Goal: Contribute content: Add original content to the website for others to see

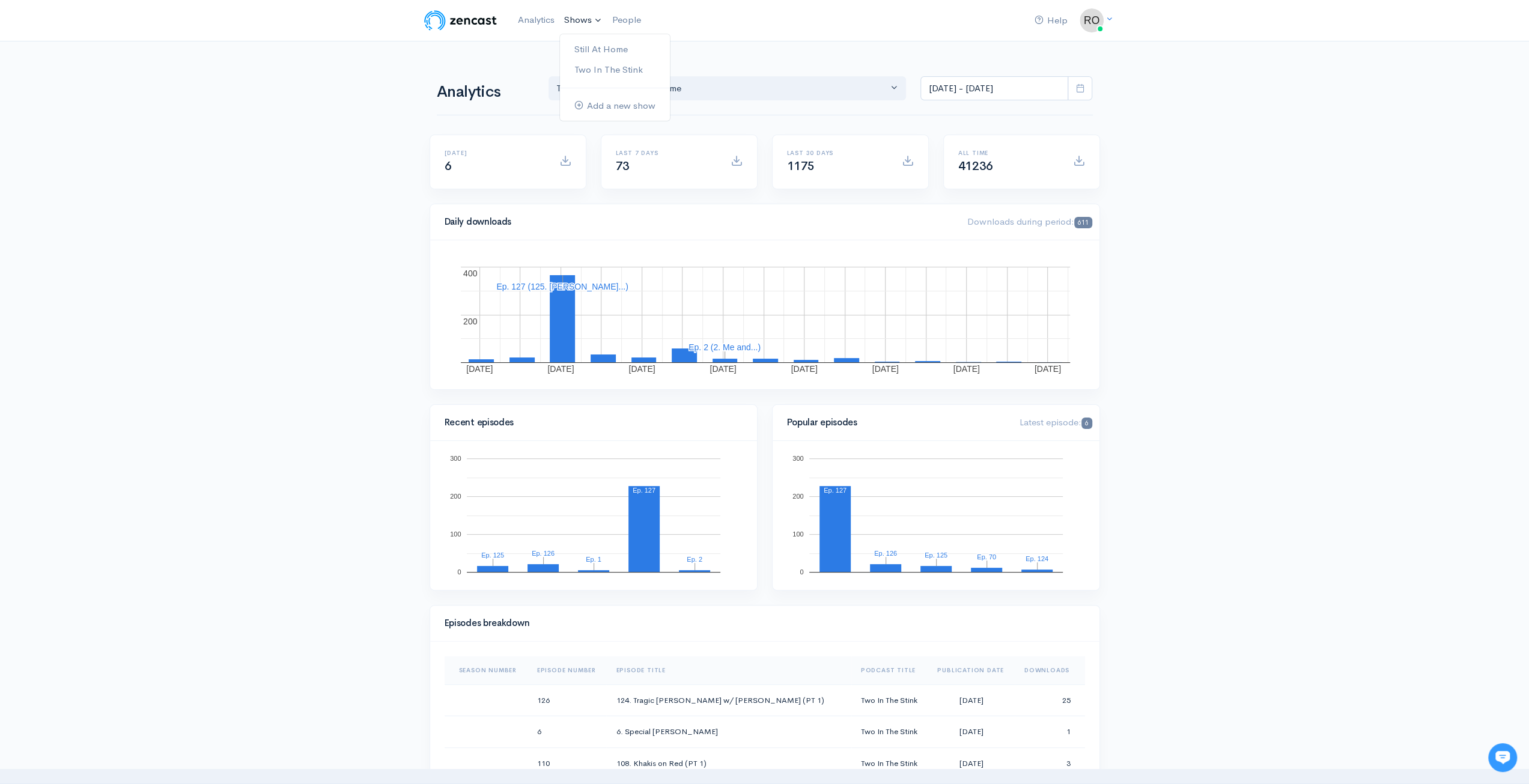
click at [582, 20] on link "Shows" at bounding box center [583, 20] width 48 height 27
click at [607, 49] on link "Still At Home" at bounding box center [615, 50] width 110 height 21
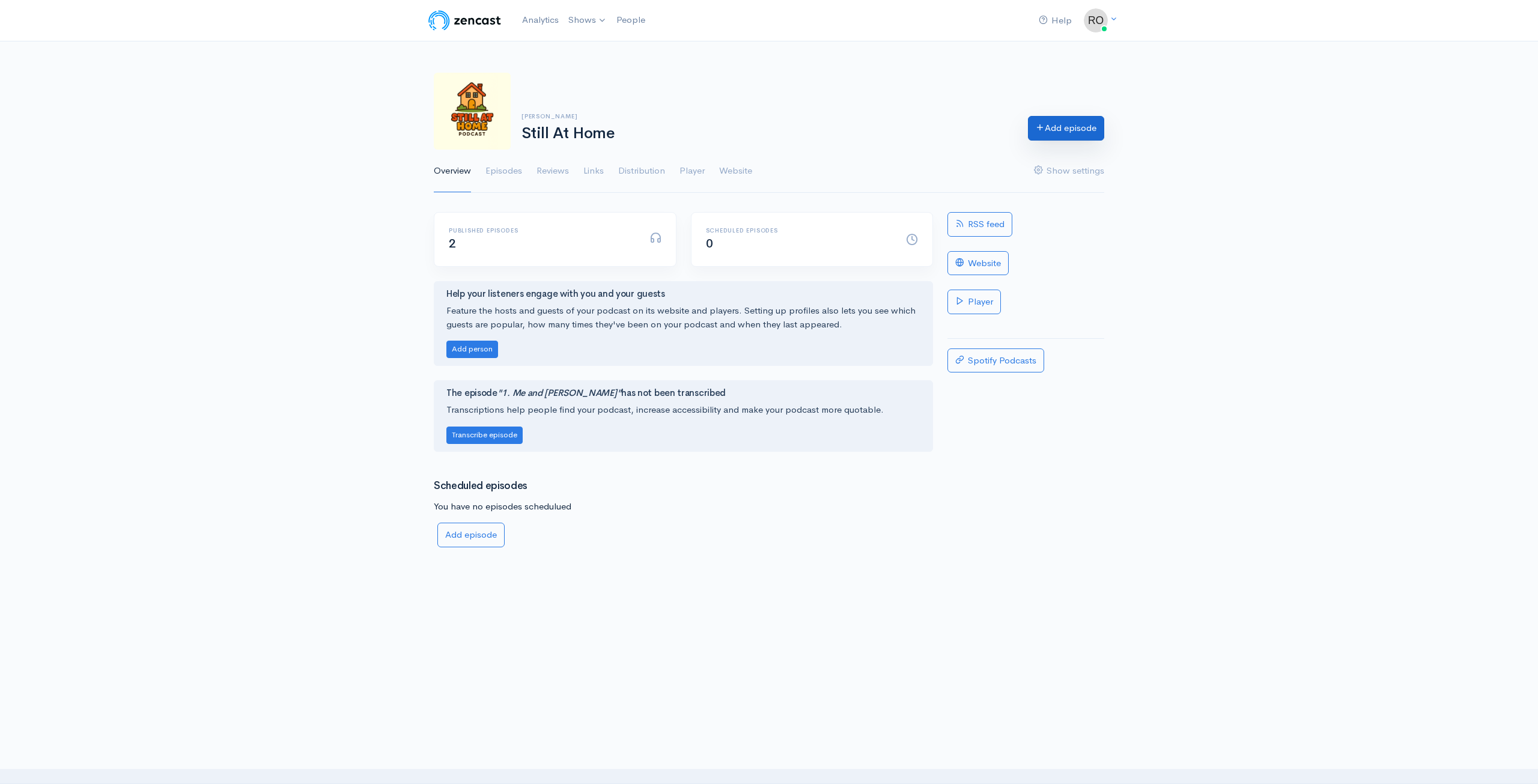
click at [1067, 131] on link "Add episode" at bounding box center [1066, 128] width 76 height 24
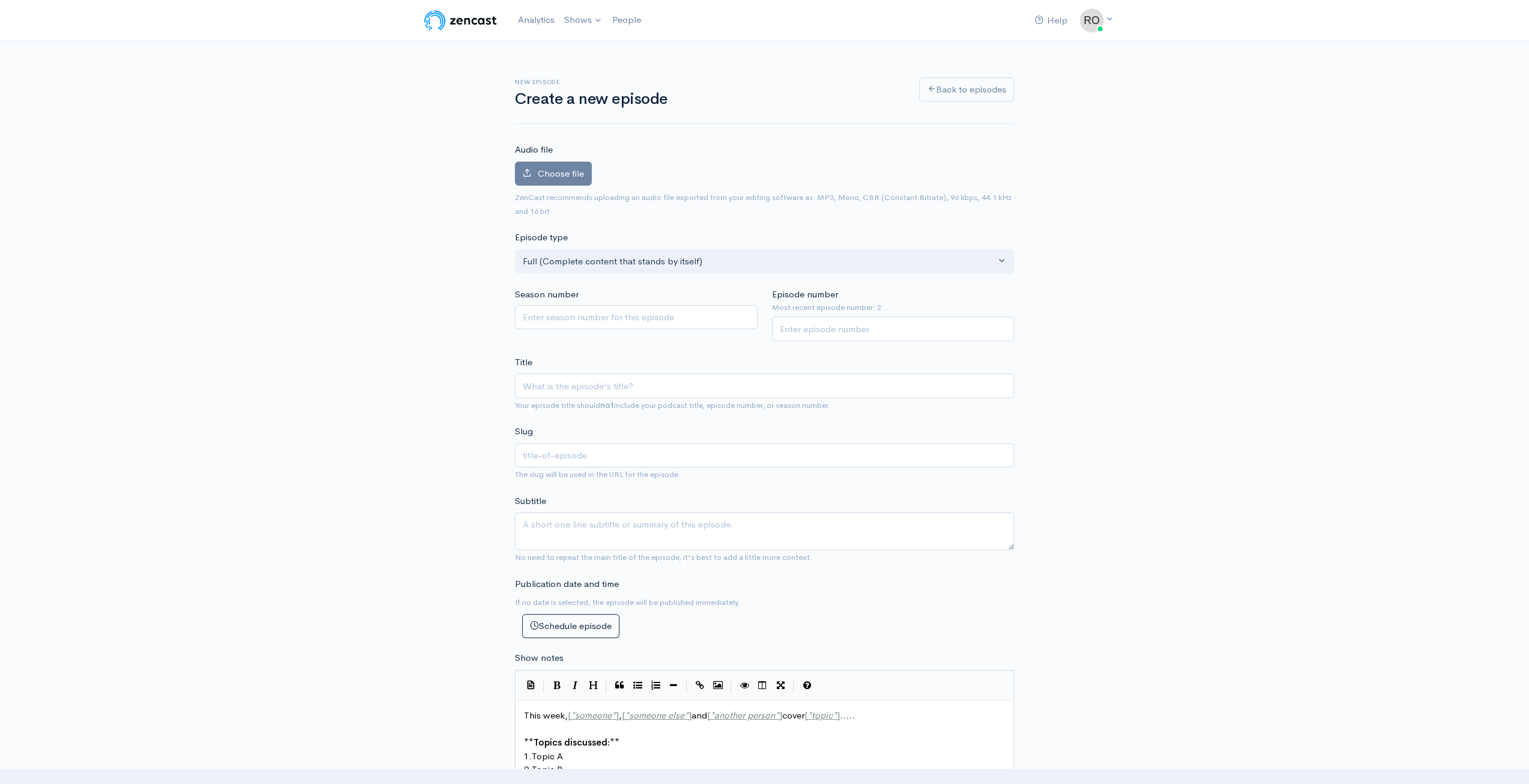
click at [608, 380] on input "Title" at bounding box center [764, 386] width 499 height 24
type input "2. Me and Xanax"
type input "2-me-and-xanax"
type input "2. Me and Xana"
type input "2-me-and-xana"
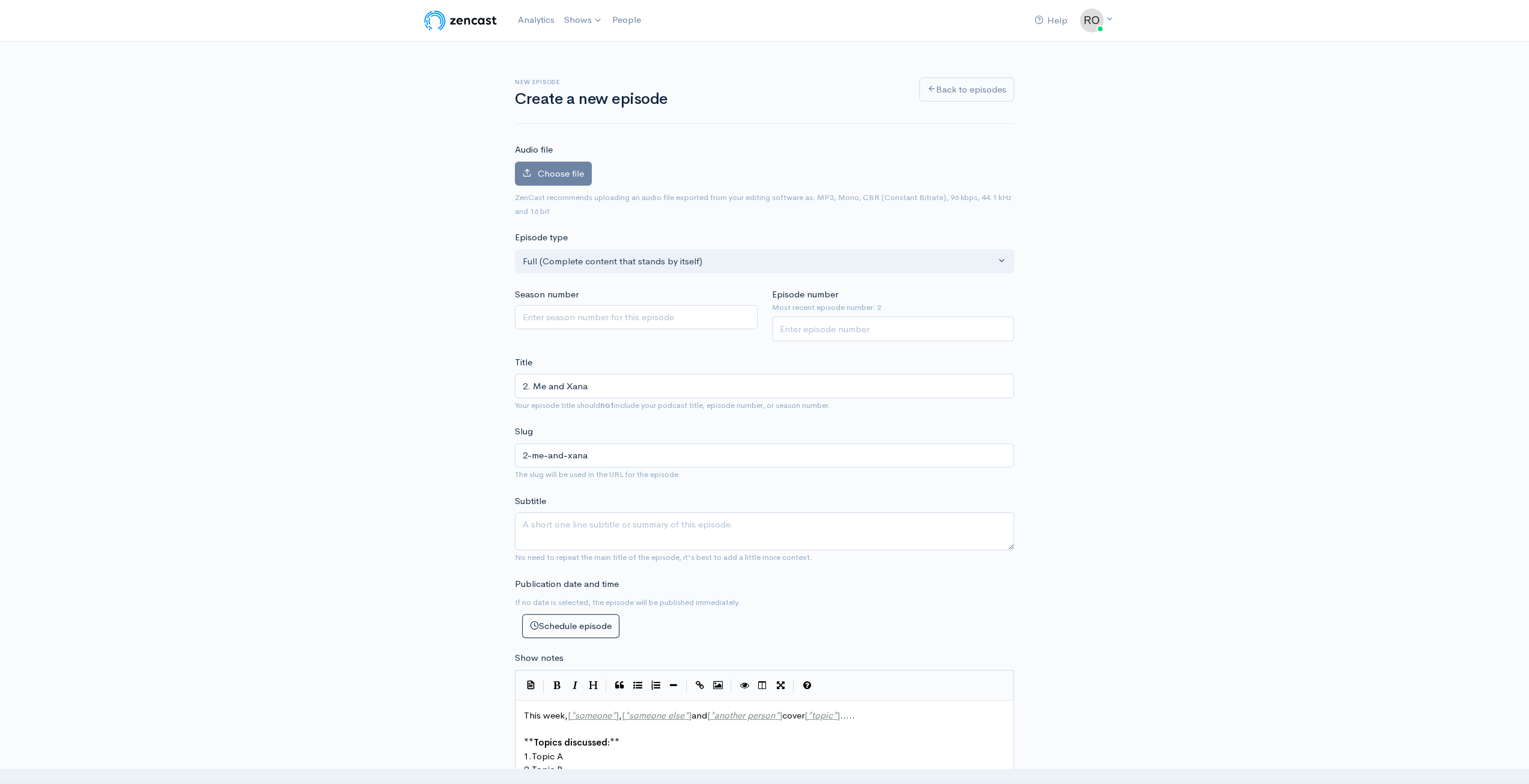
type input "2. Me and Xan"
type input "2-me-and-xan"
type input "2. Me and Xa"
type input "2-me-and-xa"
type input "2. Me and X"
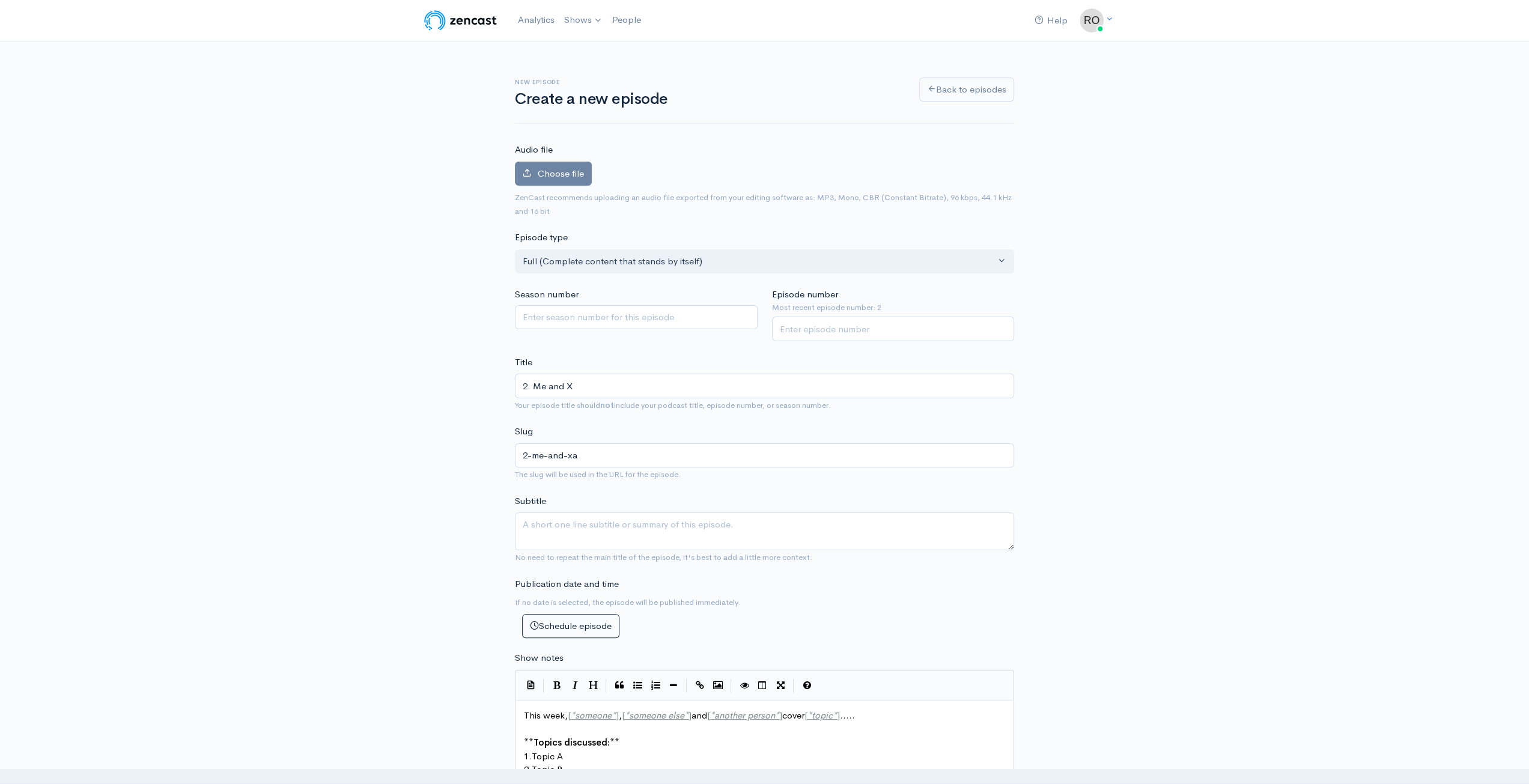
type input "2-me-and-x"
type input "2. Me and"
type input "2-me-and"
type input "2. Me and T"
type input "2-me-and-t"
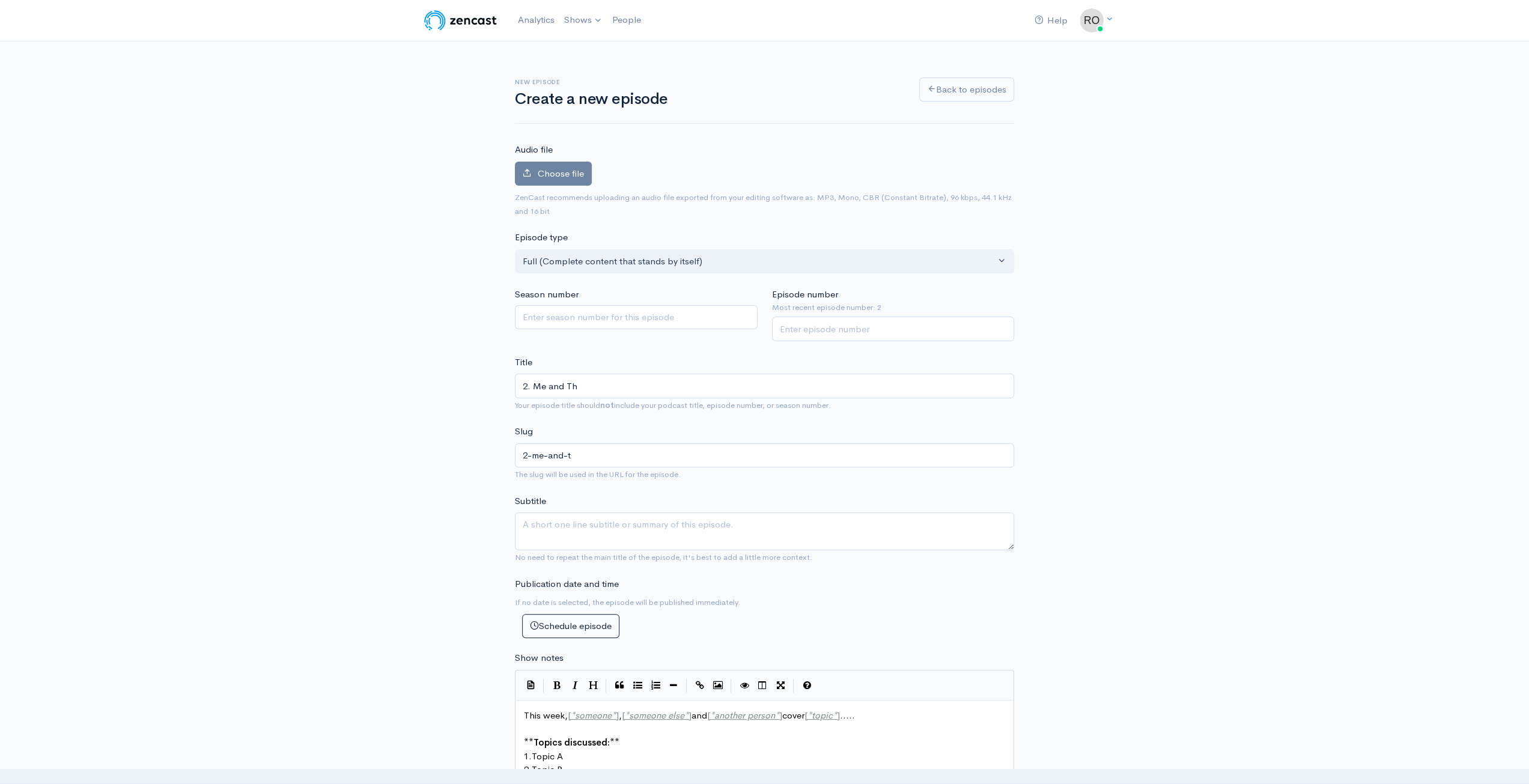
type input "2. Me and The"
type input "2-me-and-the"
type input "2. Me and The J"
type input "2-me-and-the-j"
type input "2. Me and The Joi"
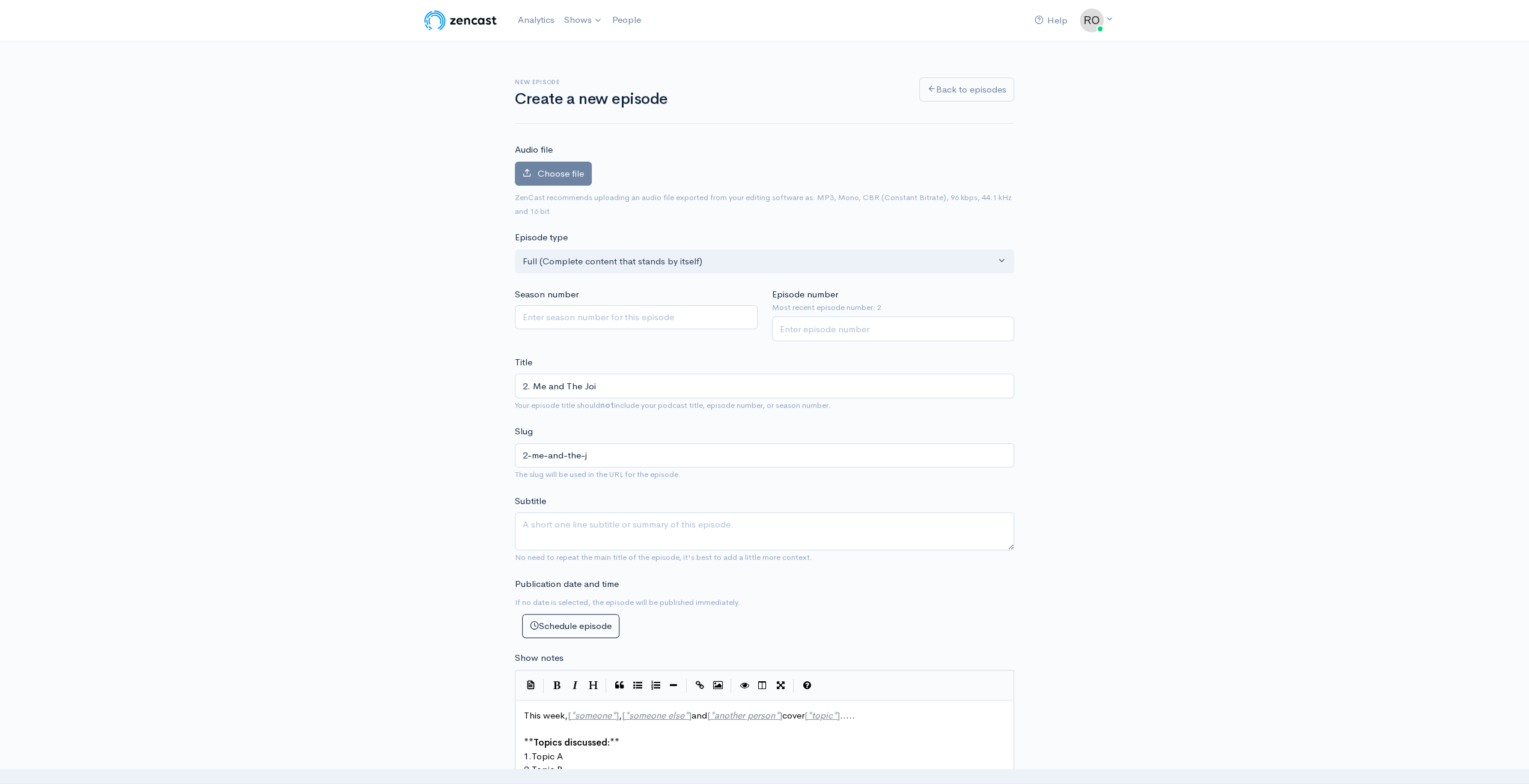
type input "2-me-and-the-joi"
type input "2. Me and The Jo"
type input "2-me-and-the-jo"
type input "2. Me and The Jon"
type input "2-me-and-the-jon"
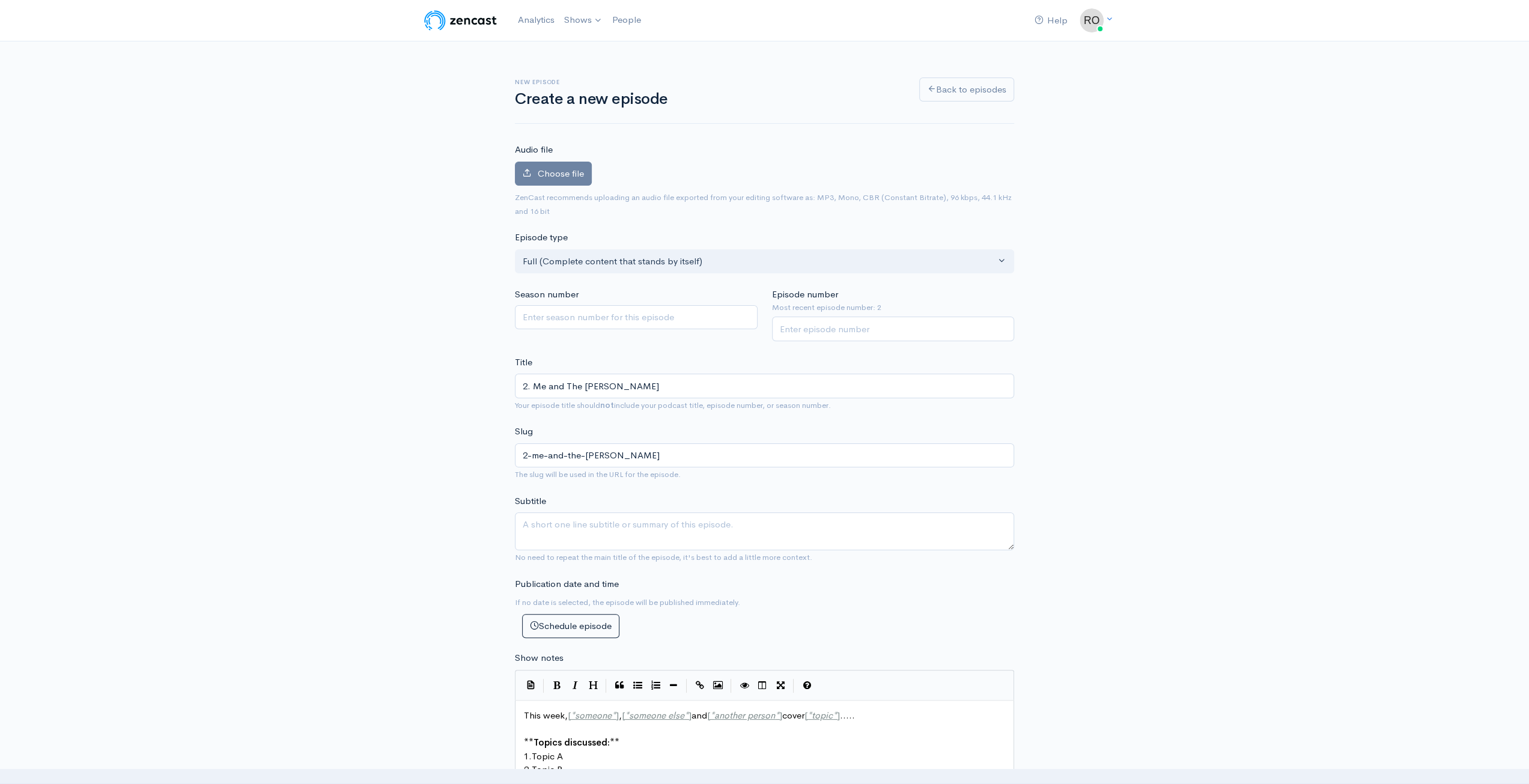
type input "2. Me and The Jona"
type input "2-me-and-the-jona"
type input "2. Me and The Jonas"
type input "2-me-and-the-jonas"
type input "2. Me and The Jonas B"
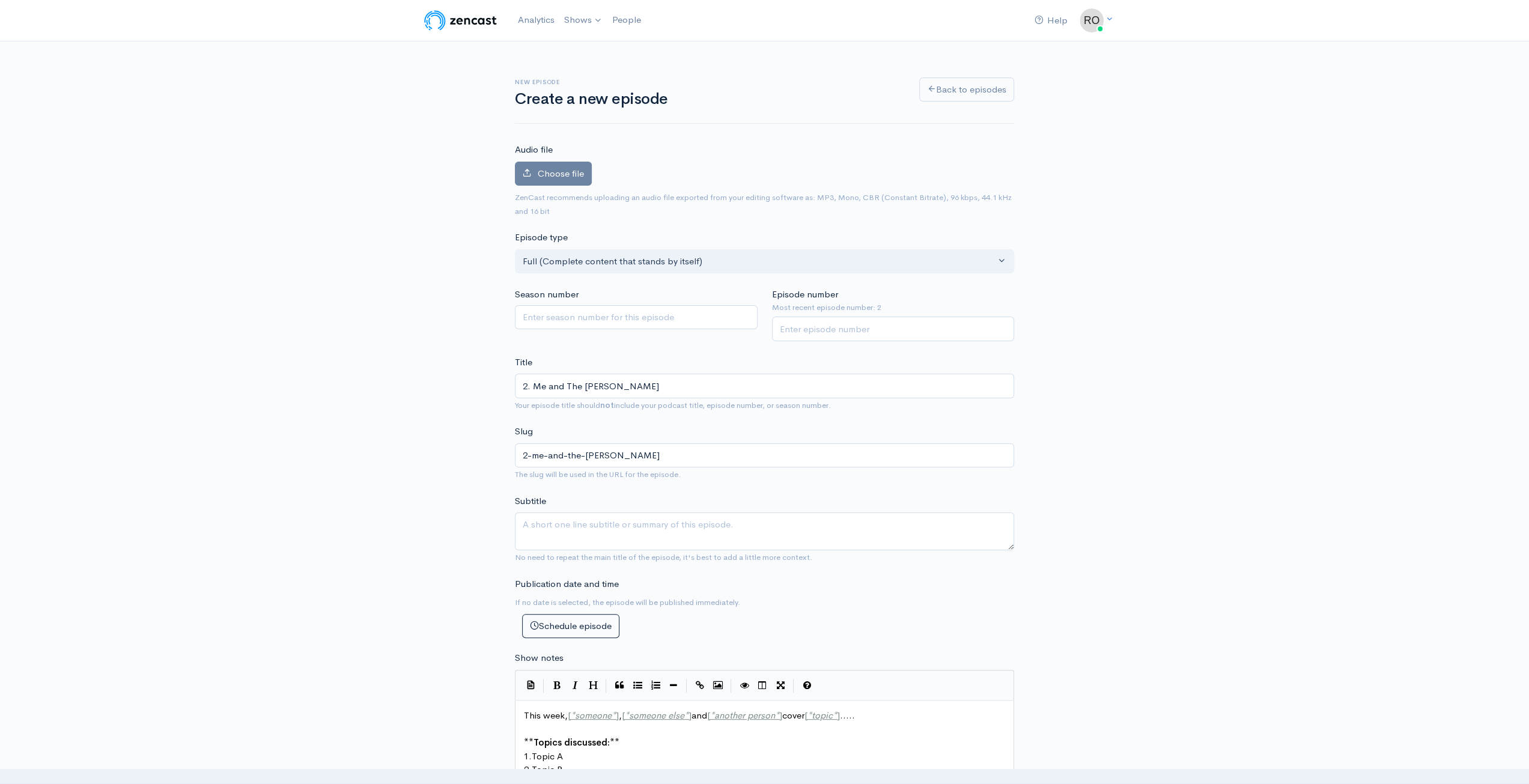
type input "2-me-and-the-jonas-b"
type input "2. Me and The Jonas Br"
type input "2-me-and-the-jonas-br"
type input "2. Me and The Jonas Bro"
type input "2-me-and-the-jonas-bro"
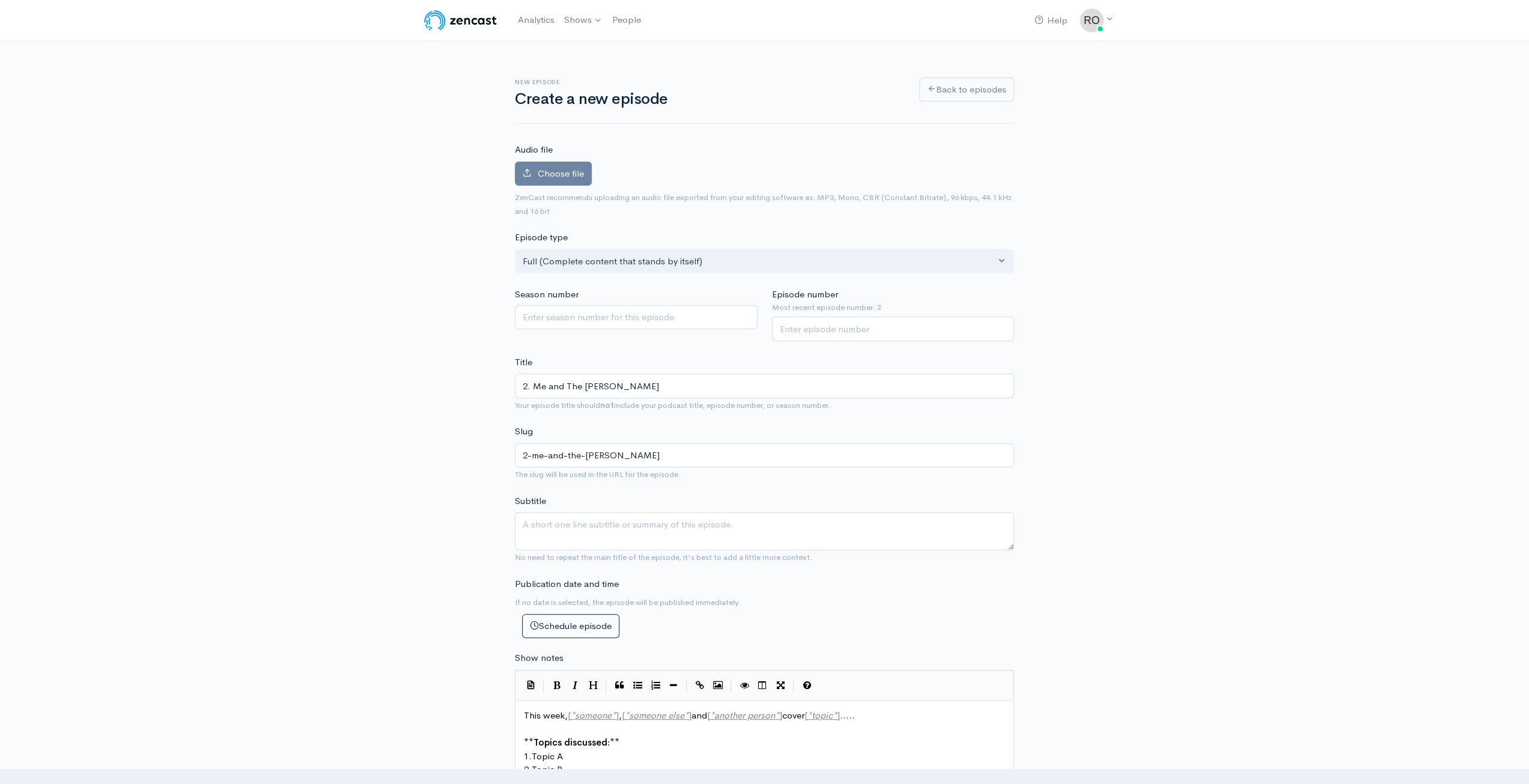
type input "2. Me and The Jonas Brot"
type input "2-me-and-the-jonas-brot"
type input "2. Me and The Jonas Broth"
type input "2-me-and-the-jonas-broth"
type input "2. Me and The Jonas Brothe"
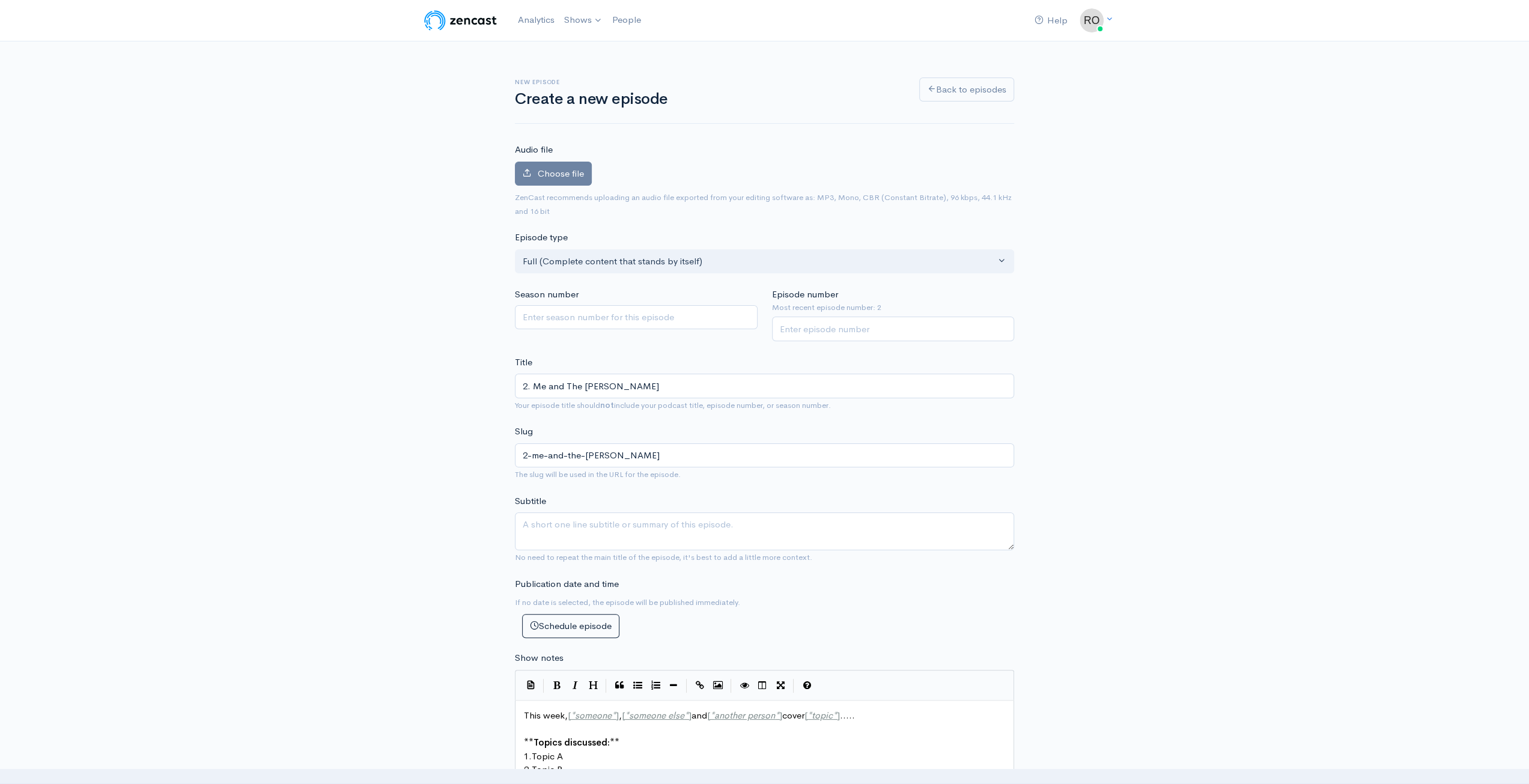
type input "2-me-and-the-jonas-brothe"
type input "2. Me and The Jonas Brother"
type input "2-me-and-the-jonas-brother"
type input "2. Me and The Jonas Brothers"
type input "2-me-and-the-jonas-brothers"
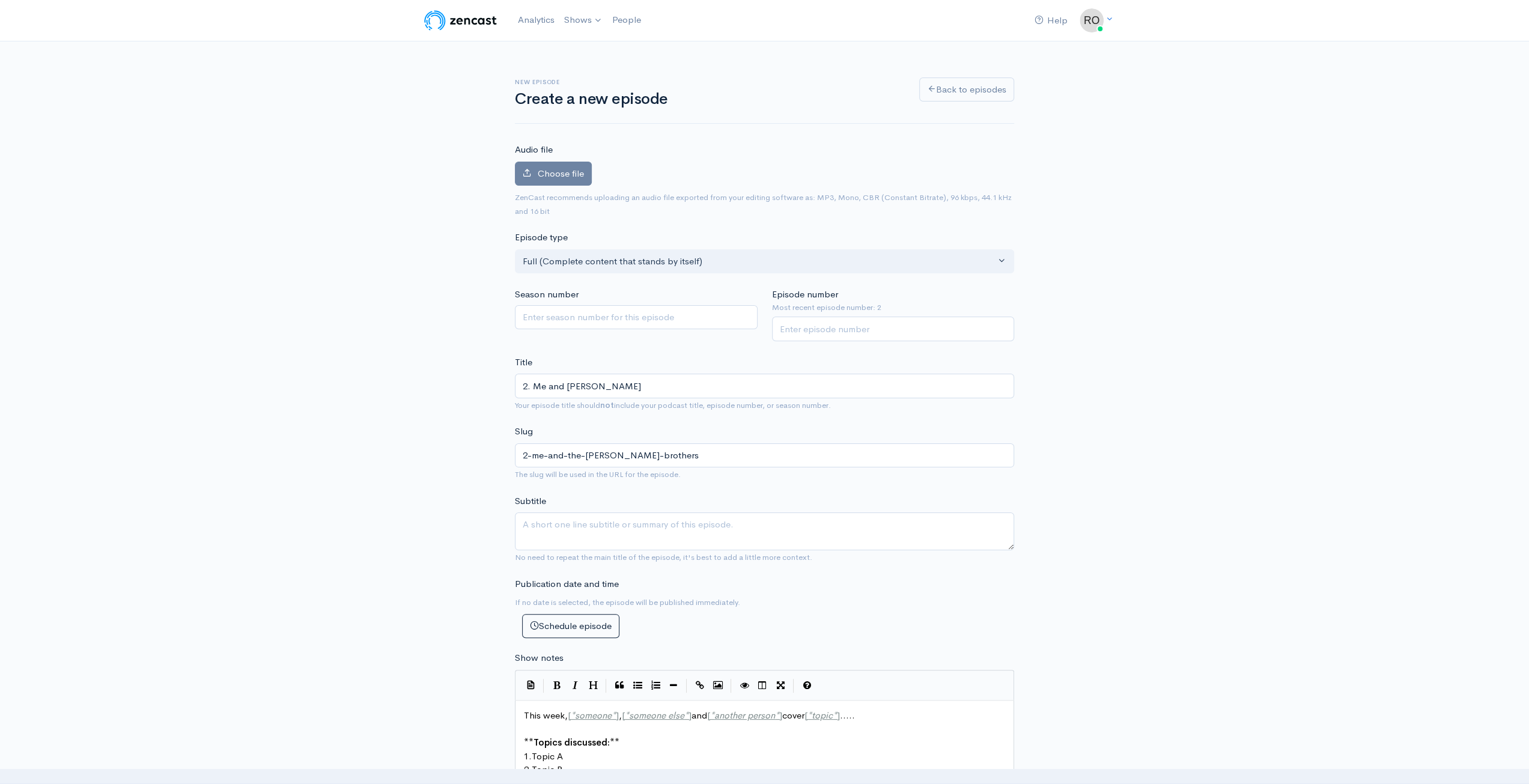
type input "2. Me and The Jonas Brothers"
click at [723, 509] on div "Subtitle No need to repeat the main title of the episode, it's best to add a li…" at bounding box center [764, 529] width 499 height 69
click at [723, 521] on textarea "Subtitle" at bounding box center [764, 532] width 499 height 38
type textarea "We also read my 1st grade yearbook in this episode"
click at [567, 162] on label "Choose file" at bounding box center [553, 174] width 77 height 24
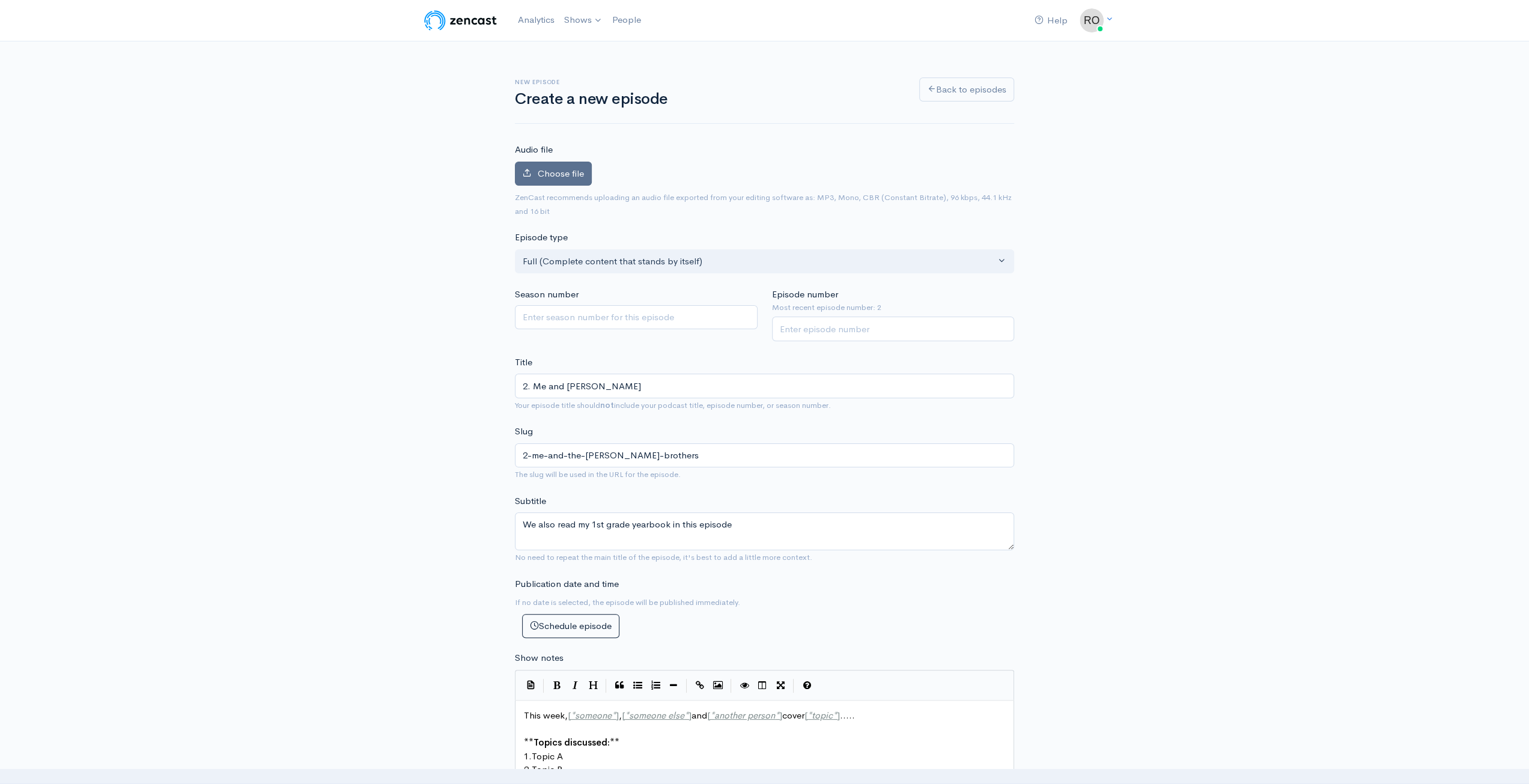
click at [0, 0] on input "Choose file" at bounding box center [0, 0] width 0 height 0
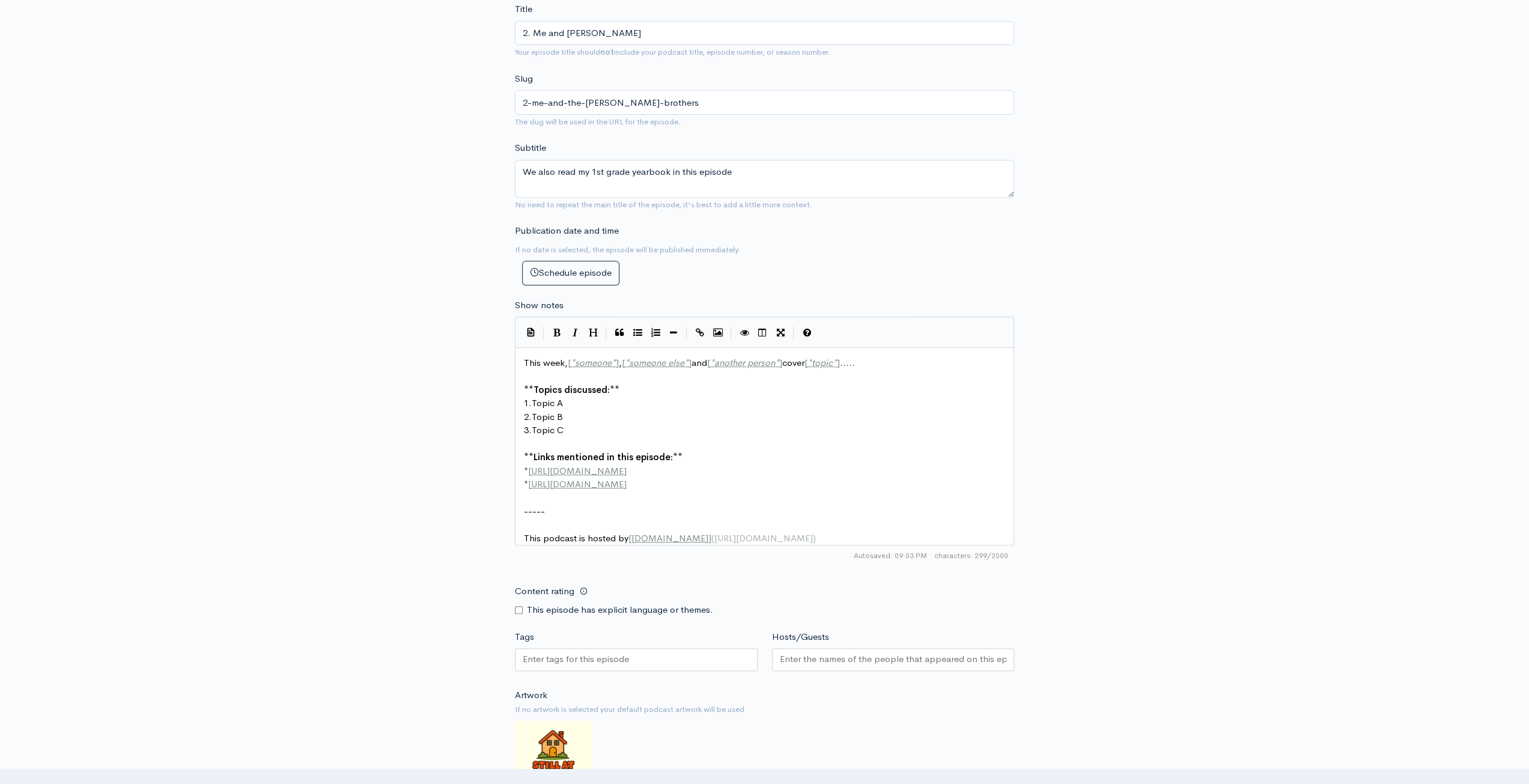
scroll to position [5, 0]
type textarea "This week, [*someone*], [*someone else*] and [*another person*] cover [*topic*]…"
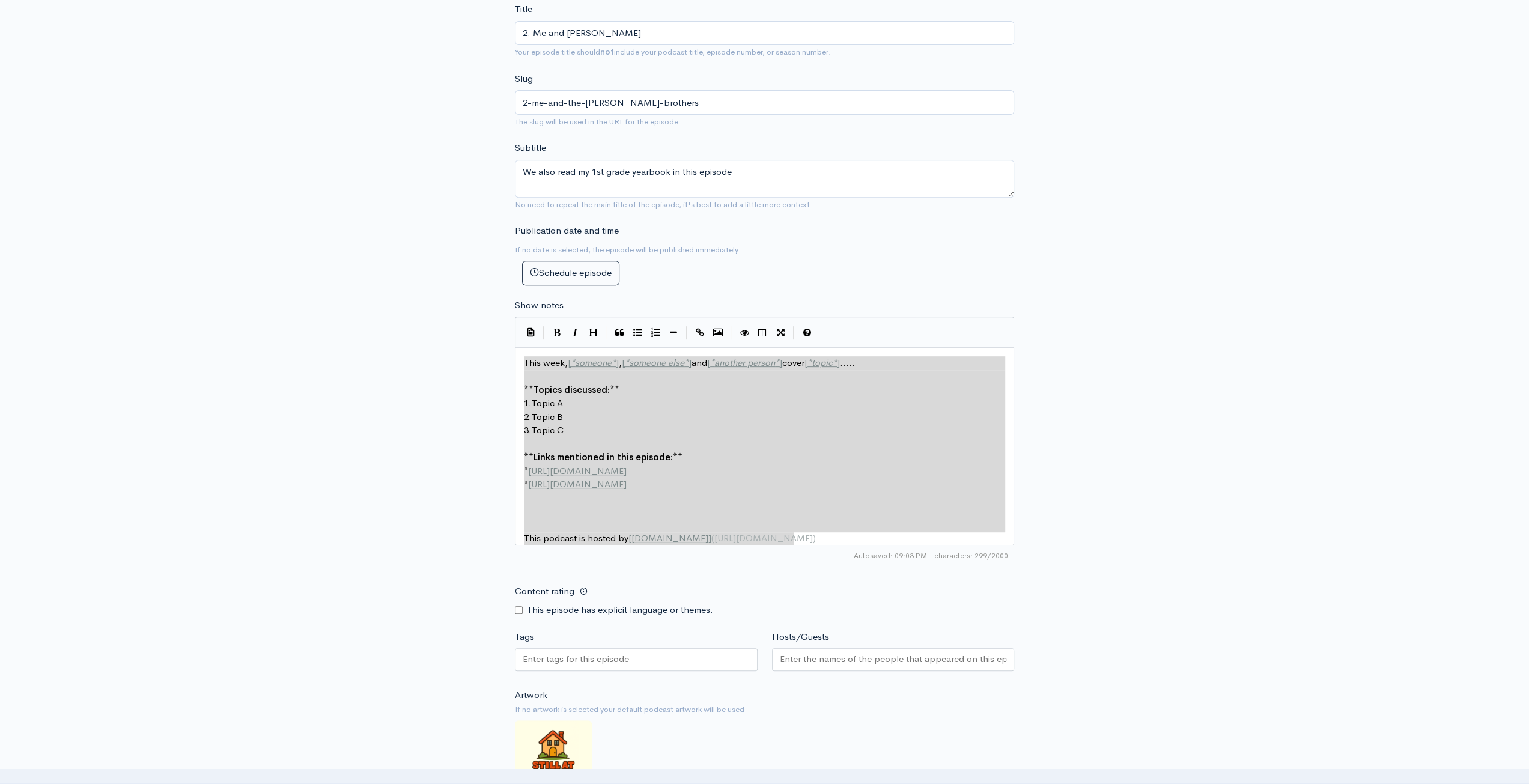
drag, startPoint x: 818, startPoint y: 541, endPoint x: 401, endPoint y: 310, distance: 476.7
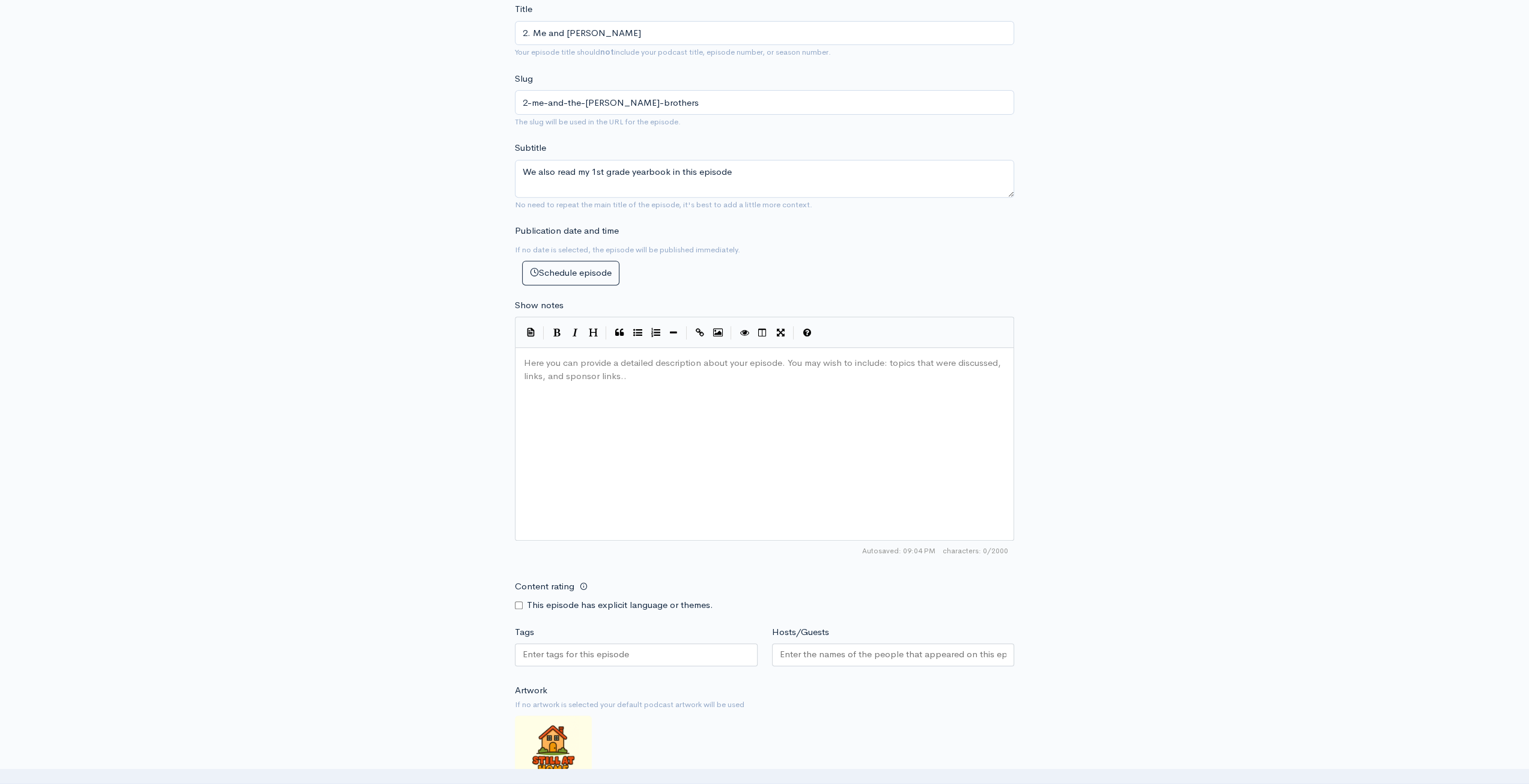
click at [730, 411] on div "Here you can provide a detailed description about your episode. You may wish to…" at bounding box center [779, 459] width 516 height 210
click at [565, 358] on span "Episode 2 of Still at Home Podcast. Be sure to share with your friends!" at bounding box center [666, 362] width 284 height 11
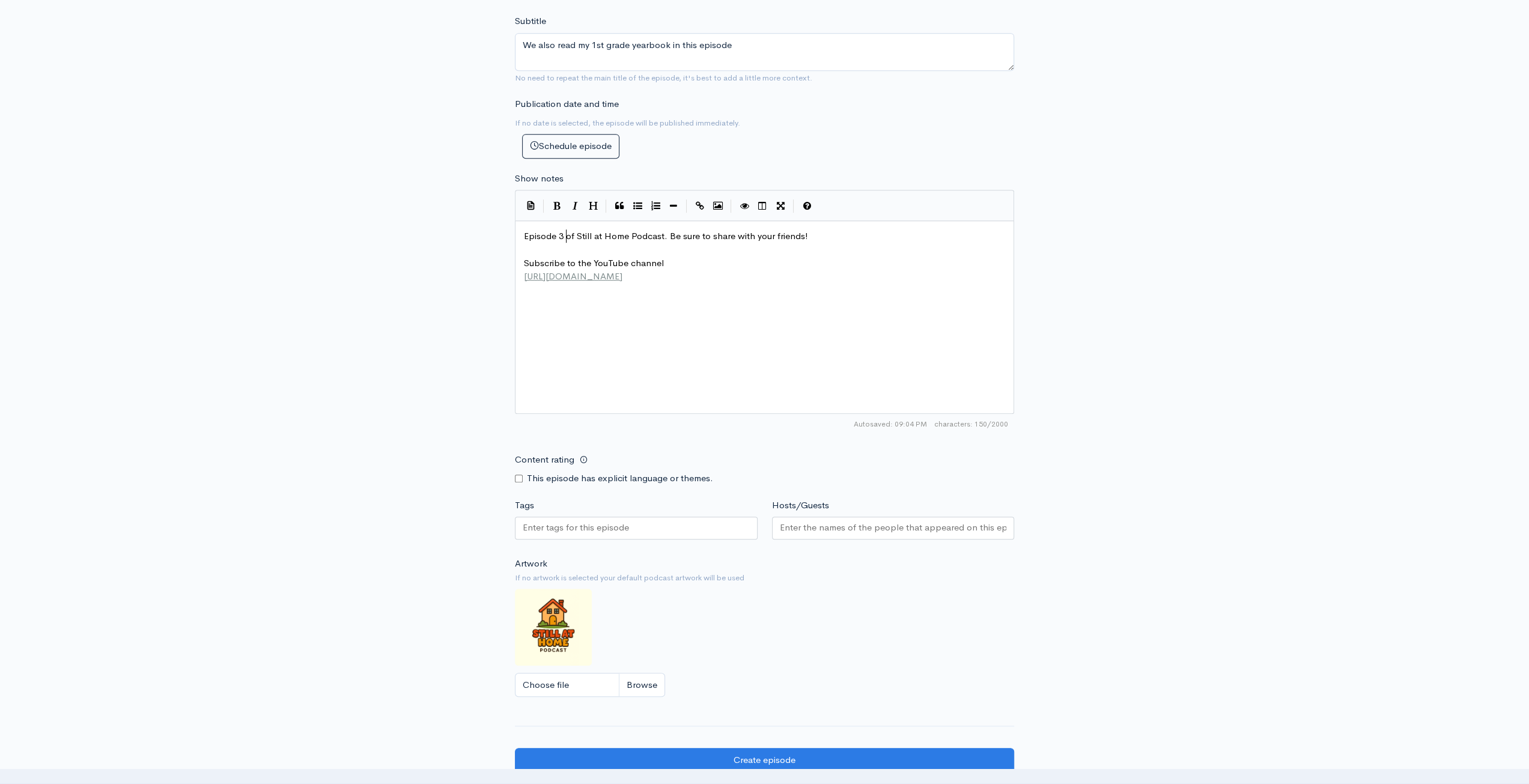
scroll to position [660, 0]
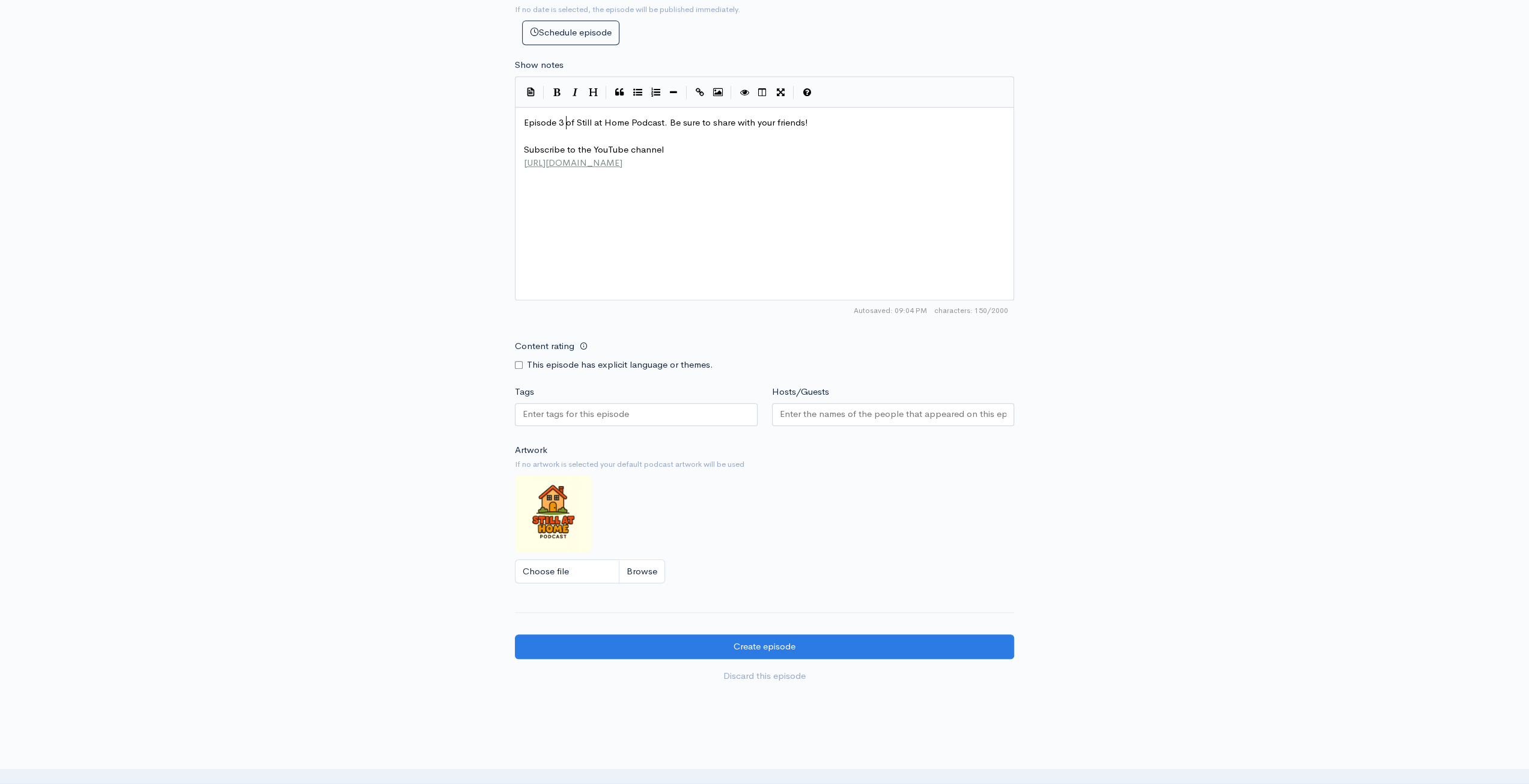
type textarea "3"
click at [520, 366] on input "Content rating" at bounding box center [519, 365] width 8 height 8
checkbox input "true"
click at [548, 411] on input "Tags" at bounding box center [577, 414] width 108 height 14
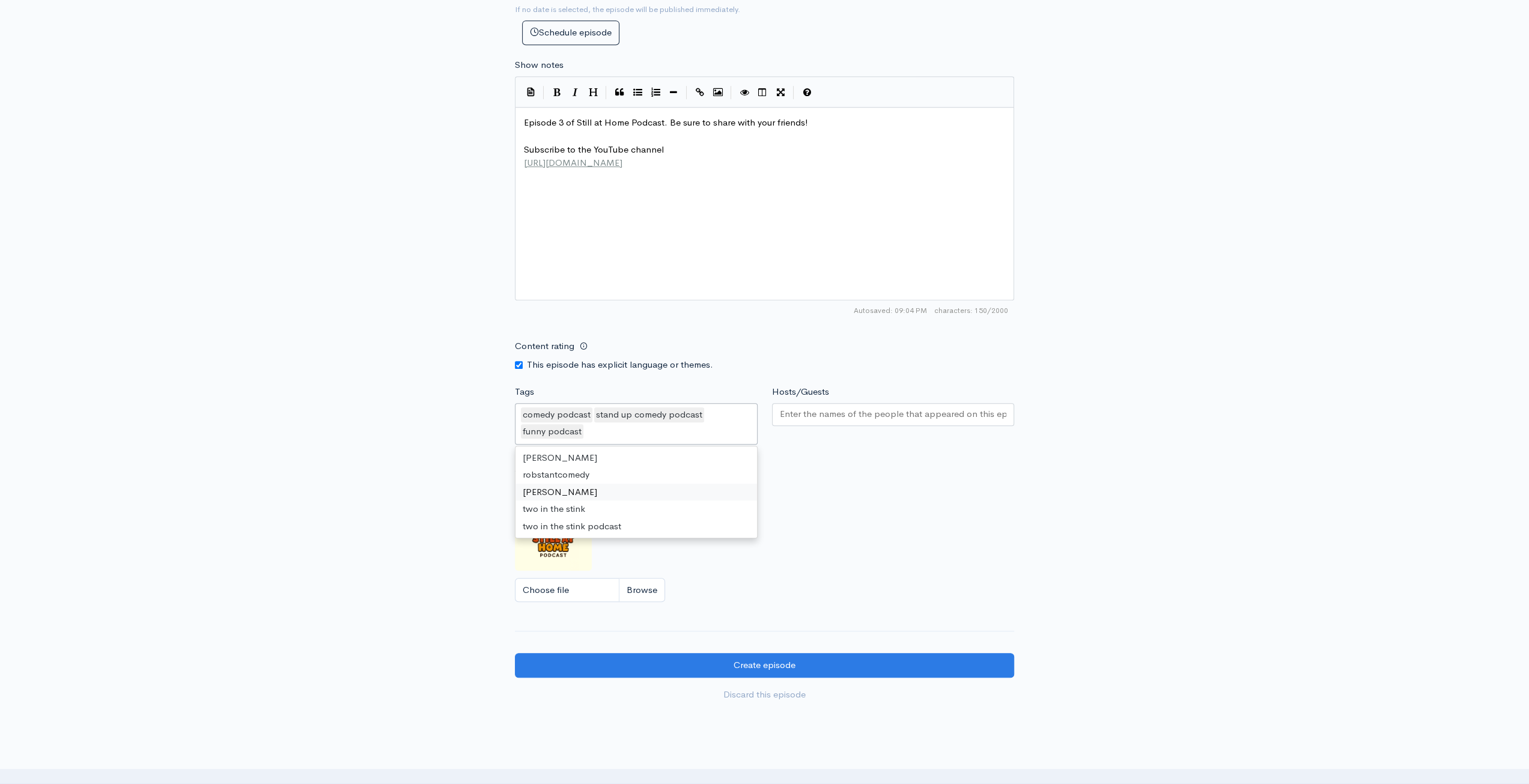
drag, startPoint x: 863, startPoint y: 515, endPoint x: 863, endPoint y: 498, distance: 17.0
click at [864, 515] on div "Artwork If no artwork is selected your default podcast artwork will be used Cho…" at bounding box center [764, 535] width 499 height 148
click at [872, 418] on div at bounding box center [893, 414] width 243 height 23
type input "Romy Rosner"
click at [1246, 374] on div "New episode Create a new episode Back to episodes Audio file Choose file EP 3.m…" at bounding box center [764, 50] width 1529 height 1340
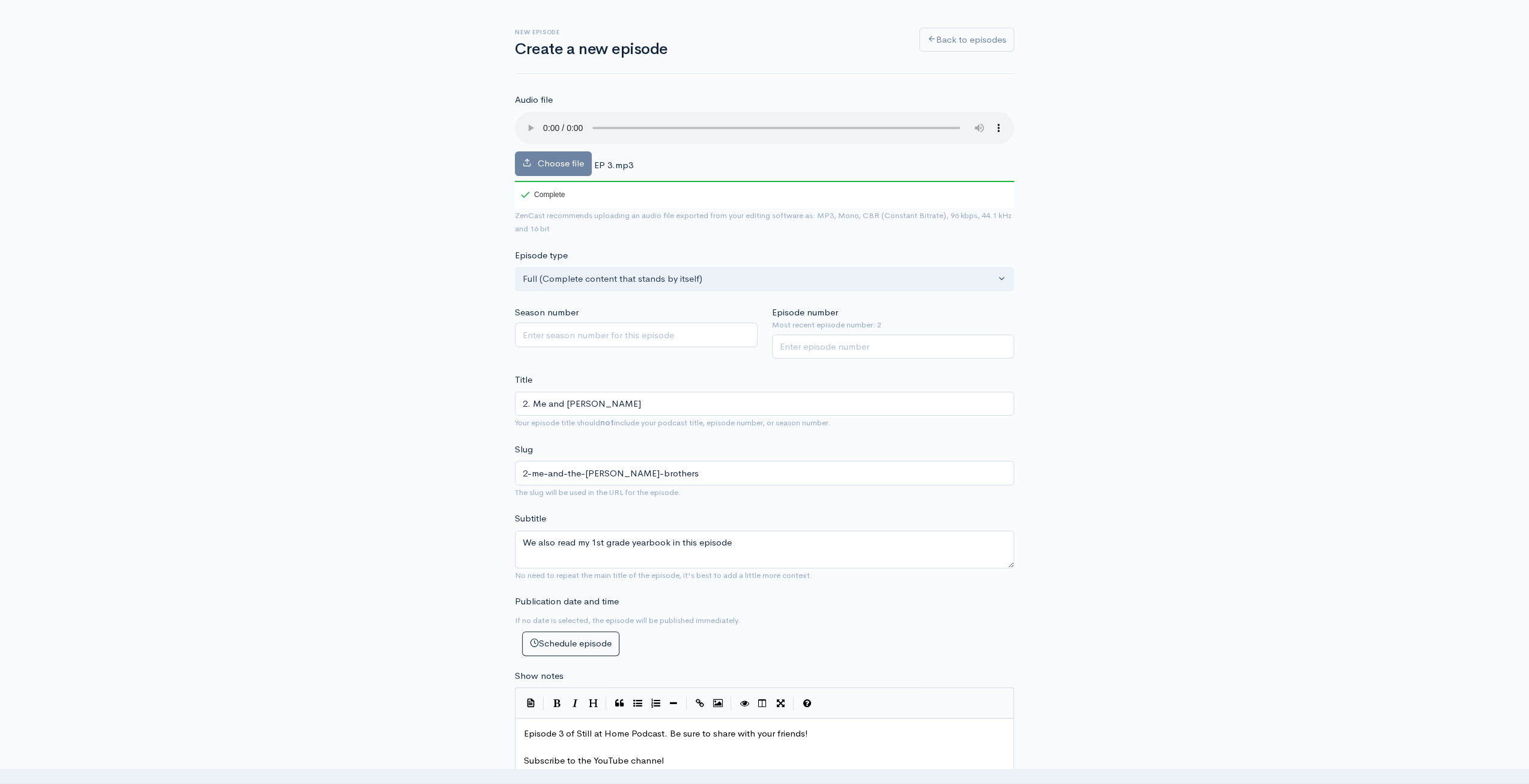
scroll to position [0, 0]
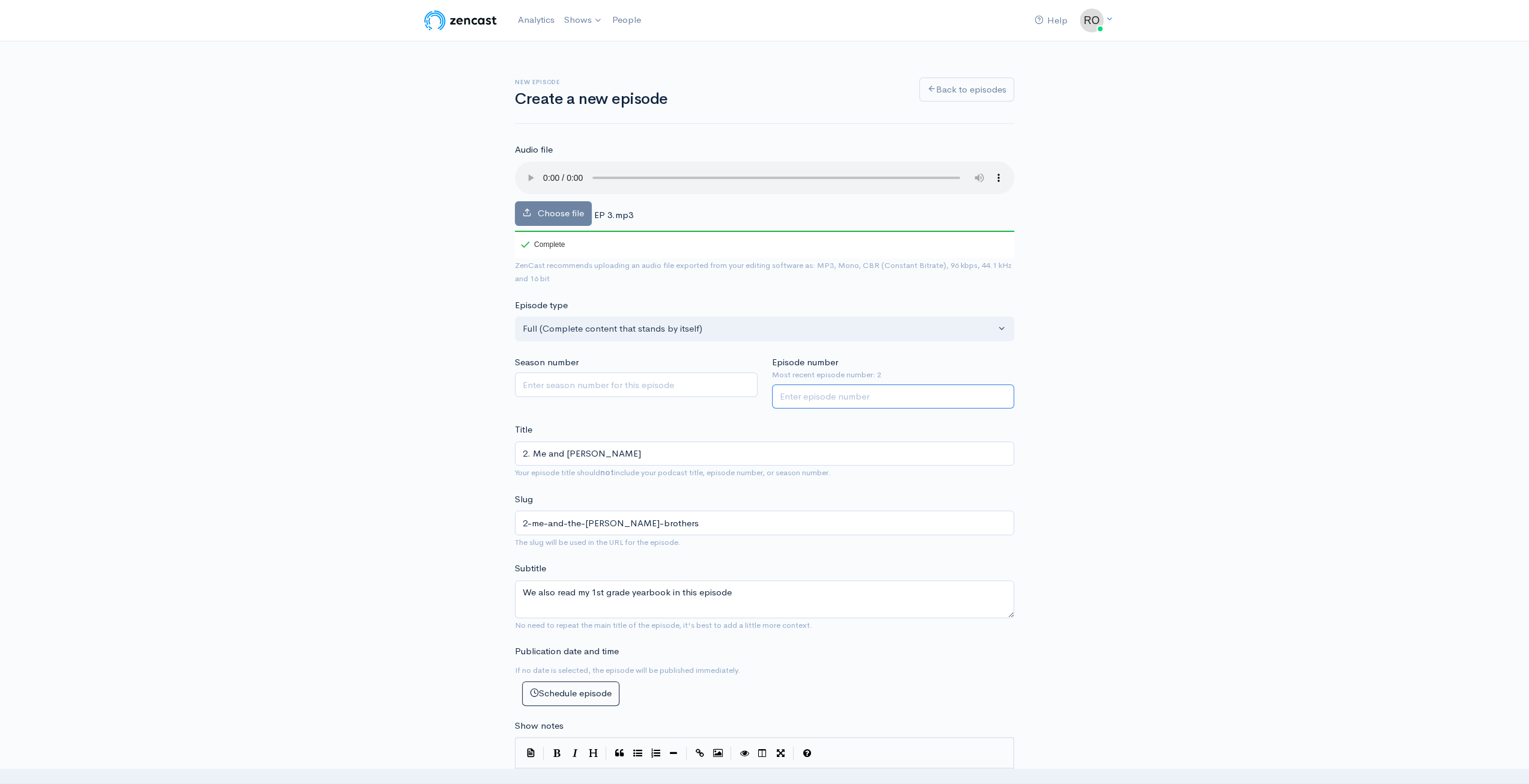
click at [832, 390] on input "Episode number" at bounding box center [893, 397] width 243 height 24
type input "3"
click at [1311, 329] on div "New episode Create a new episode Back to episodes Audio file Choose file EP 3.m…" at bounding box center [764, 711] width 1529 height 1340
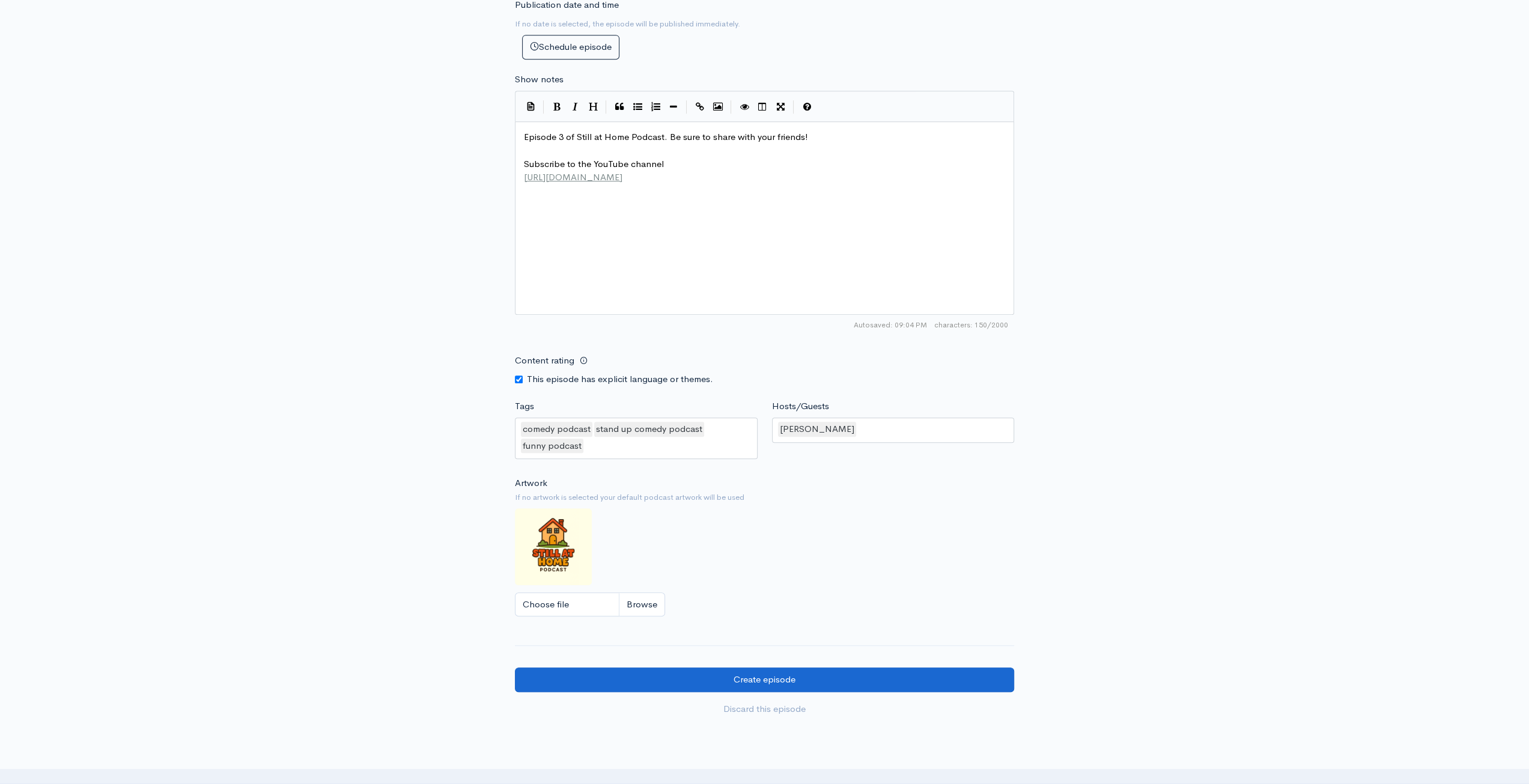
scroll to position [721, 0]
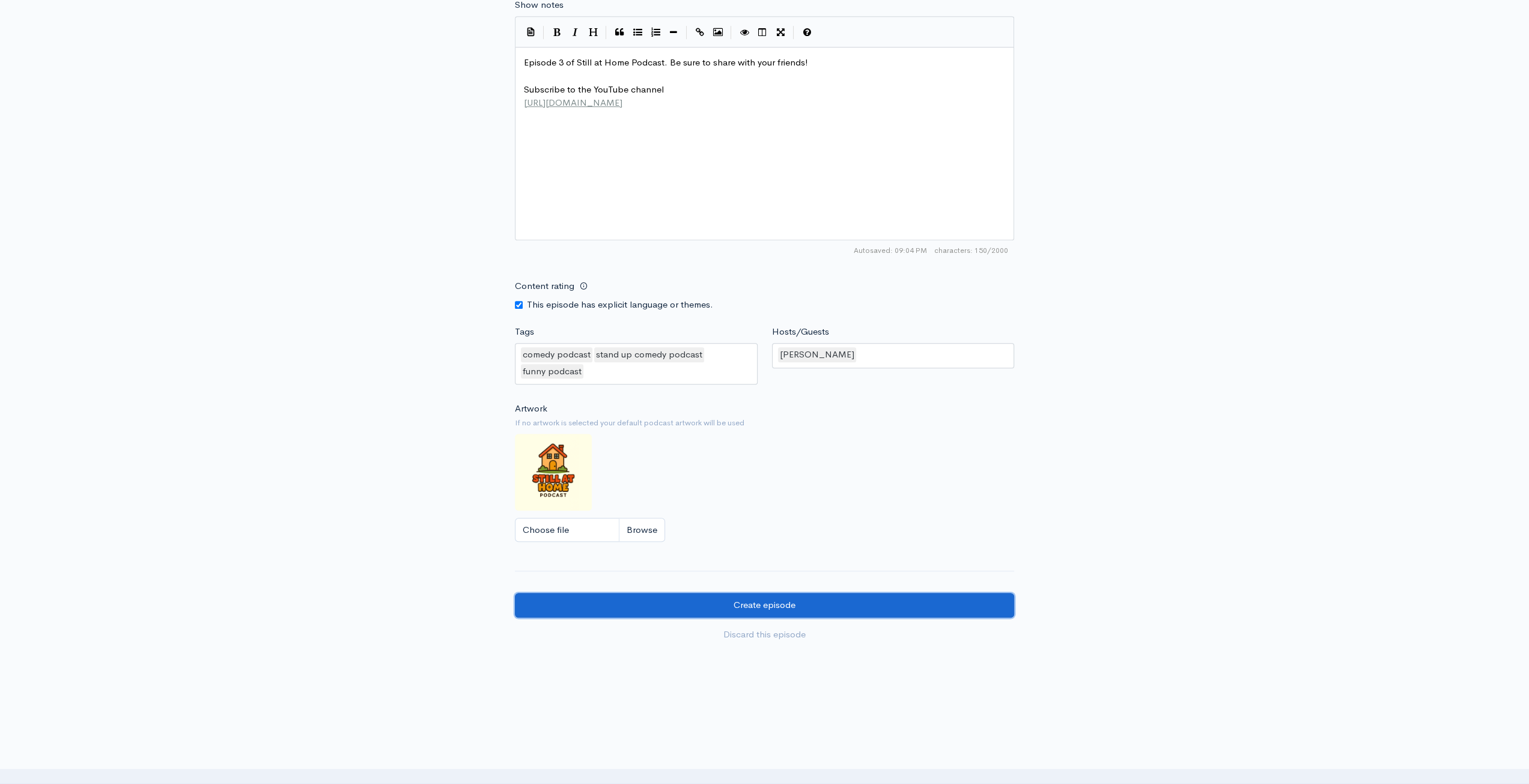
click at [858, 597] on input "Create episode" at bounding box center [764, 605] width 499 height 24
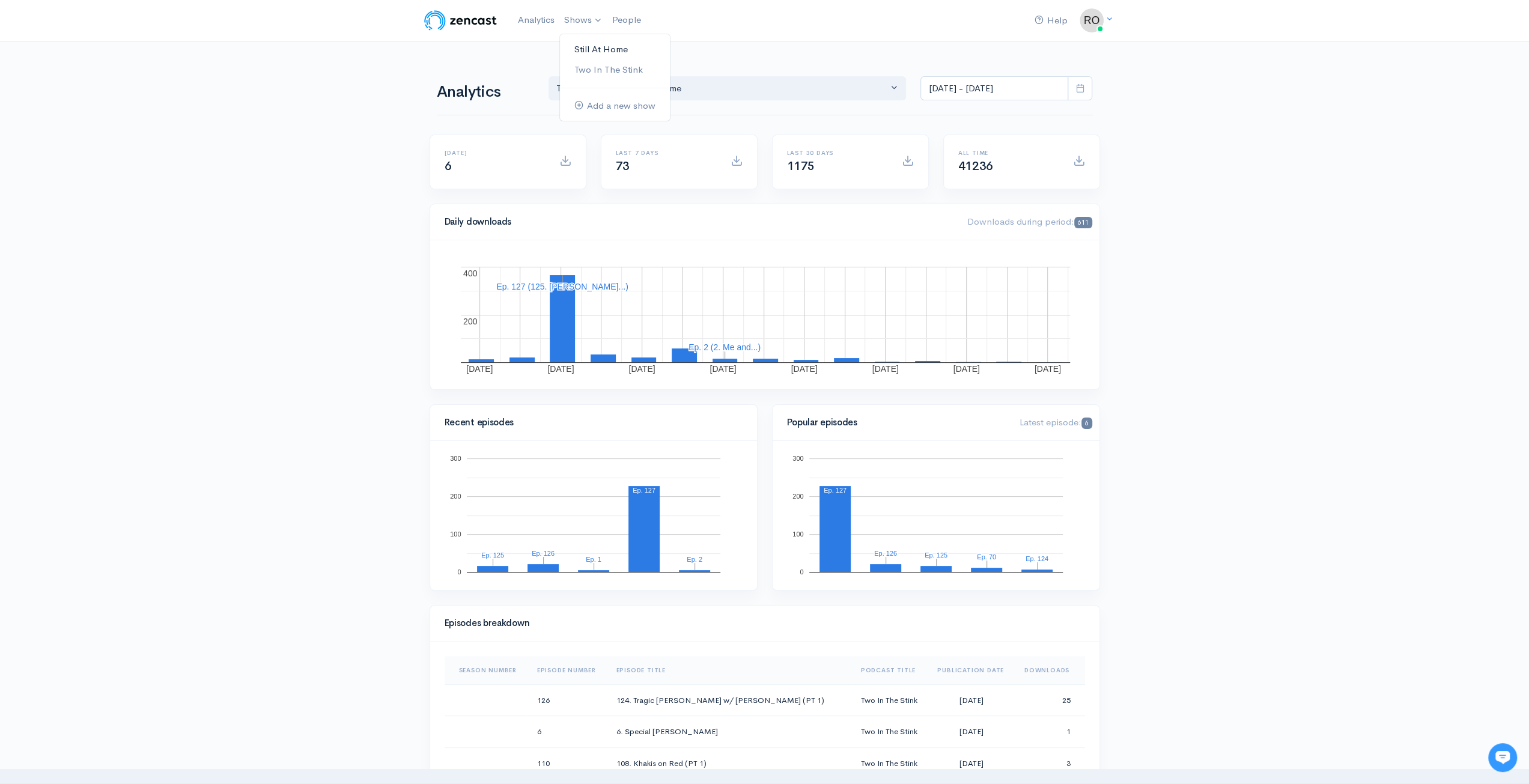
click at [607, 51] on link "Still At Home" at bounding box center [615, 50] width 110 height 21
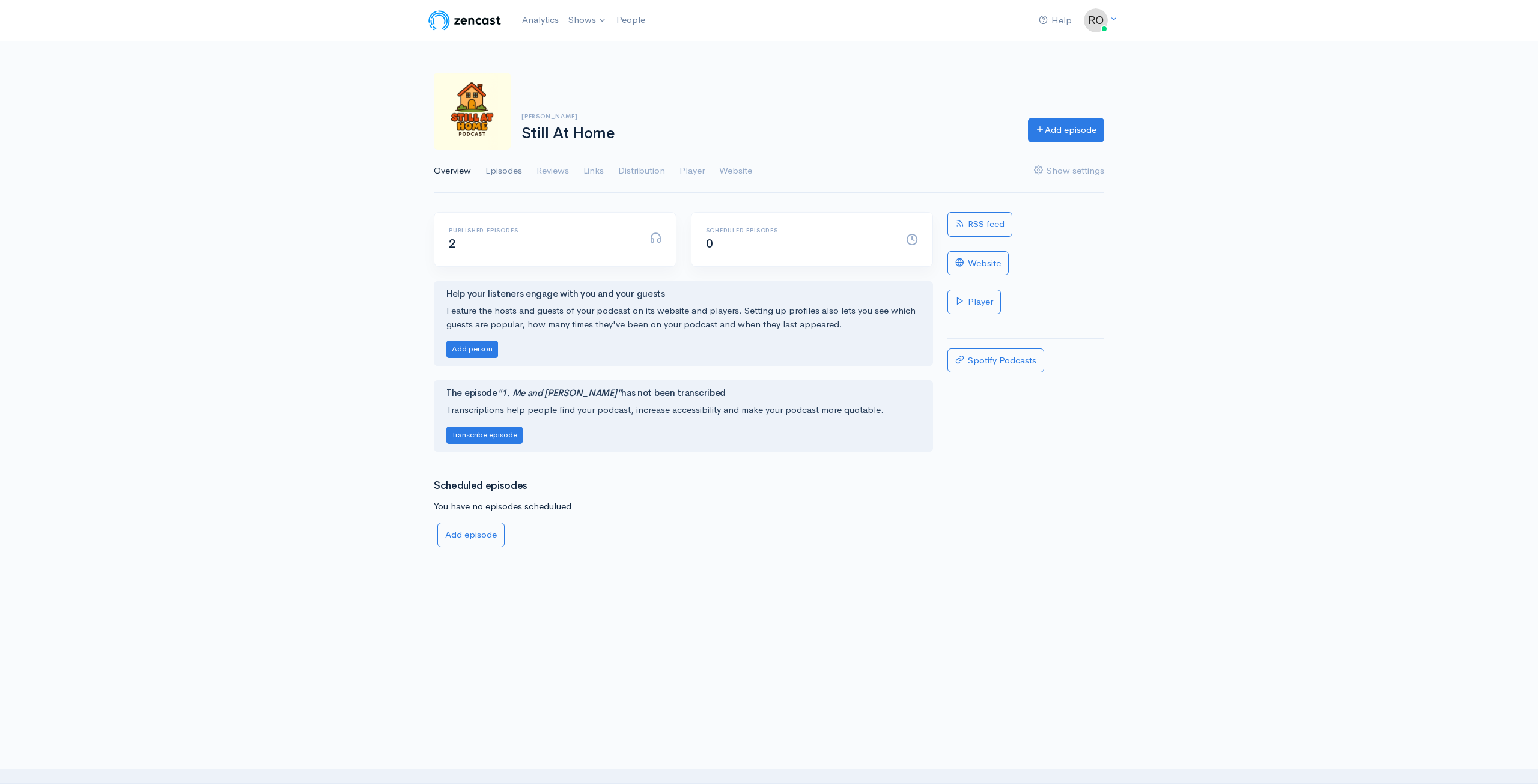
click at [516, 168] on link "Episodes" at bounding box center [504, 171] width 37 height 43
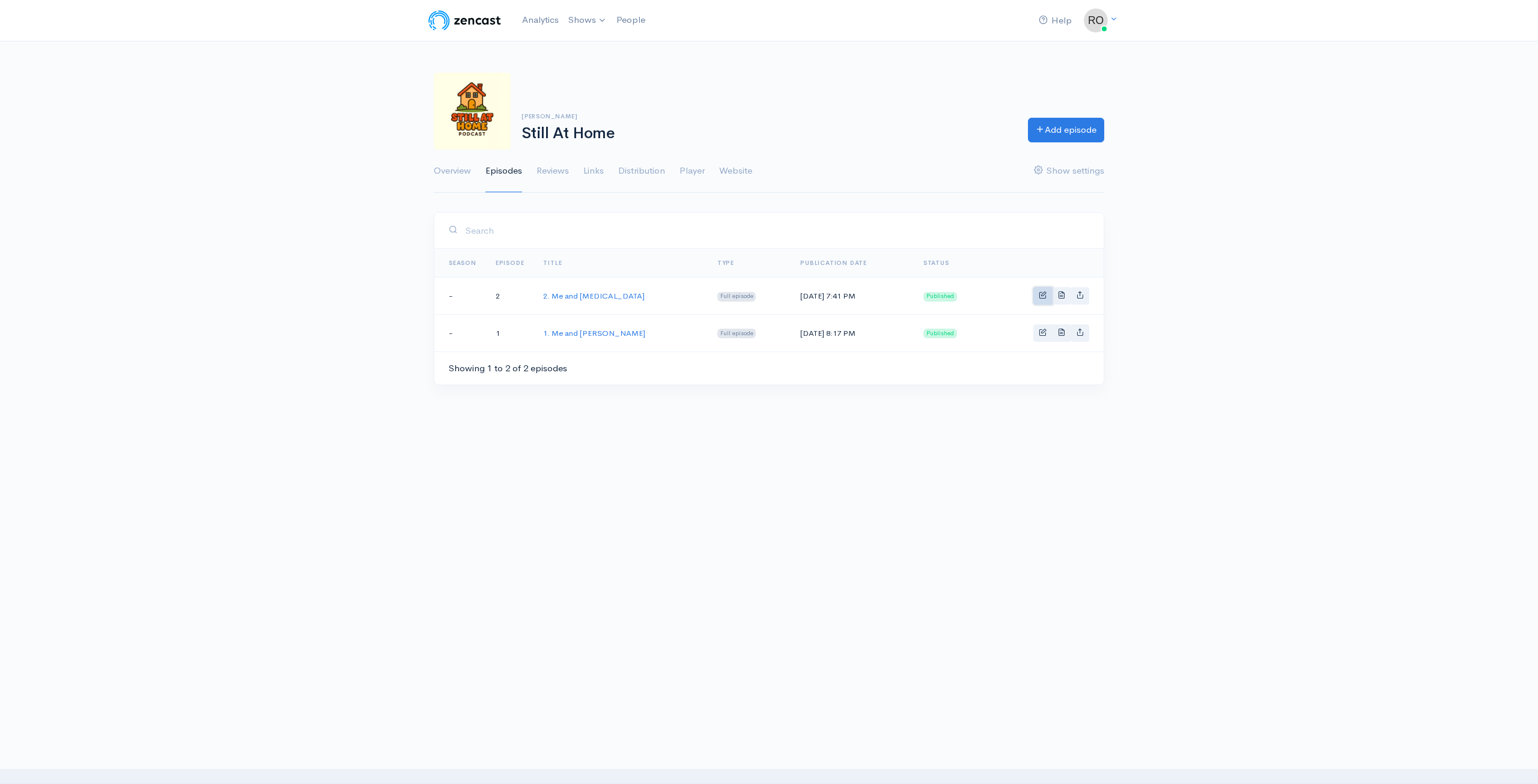
click at [1041, 298] on link "Basic example" at bounding box center [1042, 295] width 18 height 18
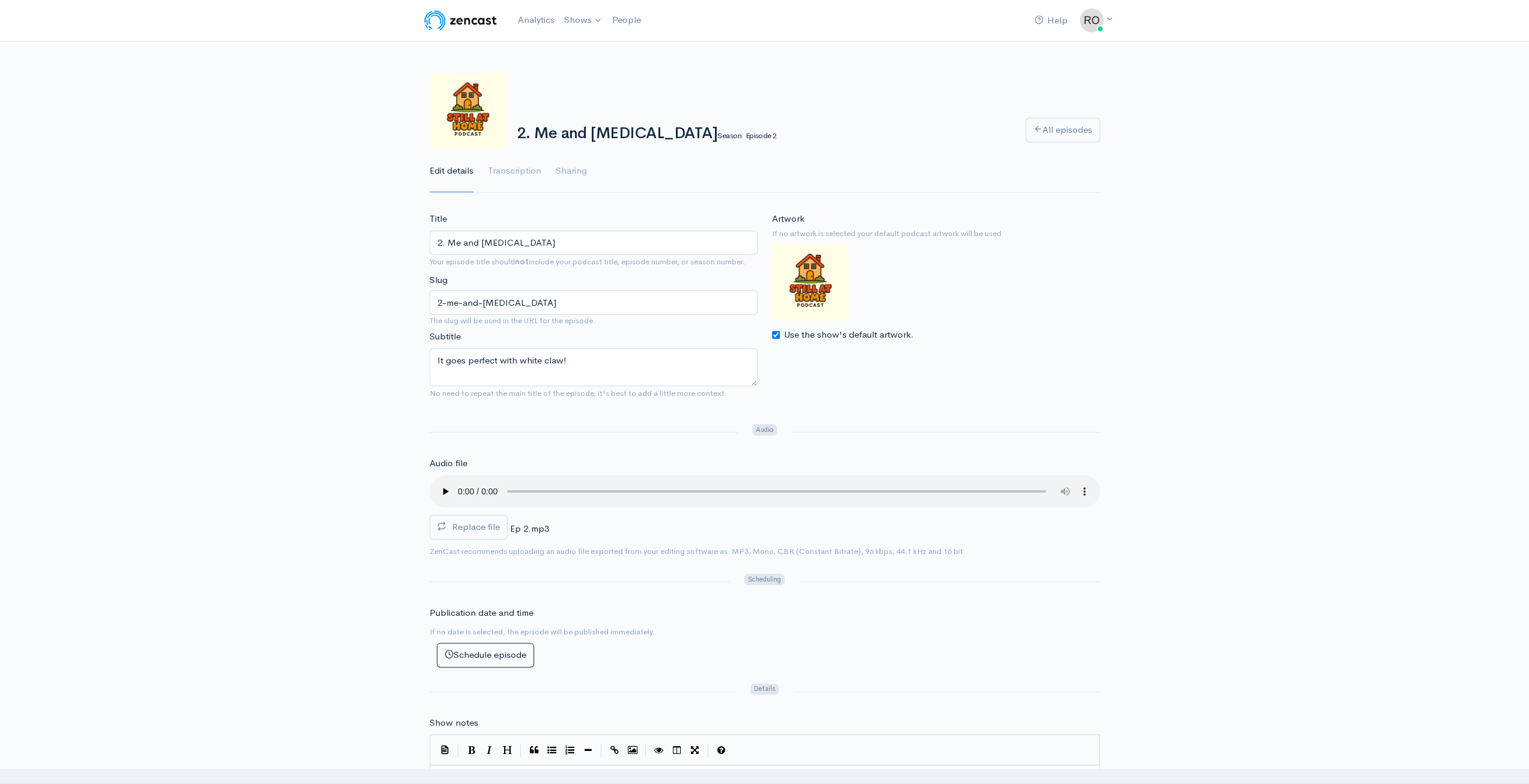
click at [530, 234] on input "2. Me and [MEDICAL_DATA]" at bounding box center [594, 243] width 328 height 24
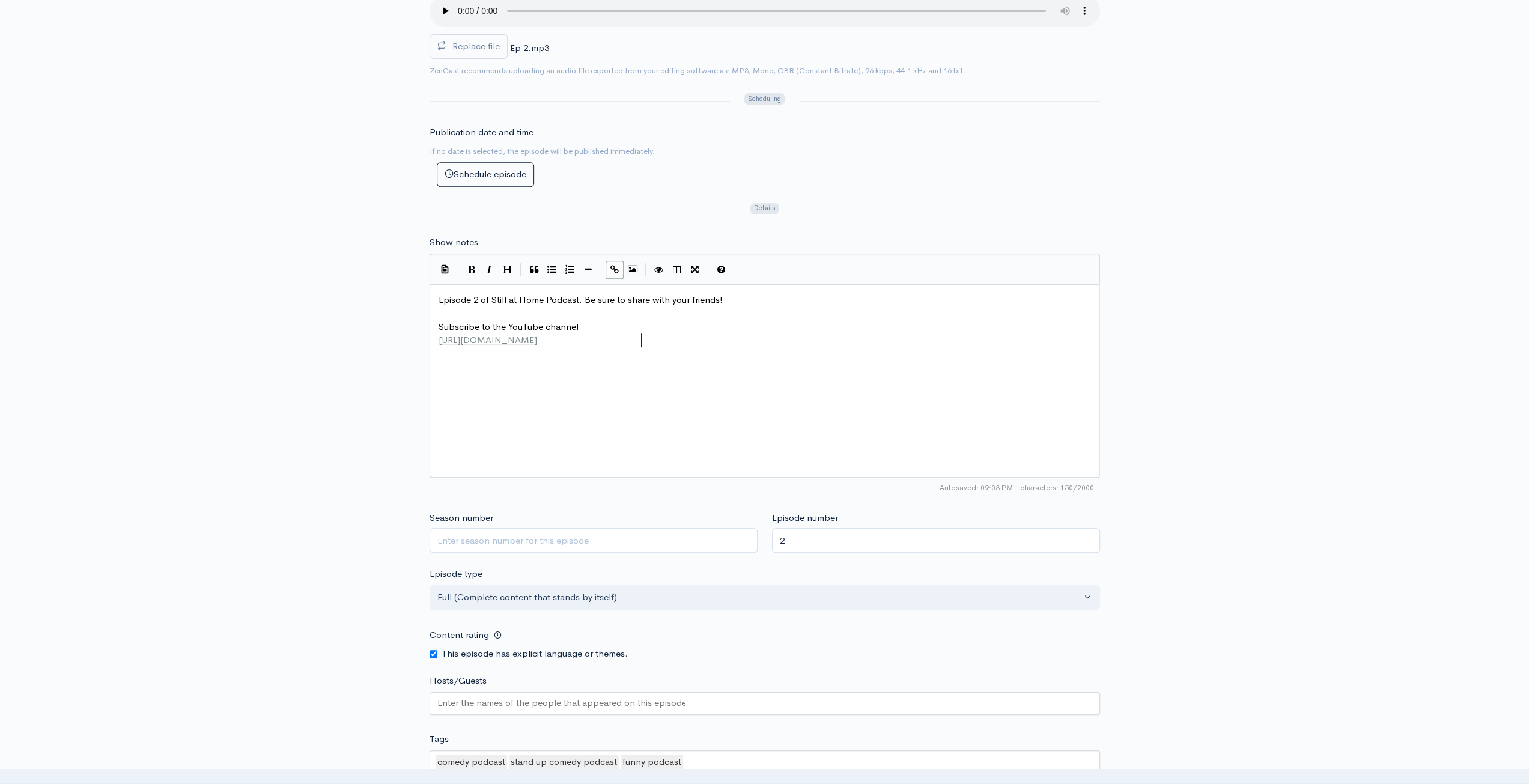
scroll to position [5, 0]
type textarea "Episode 2 of Still at Home Podcast. Be sure to share with your friends! Subscri…"
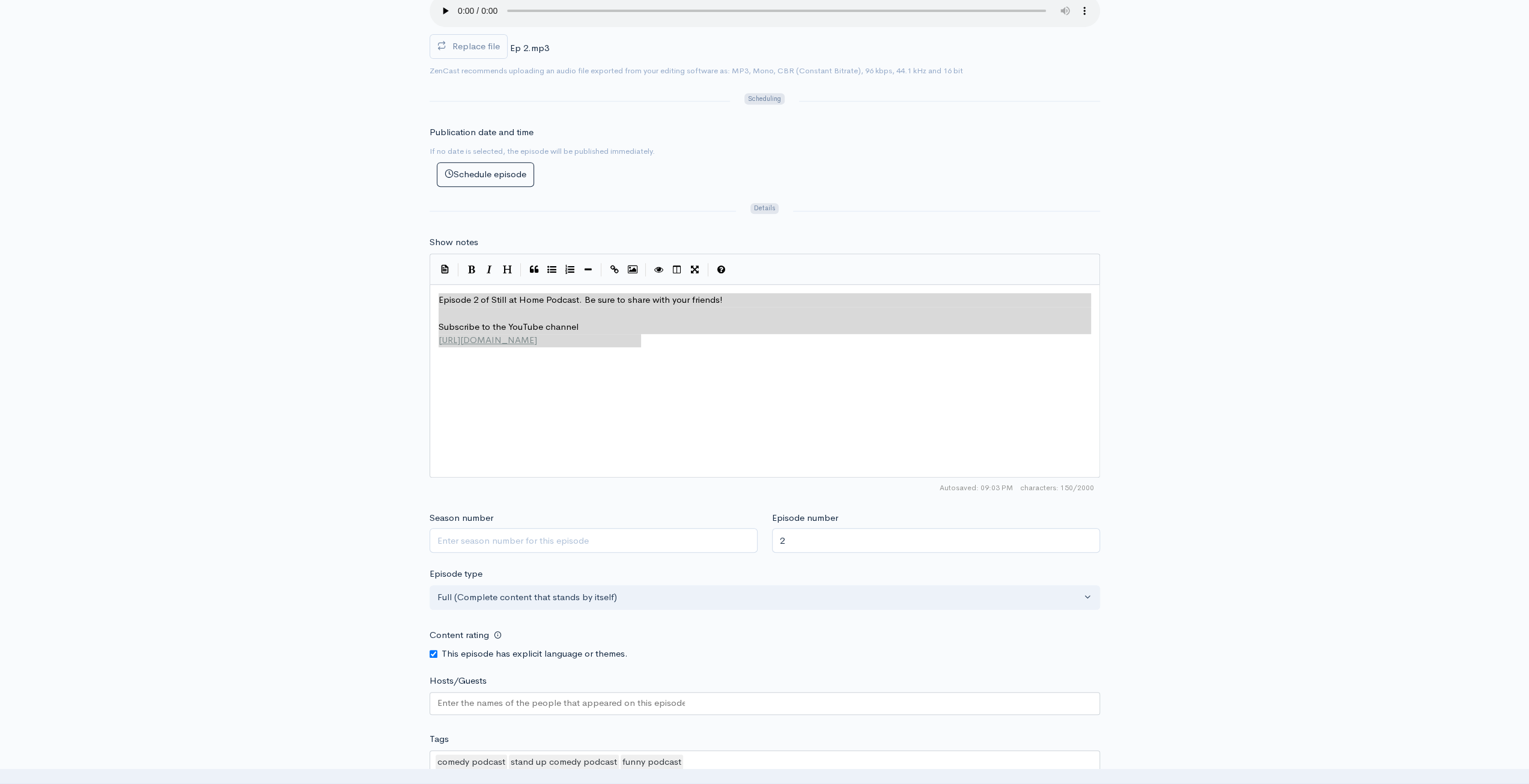
drag, startPoint x: 675, startPoint y: 352, endPoint x: 349, endPoint y: 278, distance: 334.3
click at [349, 278] on div "Title 2. Me and Xanax Your episode title should not include your podcast title,…" at bounding box center [764, 313] width 1529 height 1162
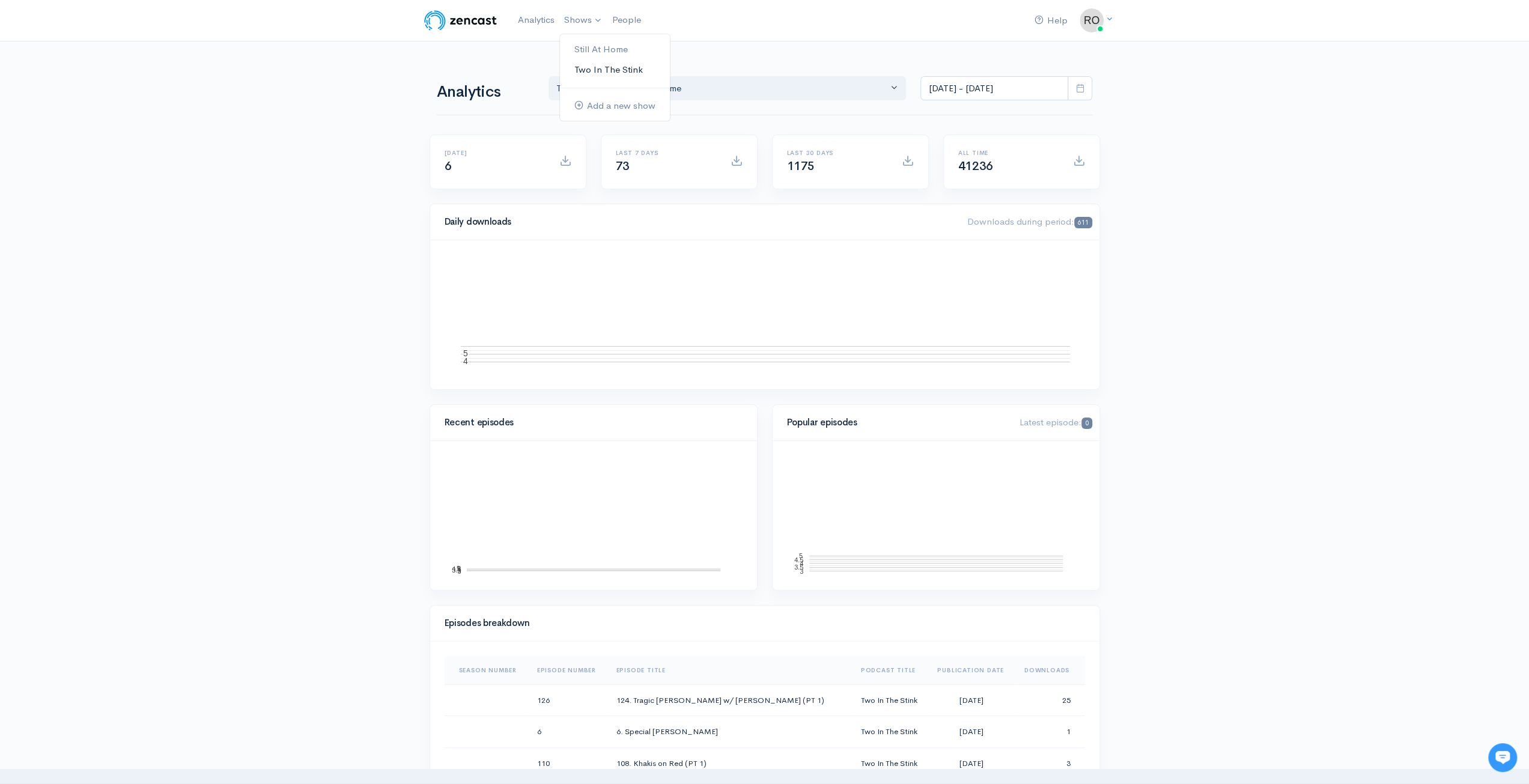
click at [618, 72] on link "Two In The Stink" at bounding box center [615, 70] width 110 height 21
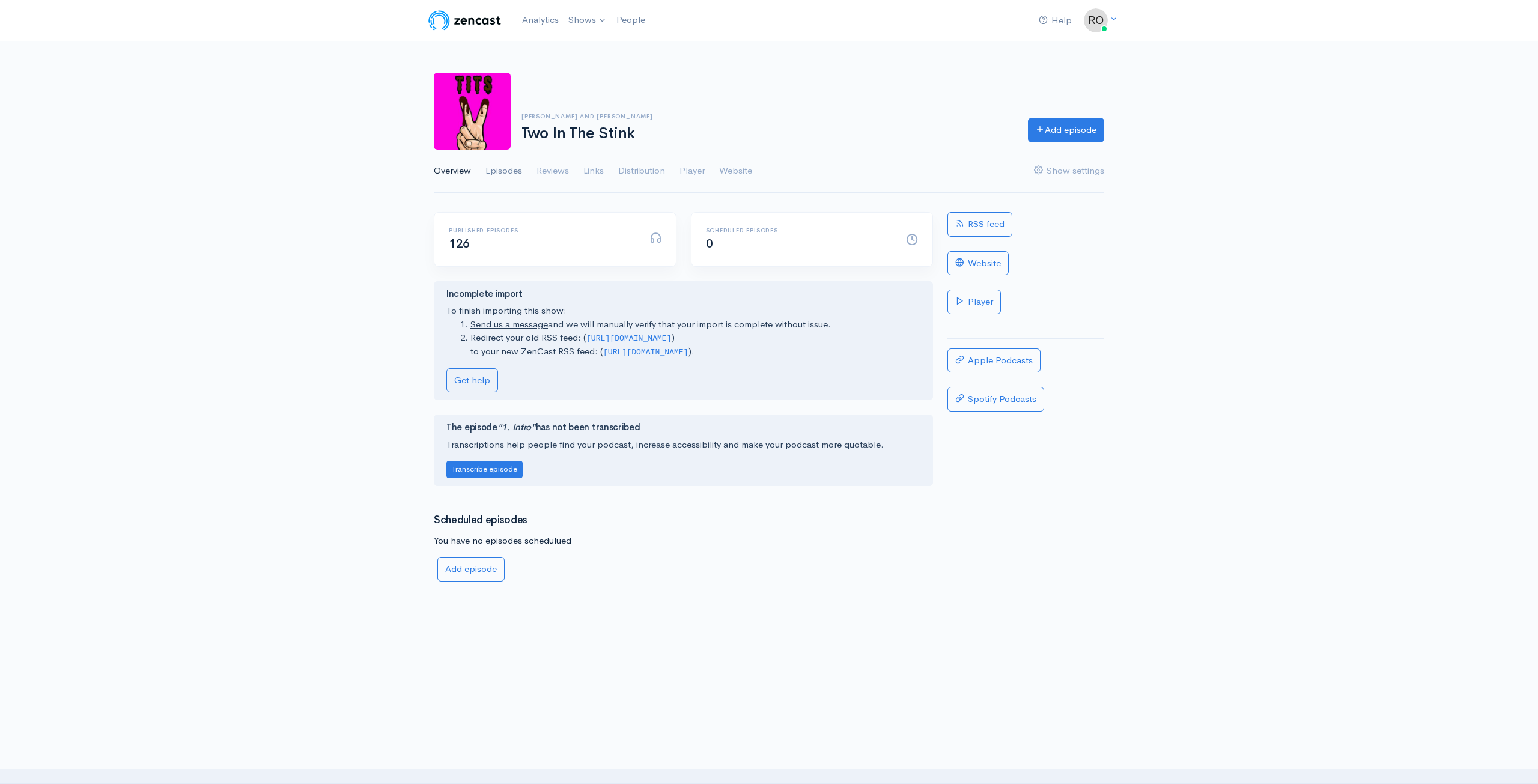
click at [507, 168] on link "Episodes" at bounding box center [504, 171] width 37 height 43
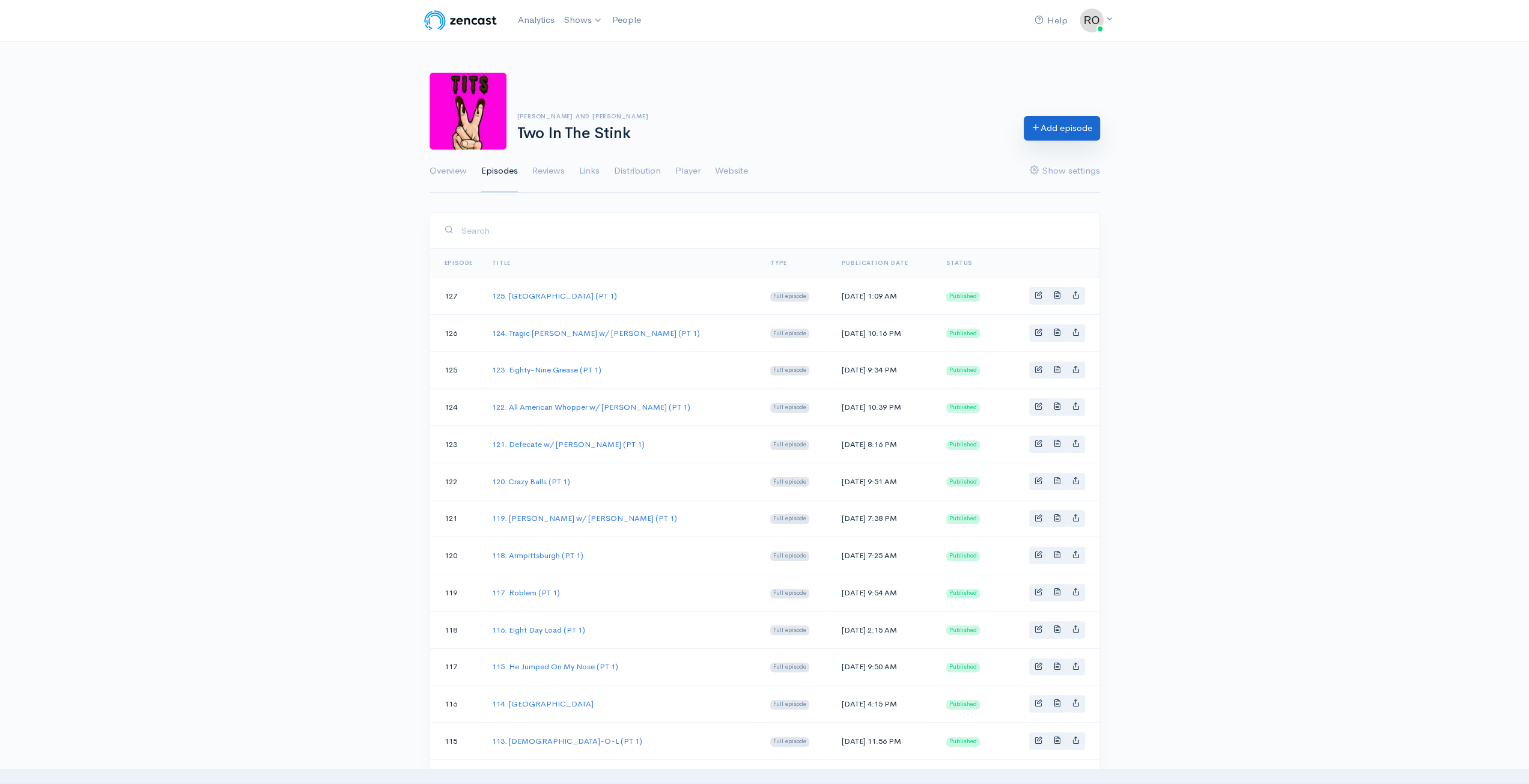
click at [1055, 132] on link "Add episode" at bounding box center [1062, 128] width 76 height 24
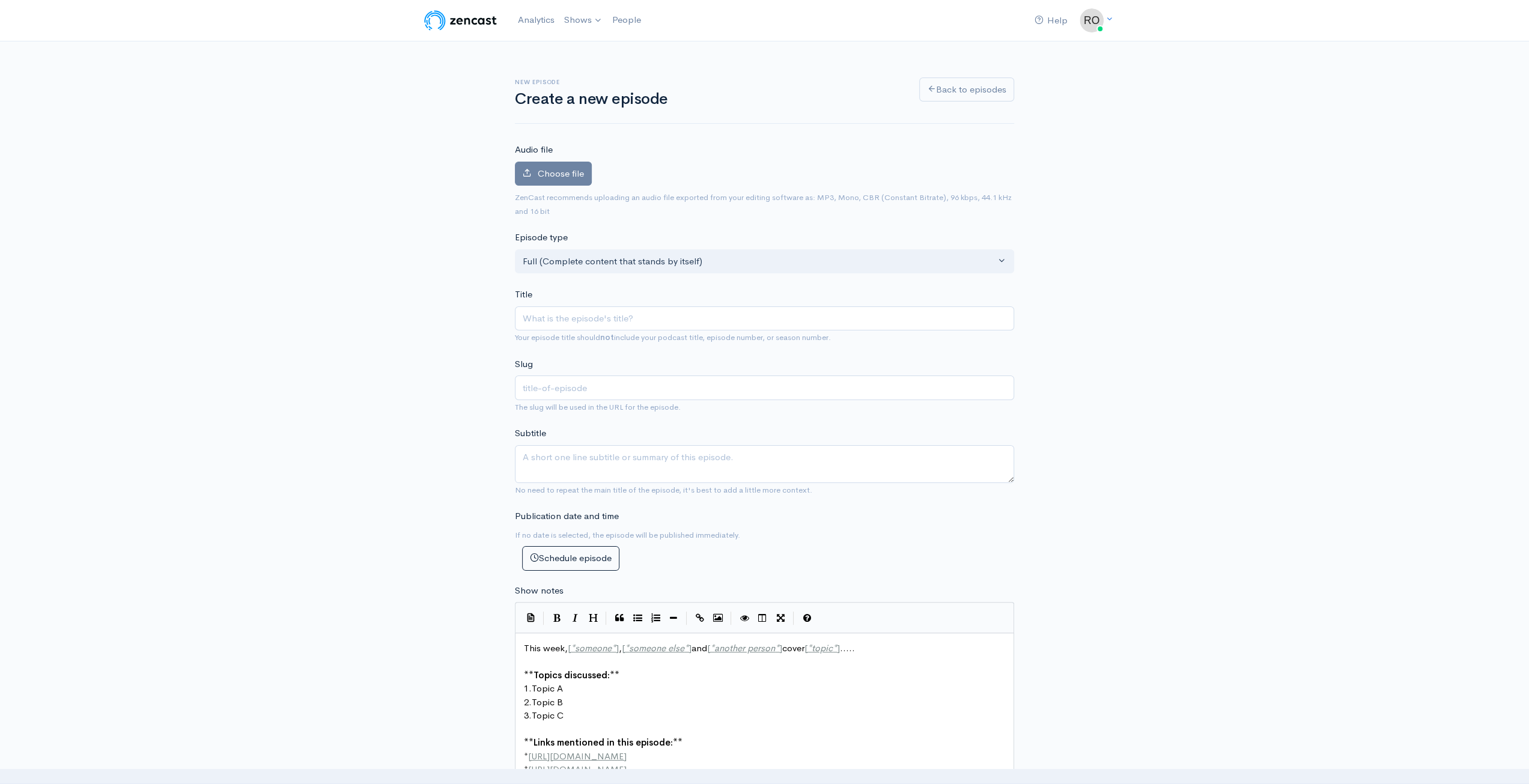
type input "1"
type input "12"
type input "126"
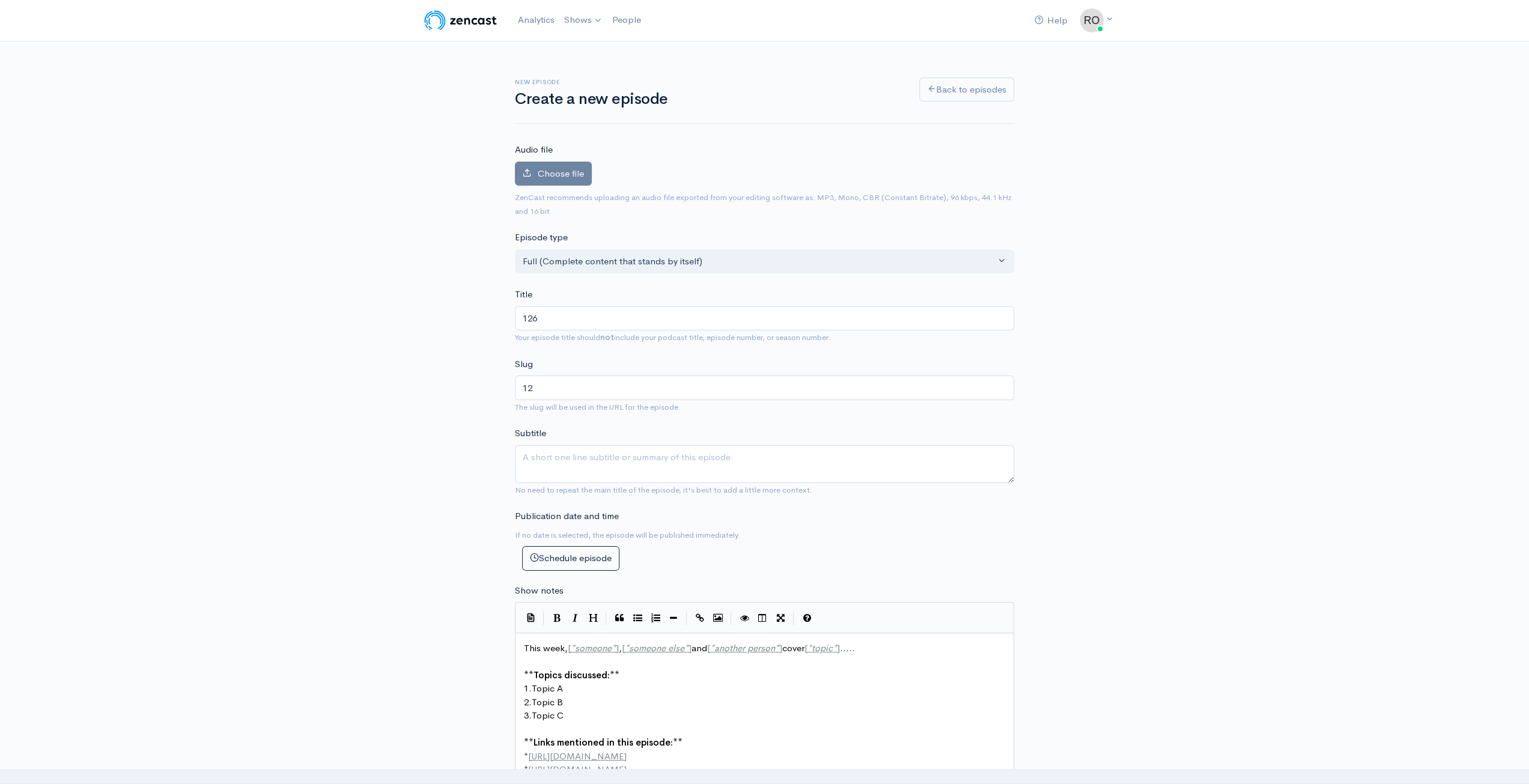
type input "126"
type input "126. R"
type input "126-r"
type input "126. Roa"
type input "126-roa"
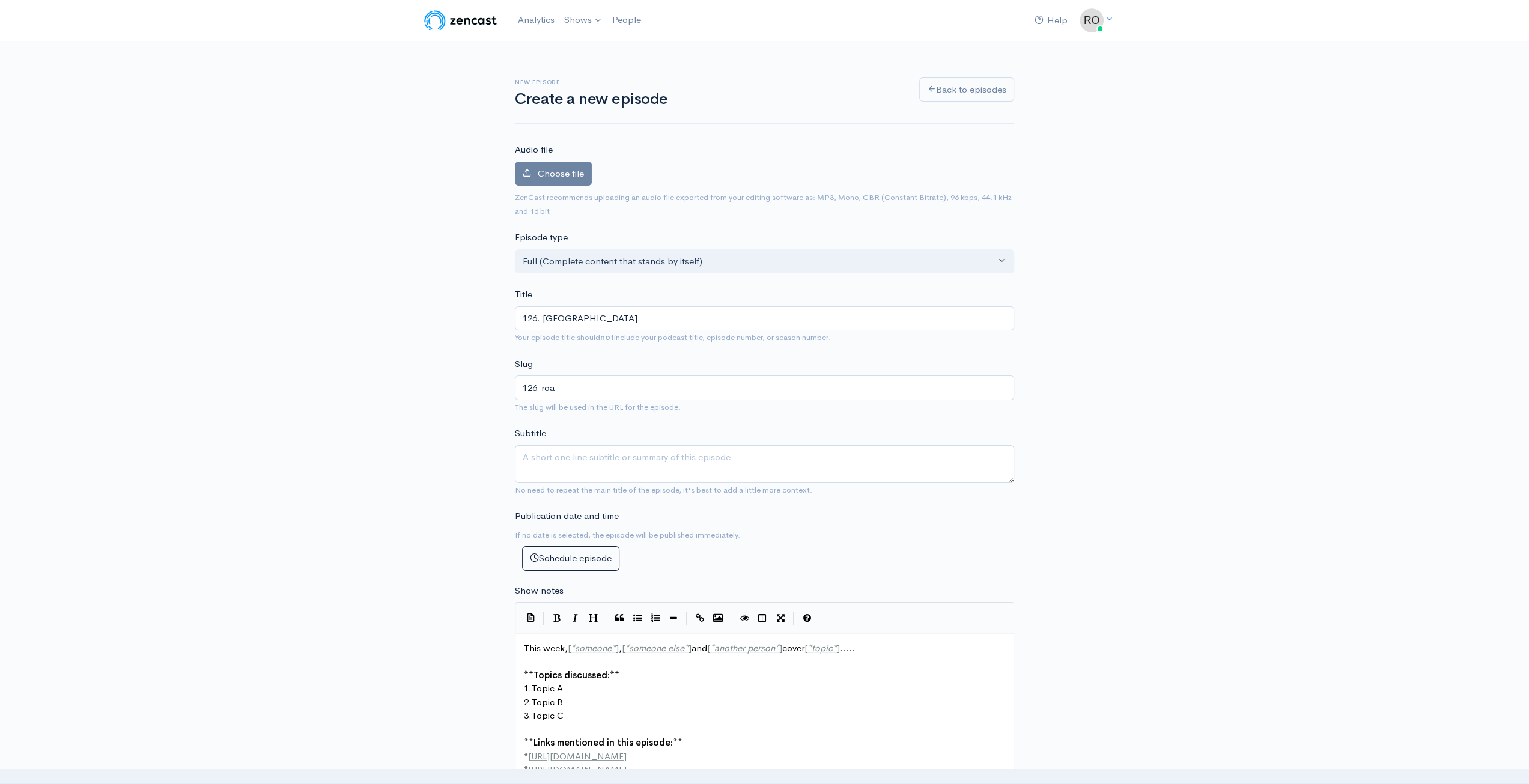
type input "126. Roac"
type input "126-roac"
type input "126. Roach"
type input "126-roach"
type input "126. Roach N"
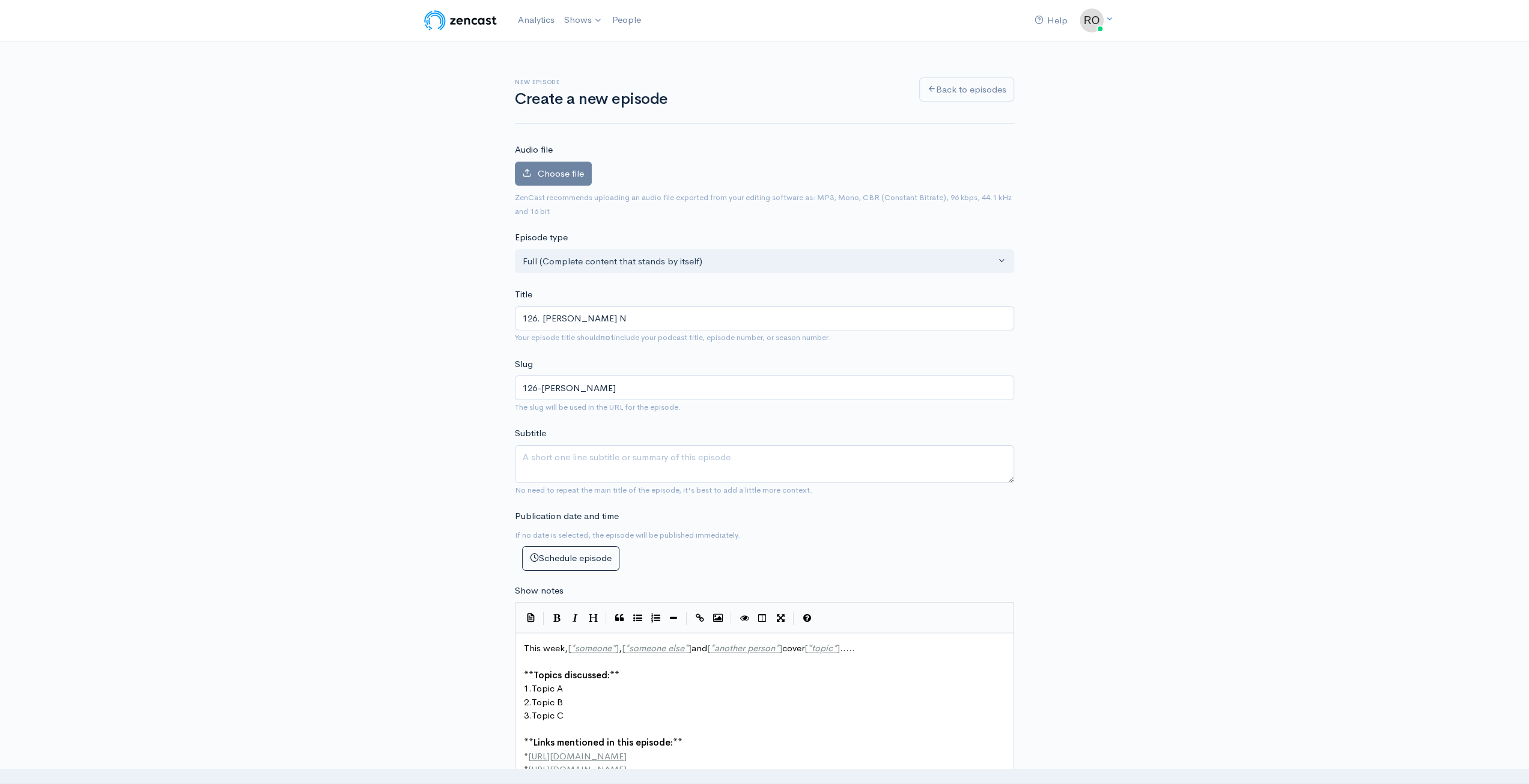
type input "126-roach-n"
type input "126. Roach Ni"
type input "126-roach-ni"
type input "126. Roach Nig"
type input "126-roach-nig"
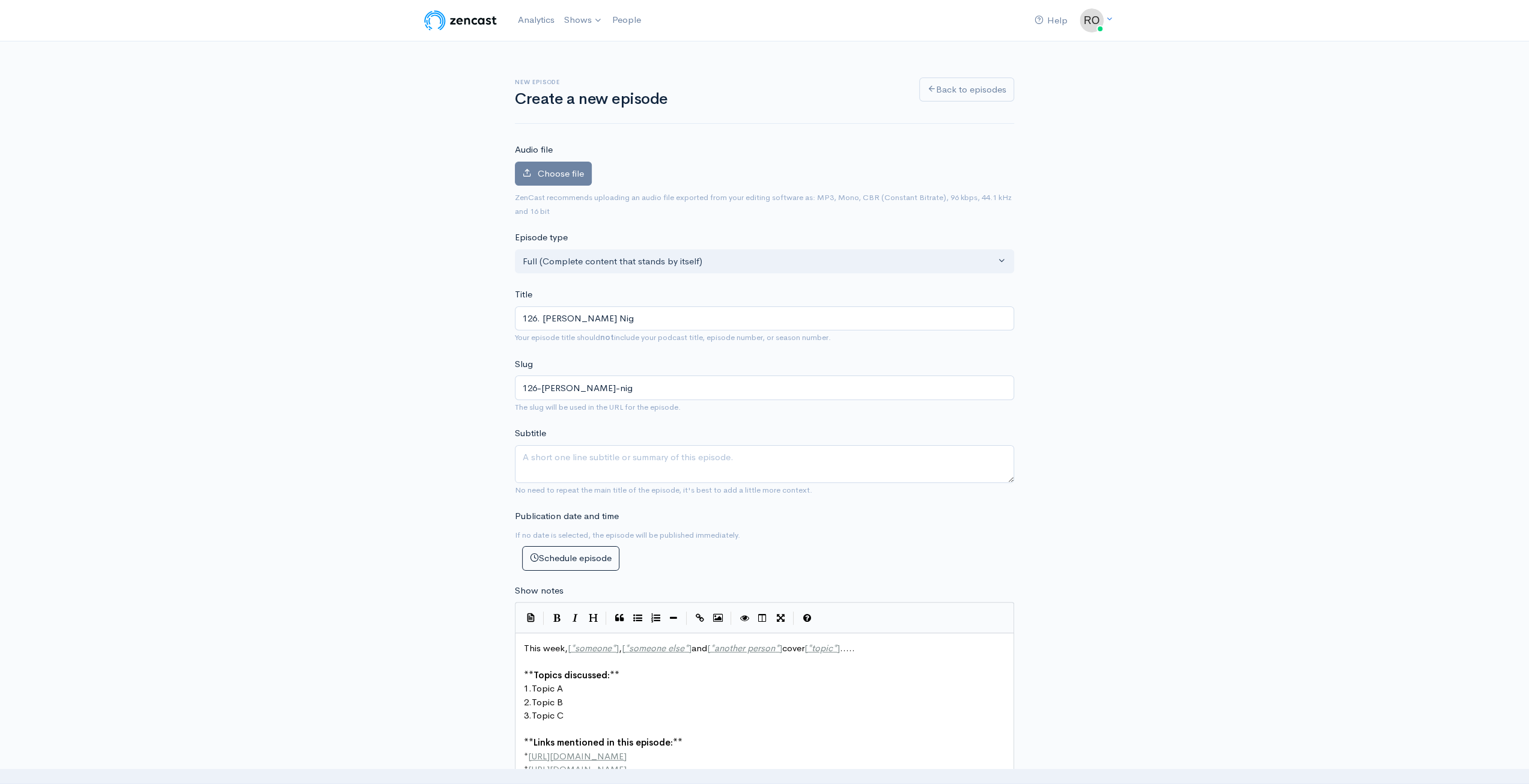
type input "126. Roach Nigh"
type input "126-roach-nigh"
type input "126. Roach Nightr"
type input "126-roach-nightr"
type input "126. Roach Night"
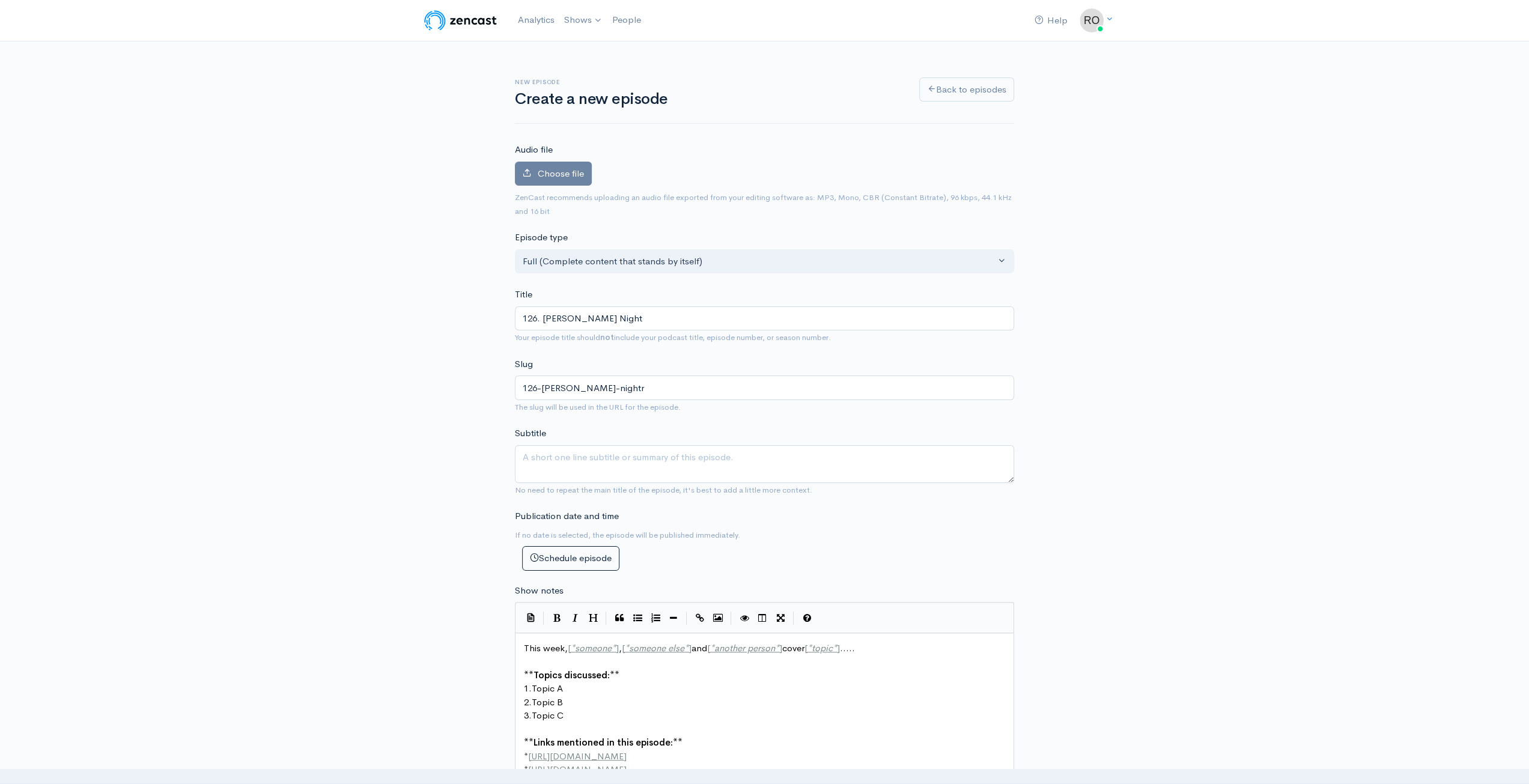
type input "126-roach-night"
type input "126. Roach Night O"
type input "126-roach-night-o"
type input "126. Roach Night Ou"
type input "126-roach-night-ou"
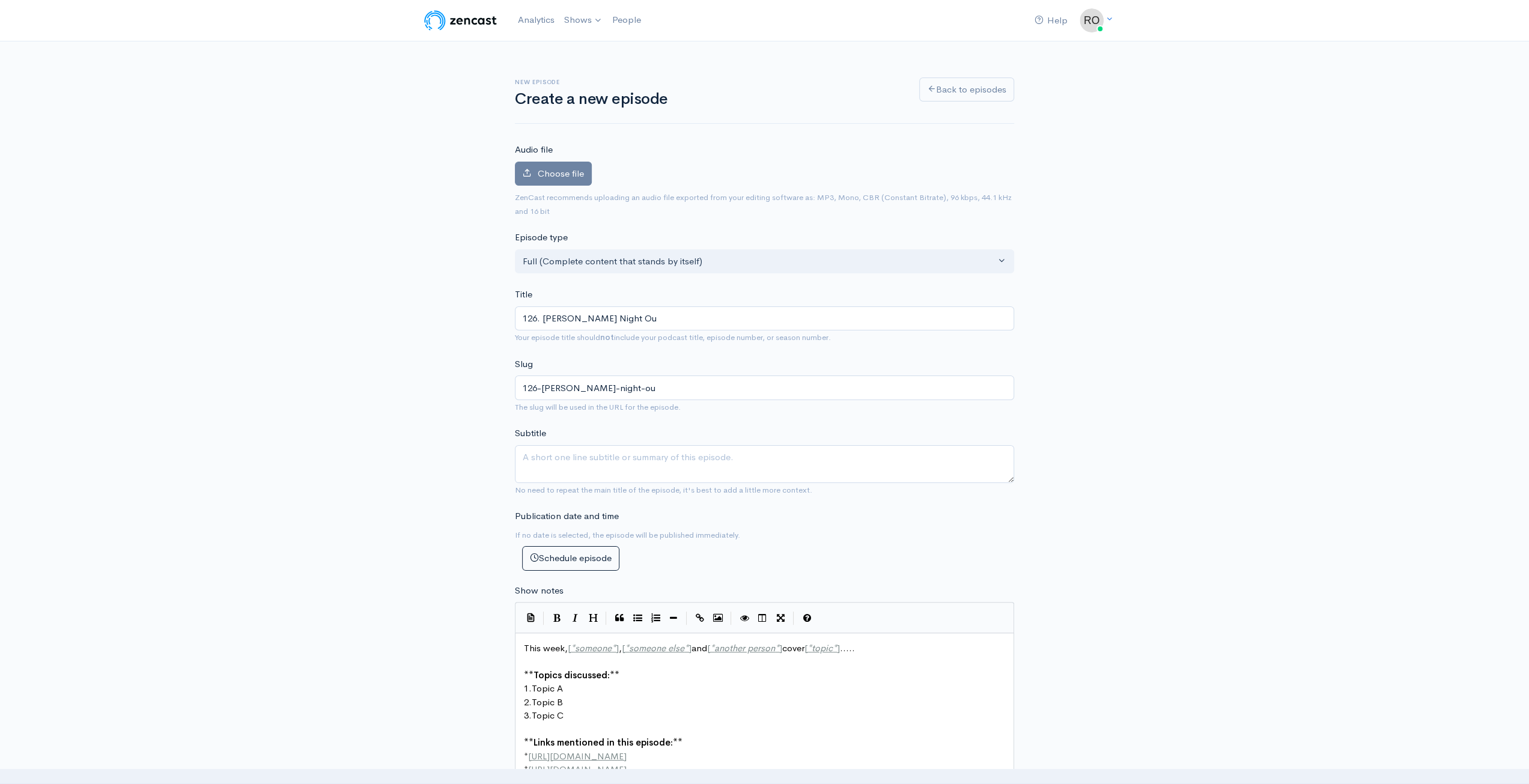
type input "126. Roach Night Out"
type input "126-roach-night-out"
type input "126. Roach Night Out (P"
type input "126-roach-night-out-p"
type input "126. Roach Night Out (PT"
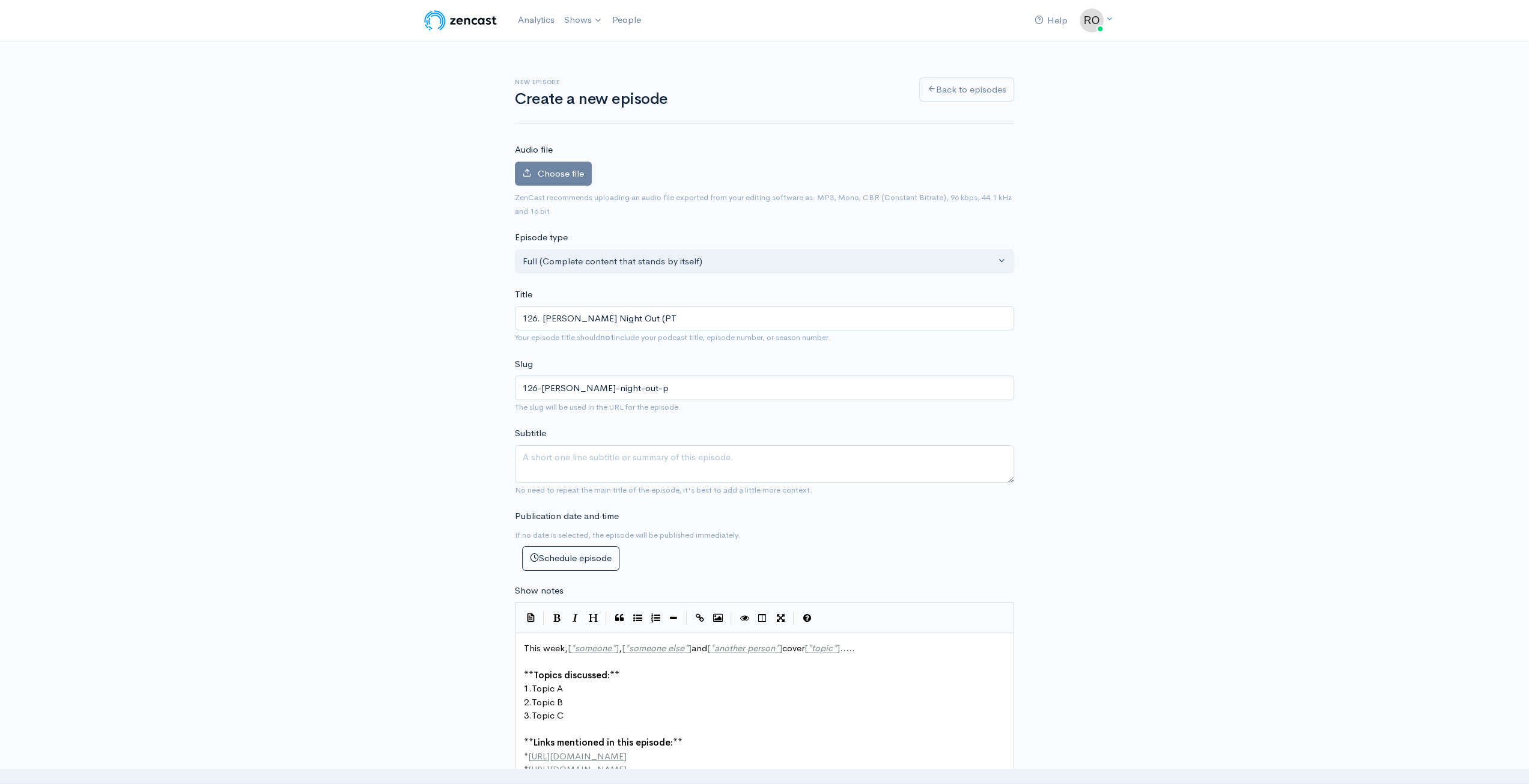
type input "126-roach-night-out-pt"
type input "126. Roach Night Out (PT 1"
type input "126-roach-night-out-pt-1"
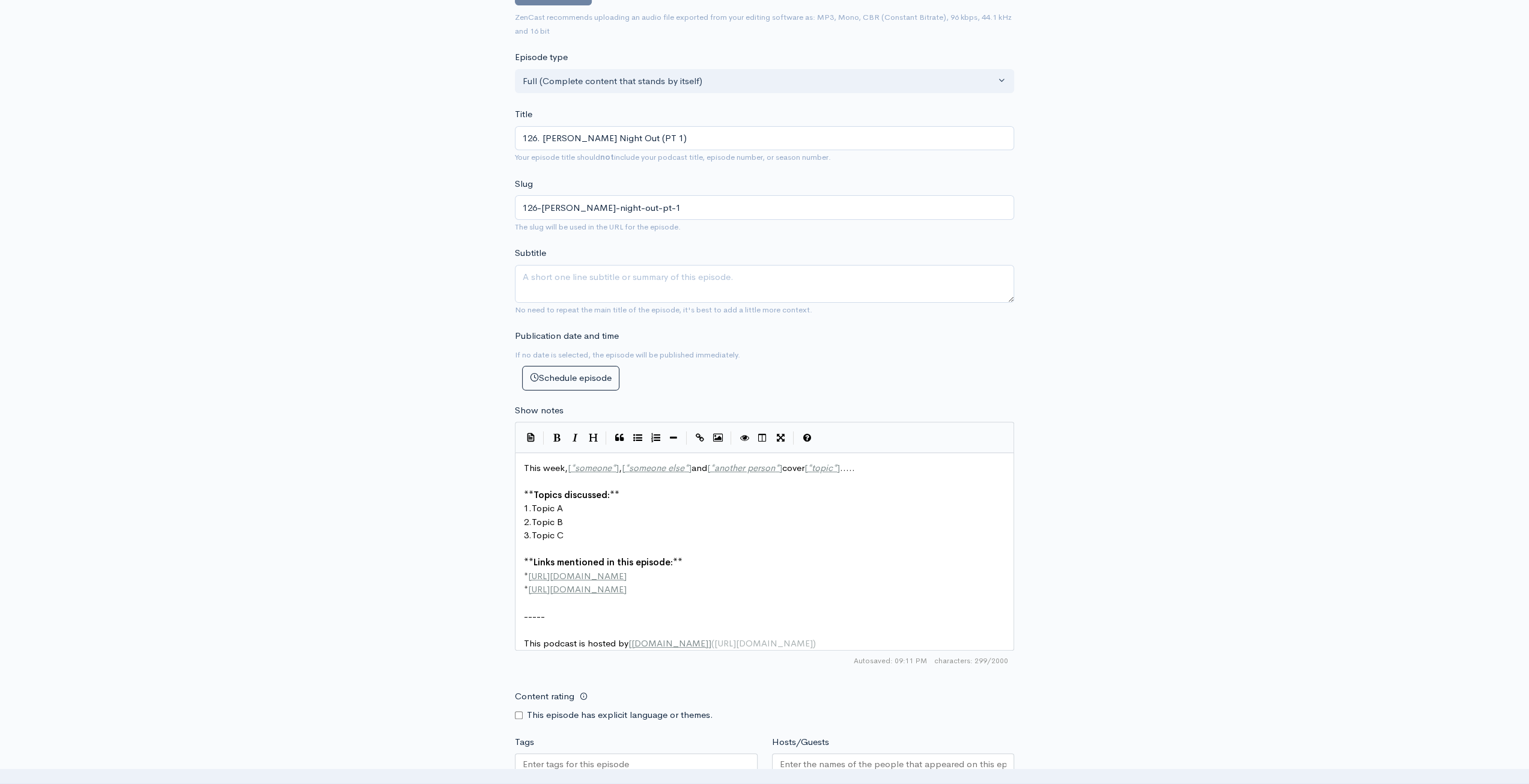
scroll to position [240, 0]
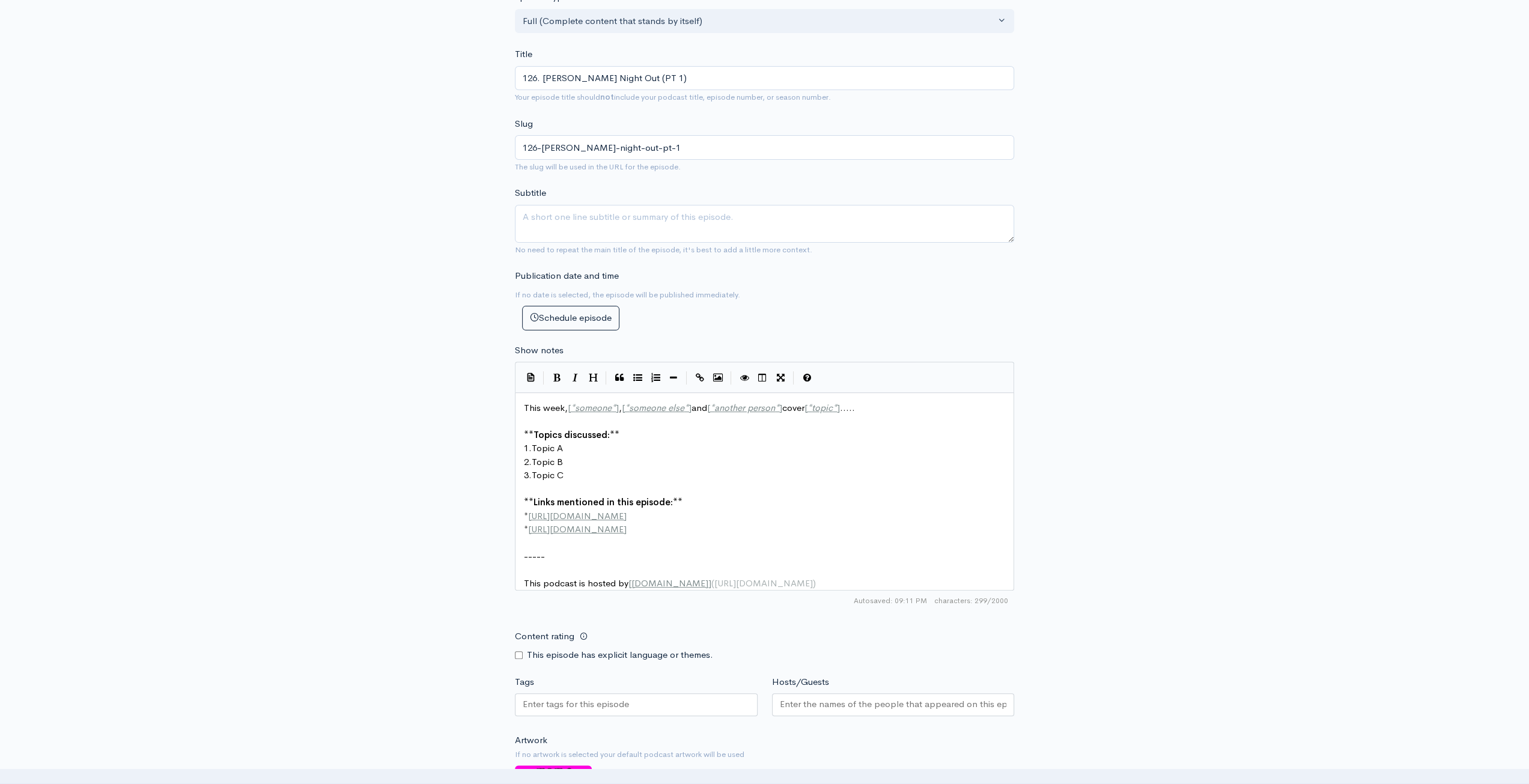
type input "126. [PERSON_NAME] Night Out (PT 1)"
type textarea "This week, [*someone*], [*someone else*] and [*another person*] cover [*topic*]…"
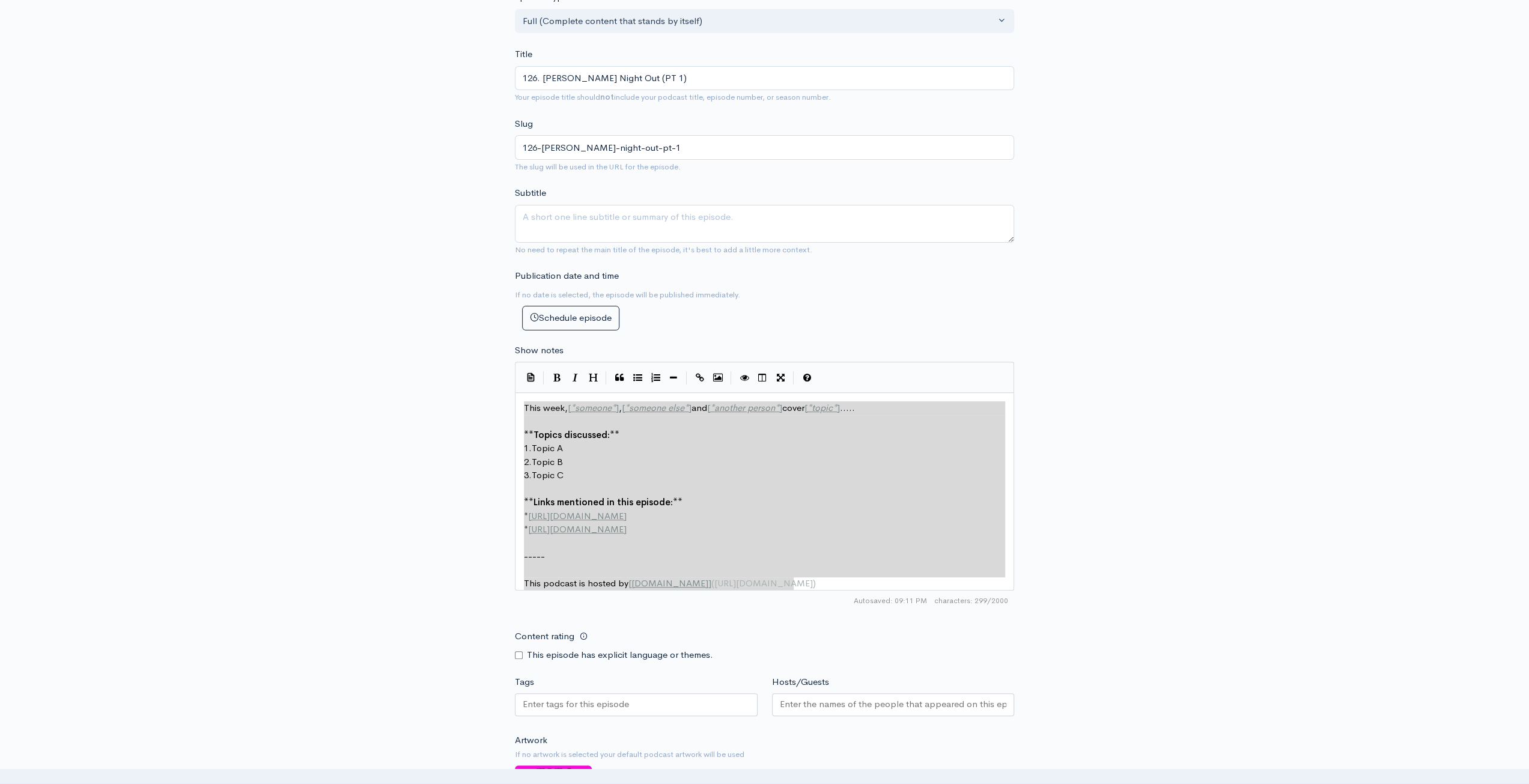
drag, startPoint x: 853, startPoint y: 589, endPoint x: 433, endPoint y: 354, distance: 481.3
click at [433, 354] on div "New episode Create a new episode Back to episodes Audio file Choose file 0 ZenC…" at bounding box center [765, 397] width 685 height 1191
paste textarea
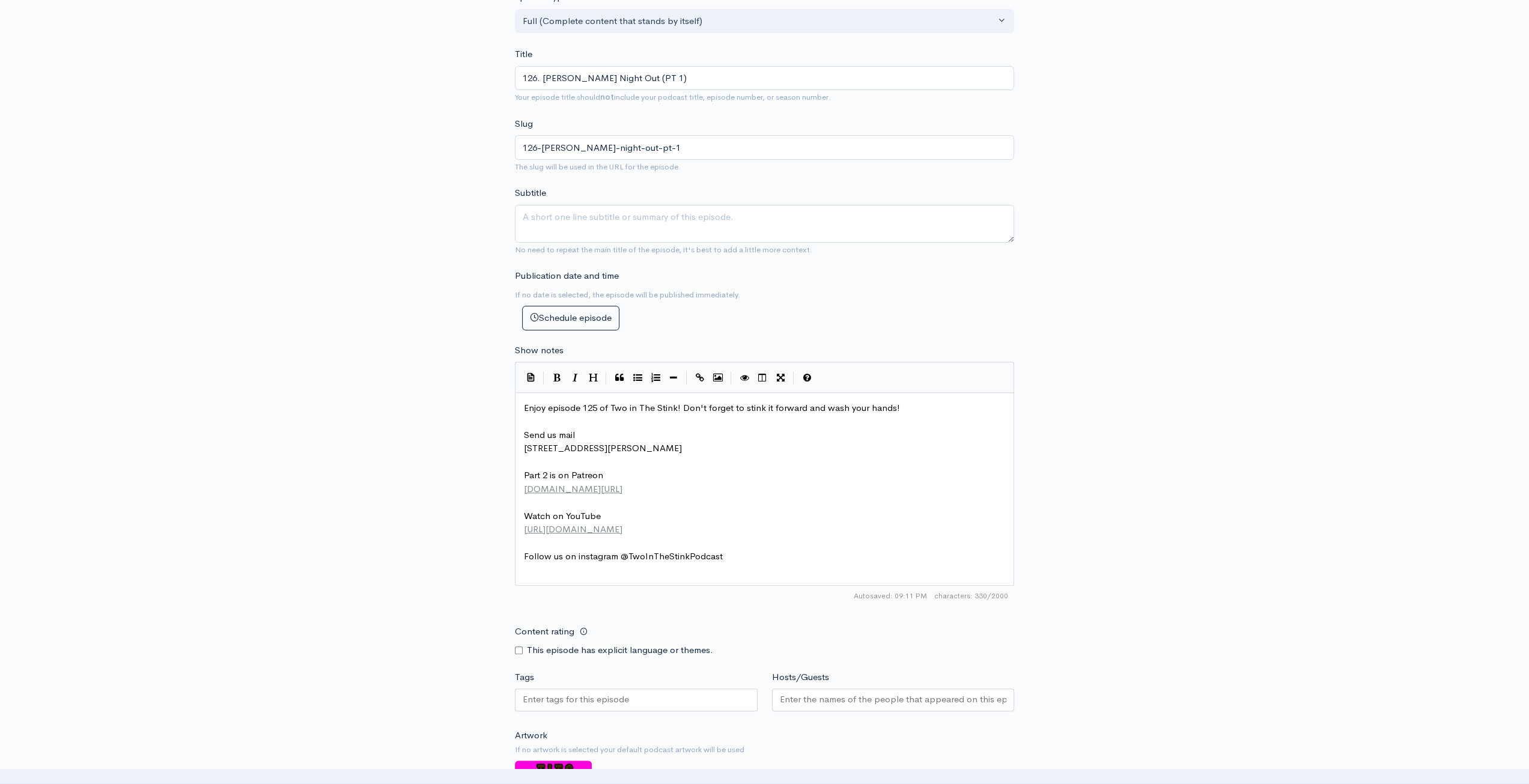
click at [594, 414] on pre "​" at bounding box center [768, 421] width 495 height 14
drag, startPoint x: 596, startPoint y: 406, endPoint x: 702, endPoint y: 397, distance: 106.4
click at [597, 406] on span "Enjoy episode 125 of Two in The Stink! Don't forget to stink it forward and was…" at bounding box center [712, 407] width 376 height 11
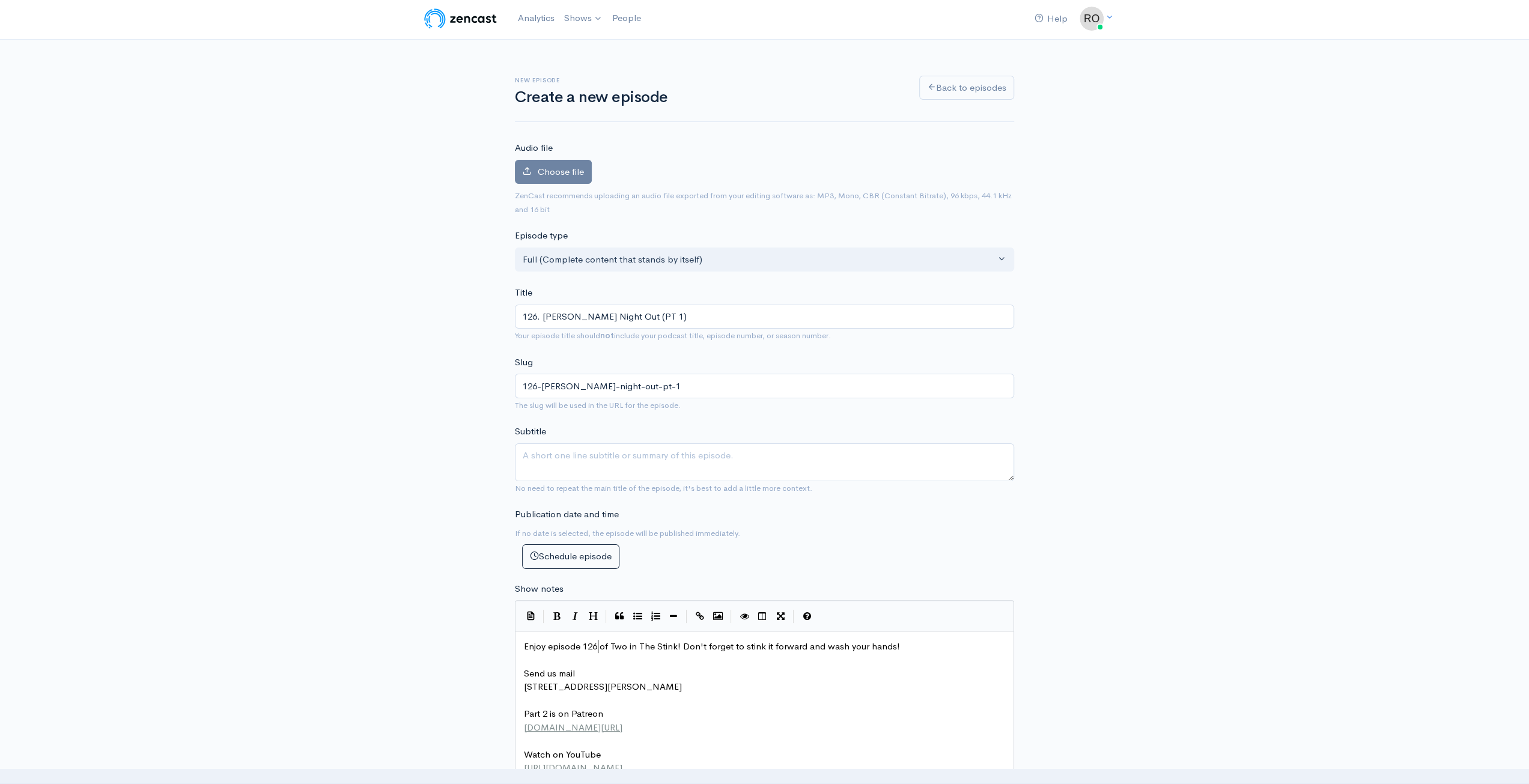
scroll to position [0, 0]
type textarea "6"
click at [567, 164] on label "Choose file" at bounding box center [553, 174] width 77 height 24
click at [0, 0] on input "Choose file" at bounding box center [0, 0] width 0 height 0
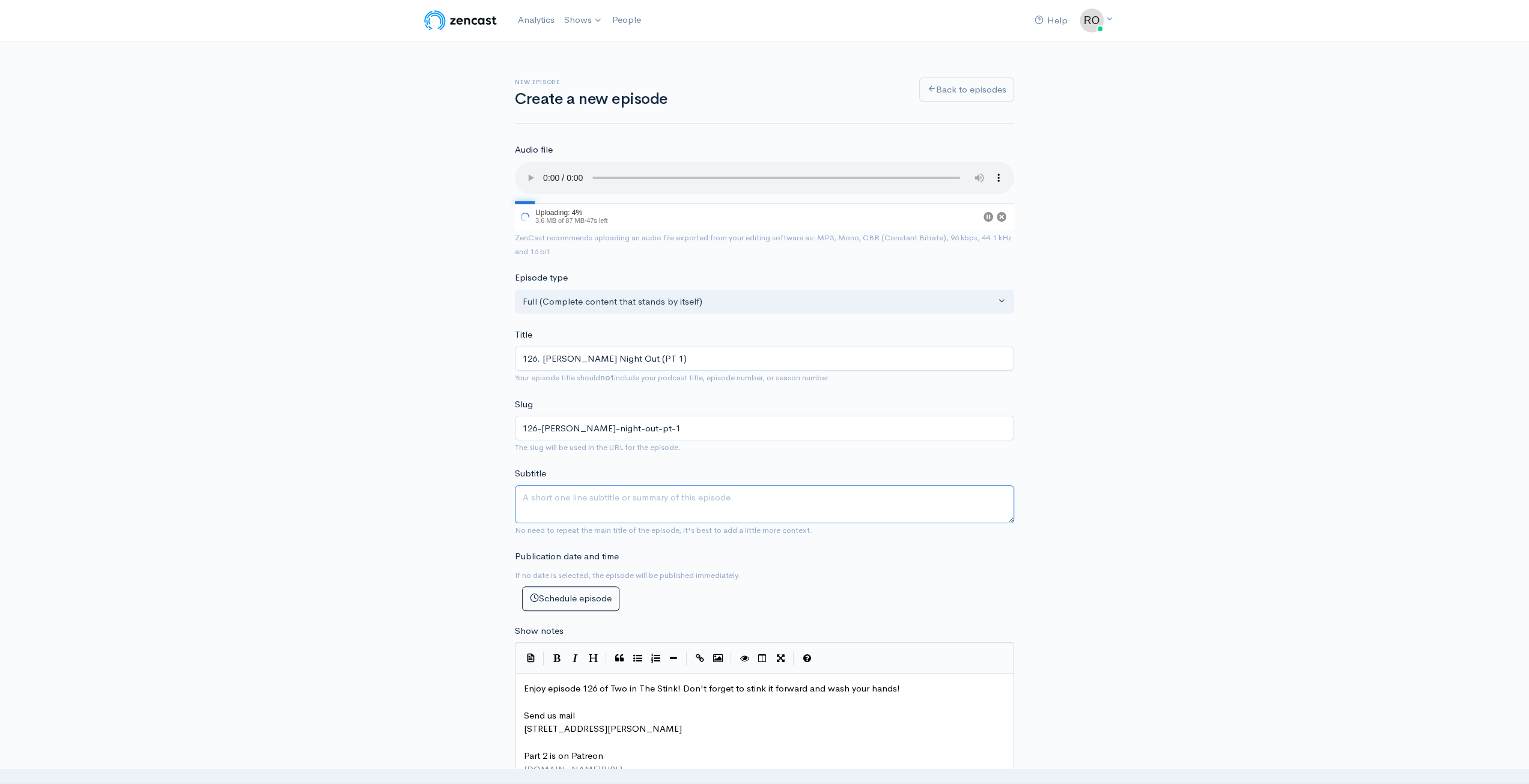
click at [674, 513] on textarea "Subtitle" at bounding box center [764, 504] width 499 height 38
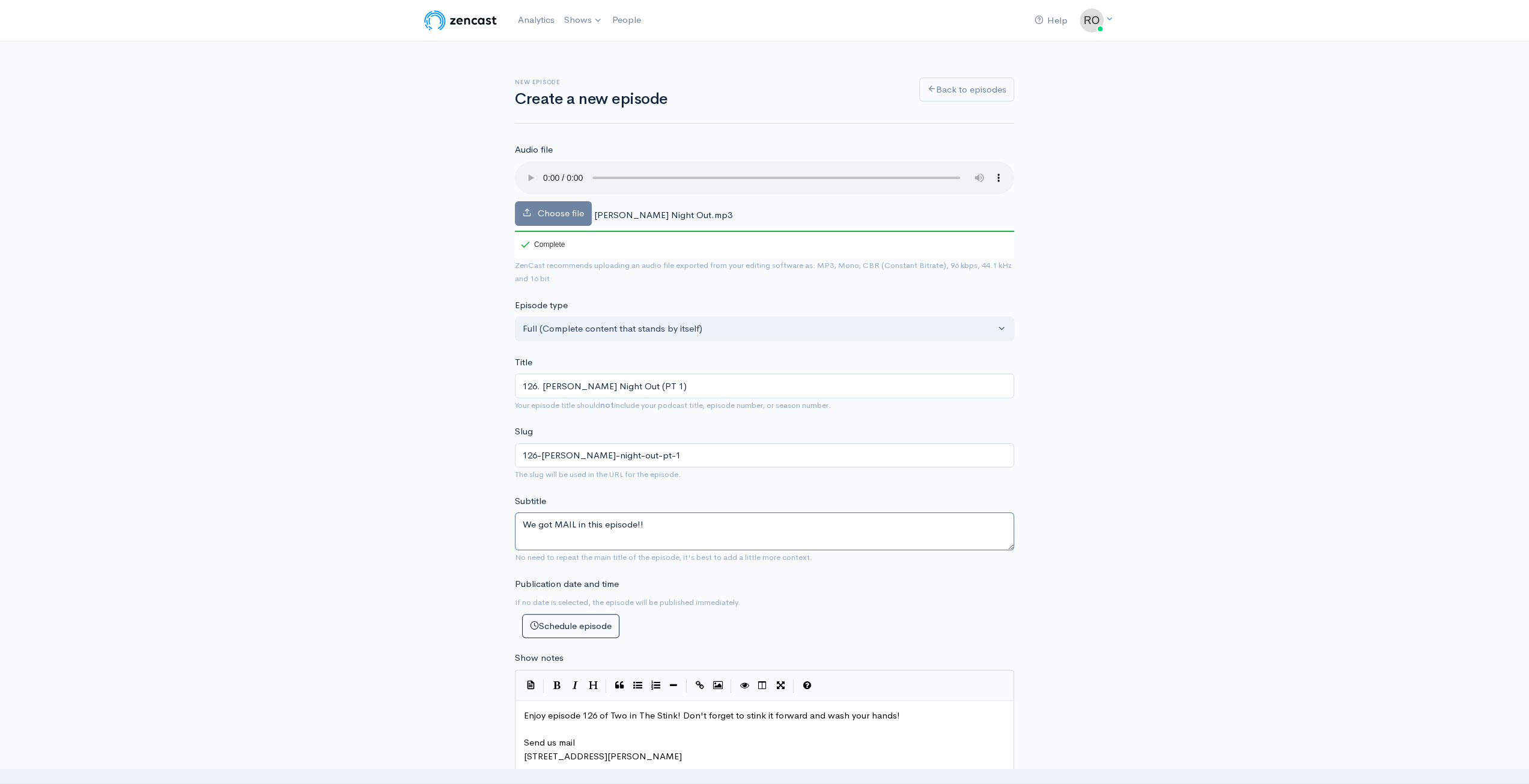
type textarea "We got MAIL in this episode!!"
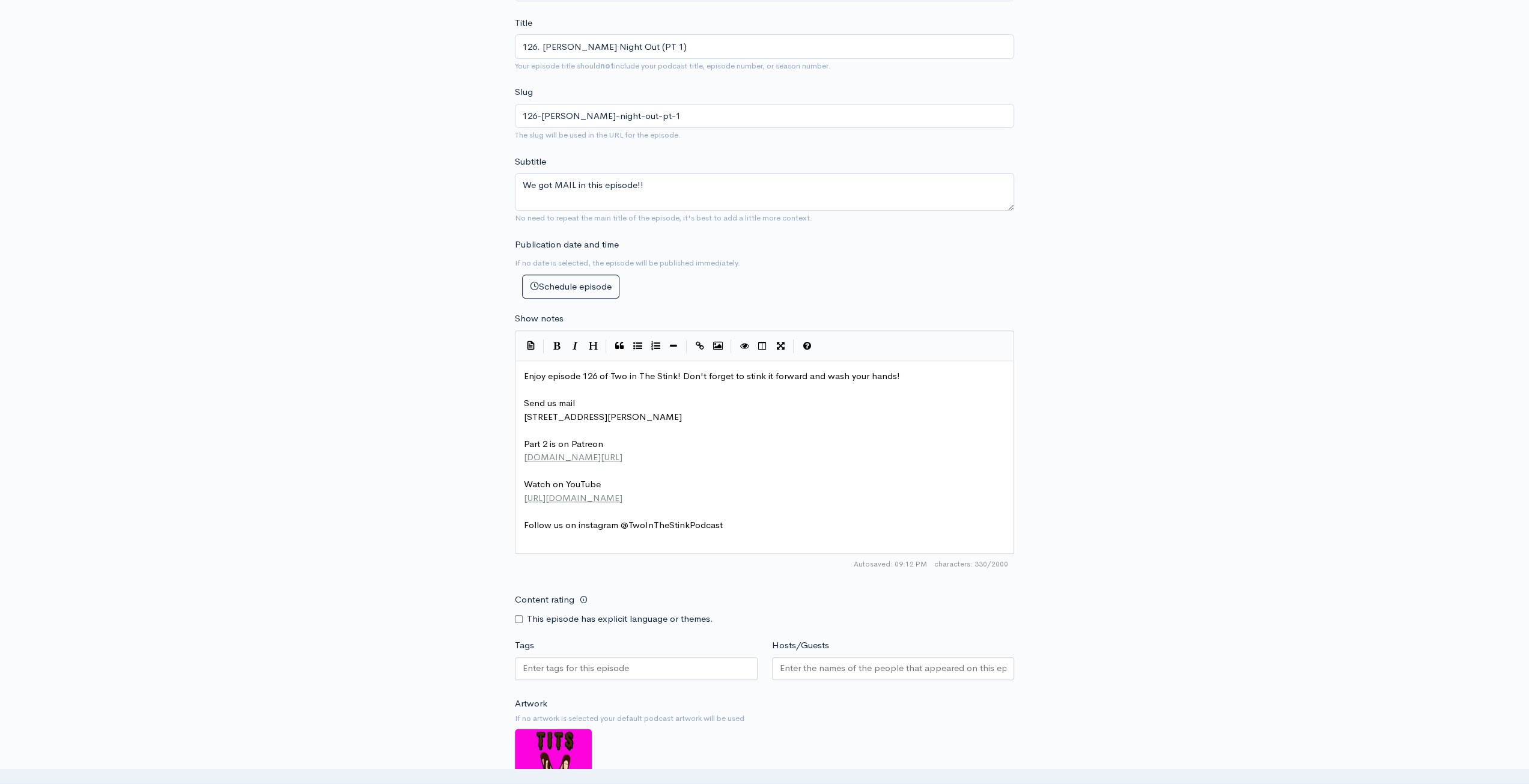
scroll to position [420, 0]
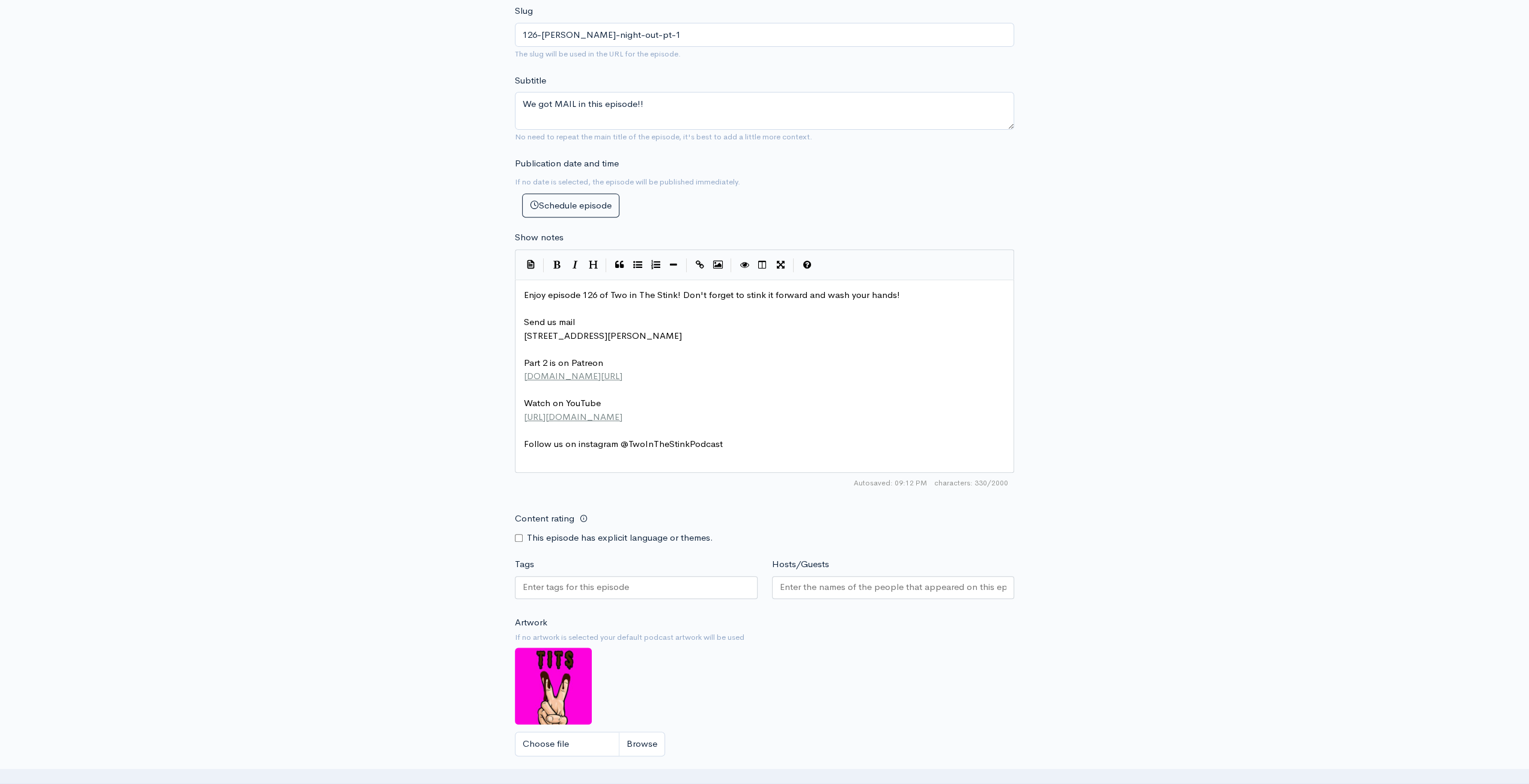
click at [516, 538] on input "Content rating" at bounding box center [519, 538] width 8 height 8
checkbox input "true"
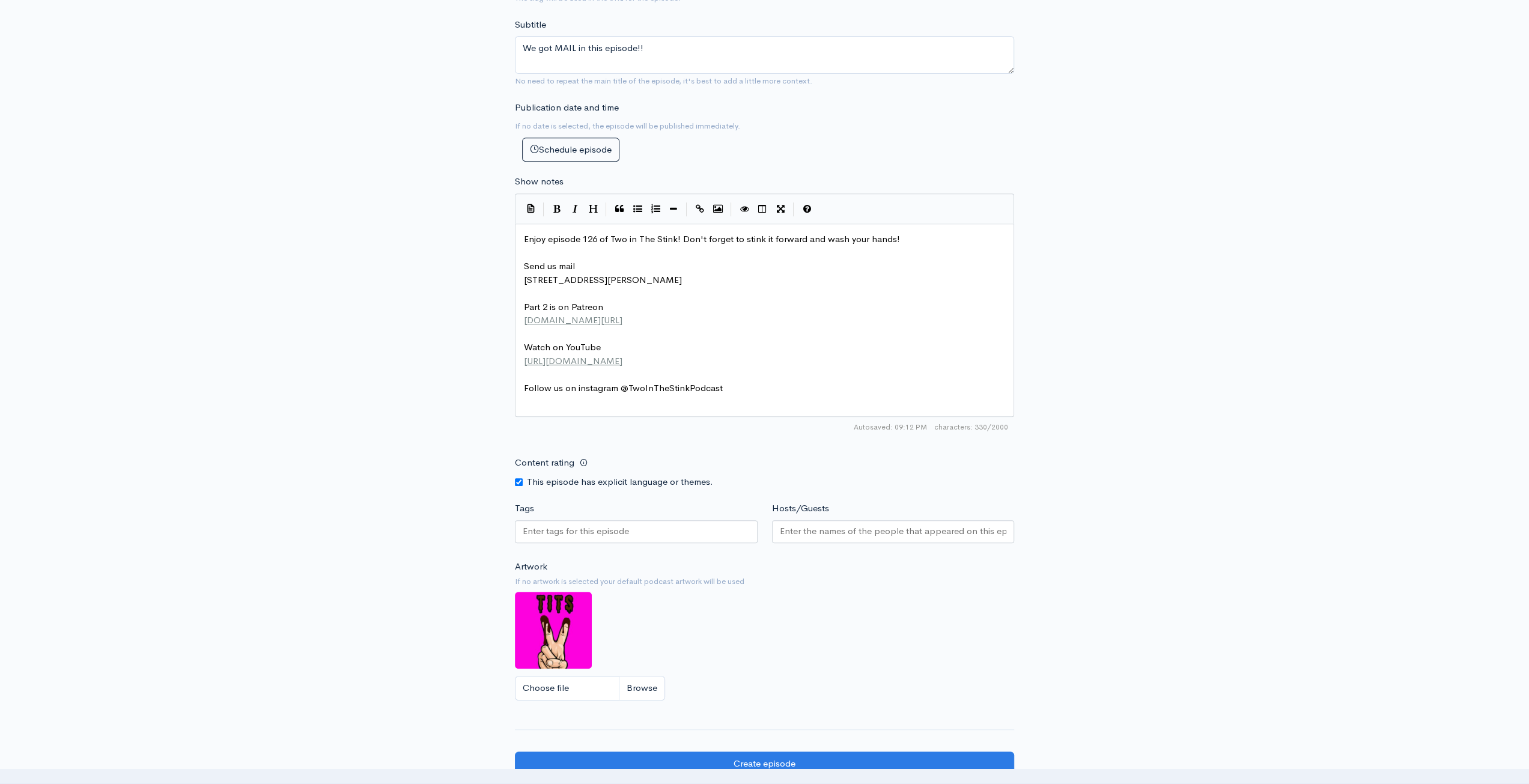
scroll to position [541, 0]
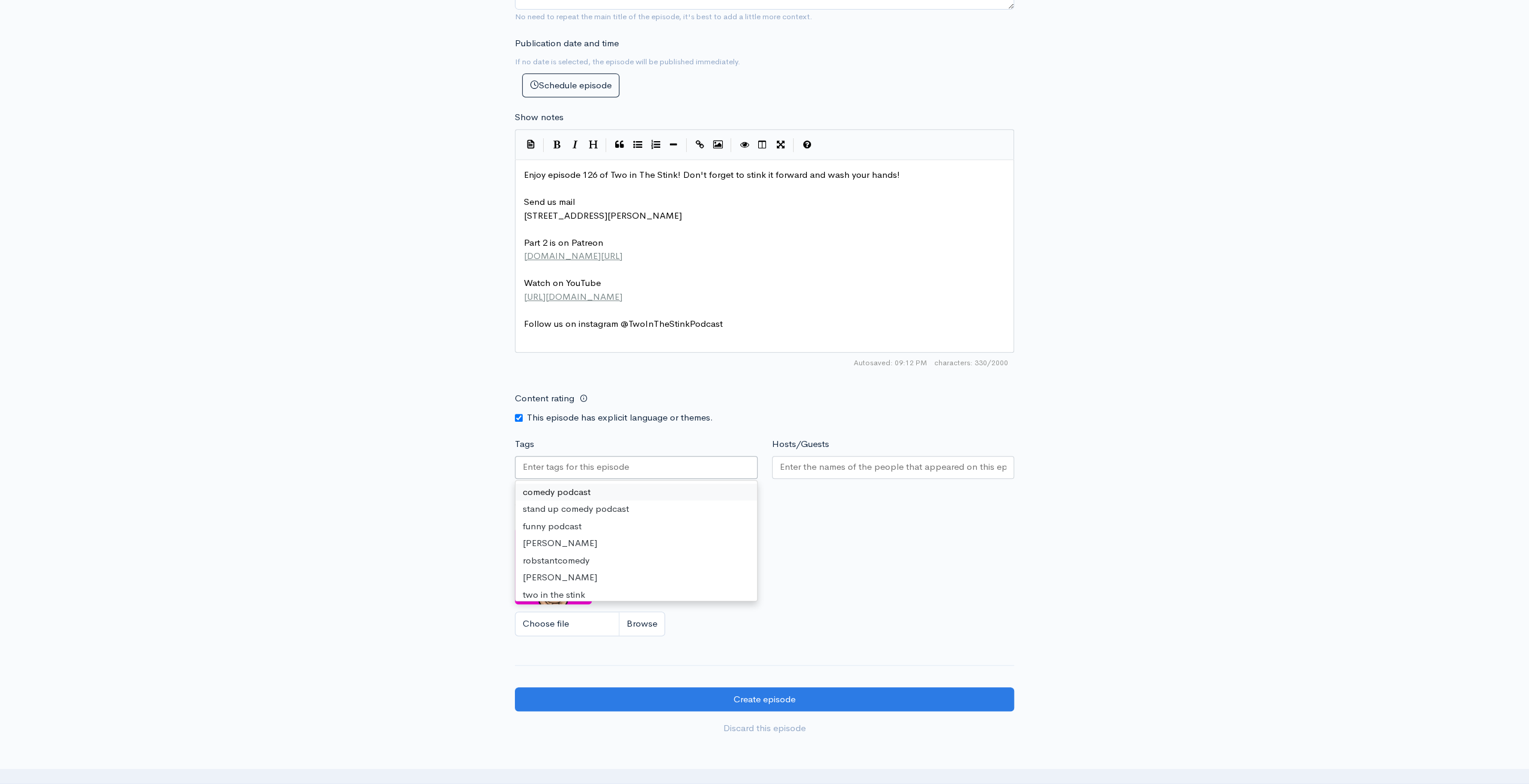
click at [624, 460] on input "Tags" at bounding box center [577, 467] width 108 height 14
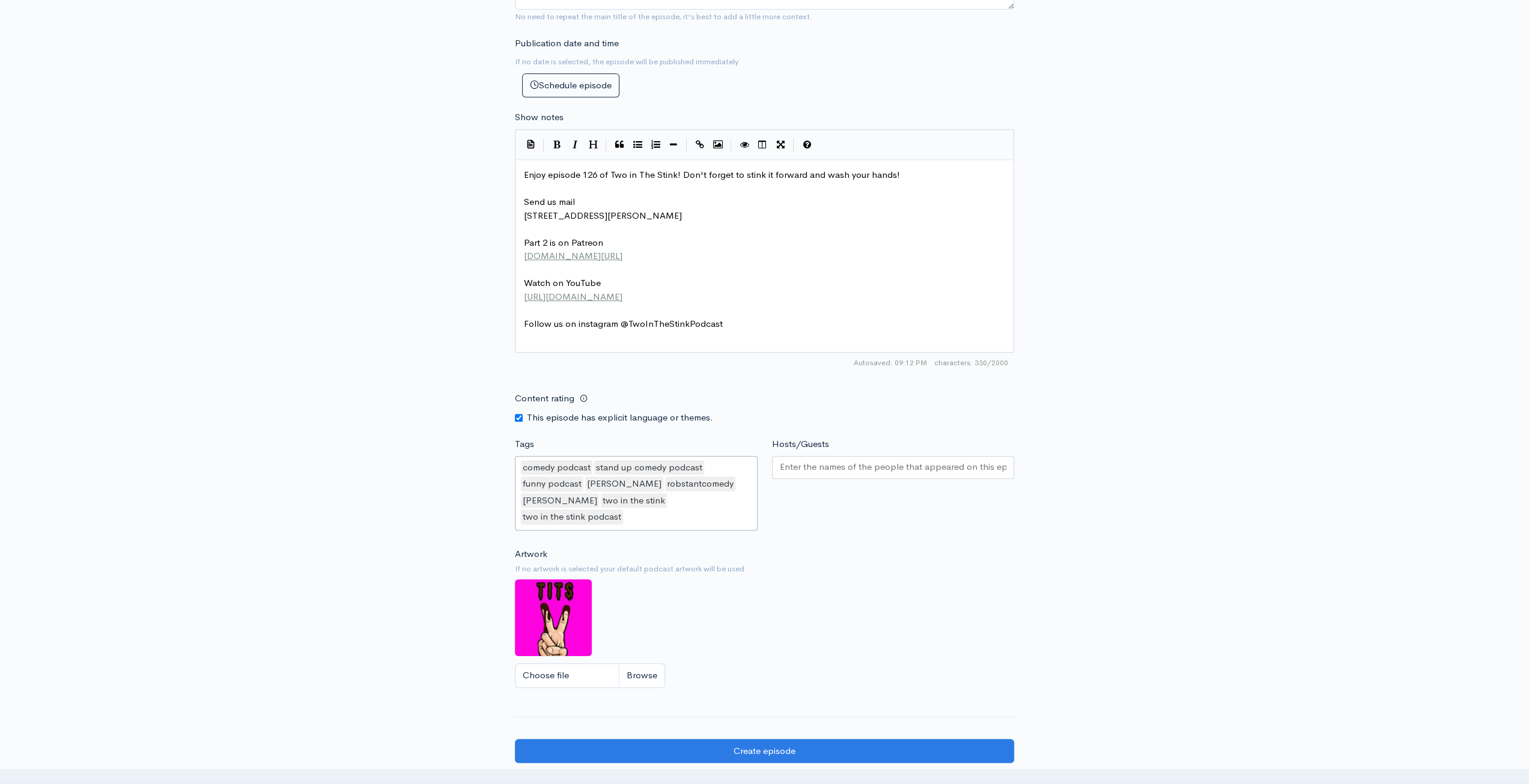
click at [866, 471] on div at bounding box center [893, 468] width 243 height 23
click at [1164, 471] on div "New episode Create a new episode Back to episodes Audio file Choose file Roach …" at bounding box center [764, 154] width 1529 height 1306
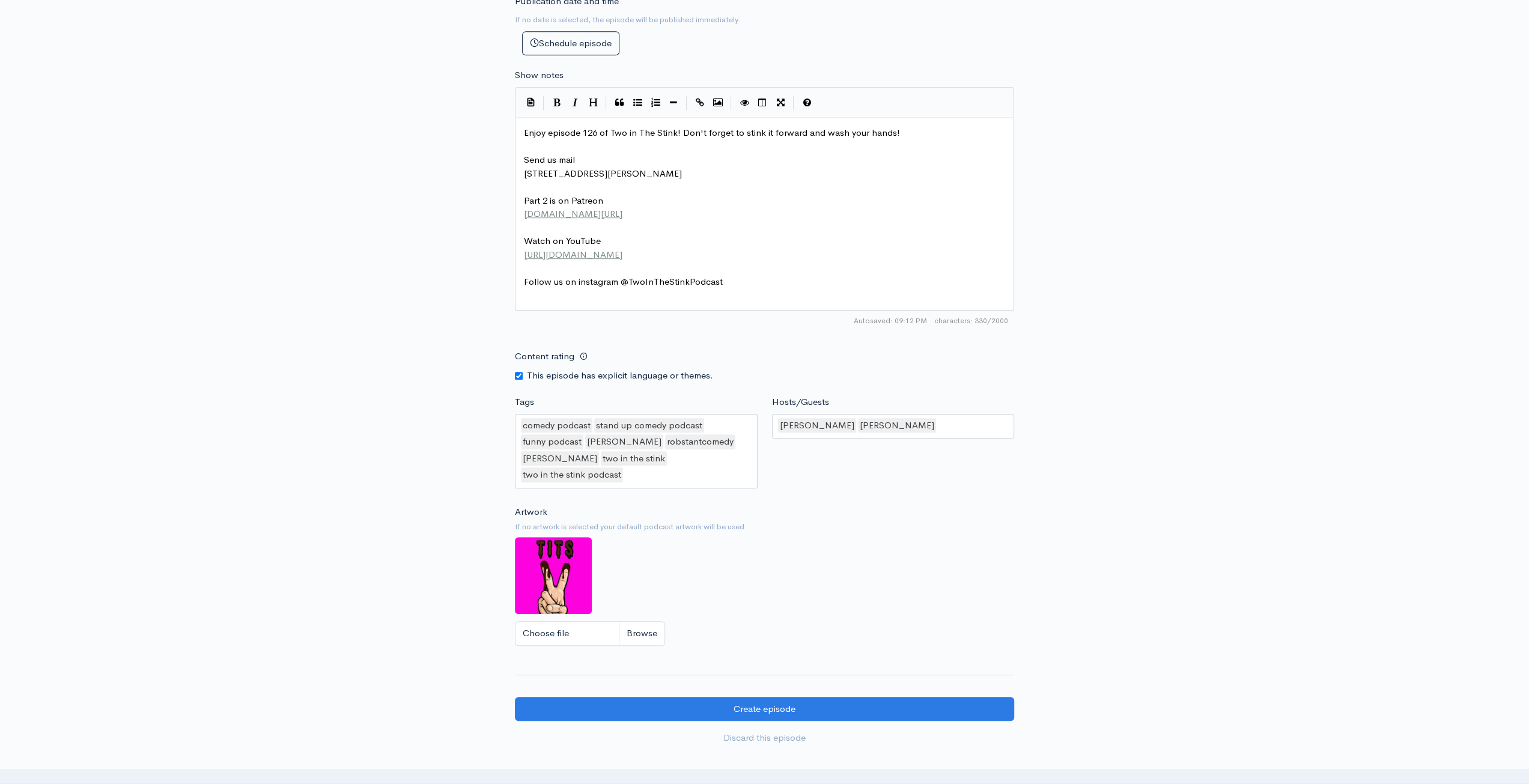
scroll to position [600, 0]
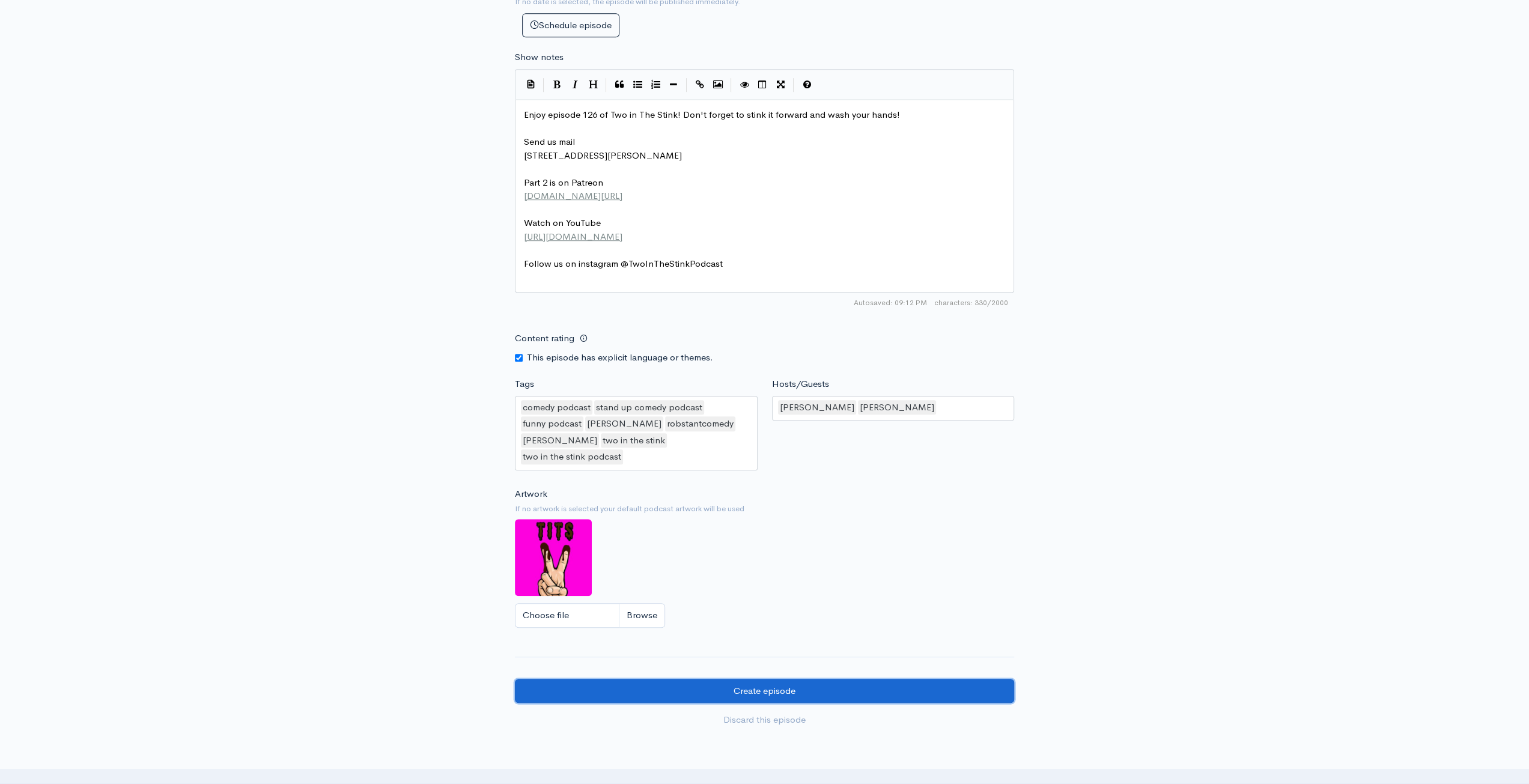
click at [835, 679] on input "Create episode" at bounding box center [764, 691] width 499 height 24
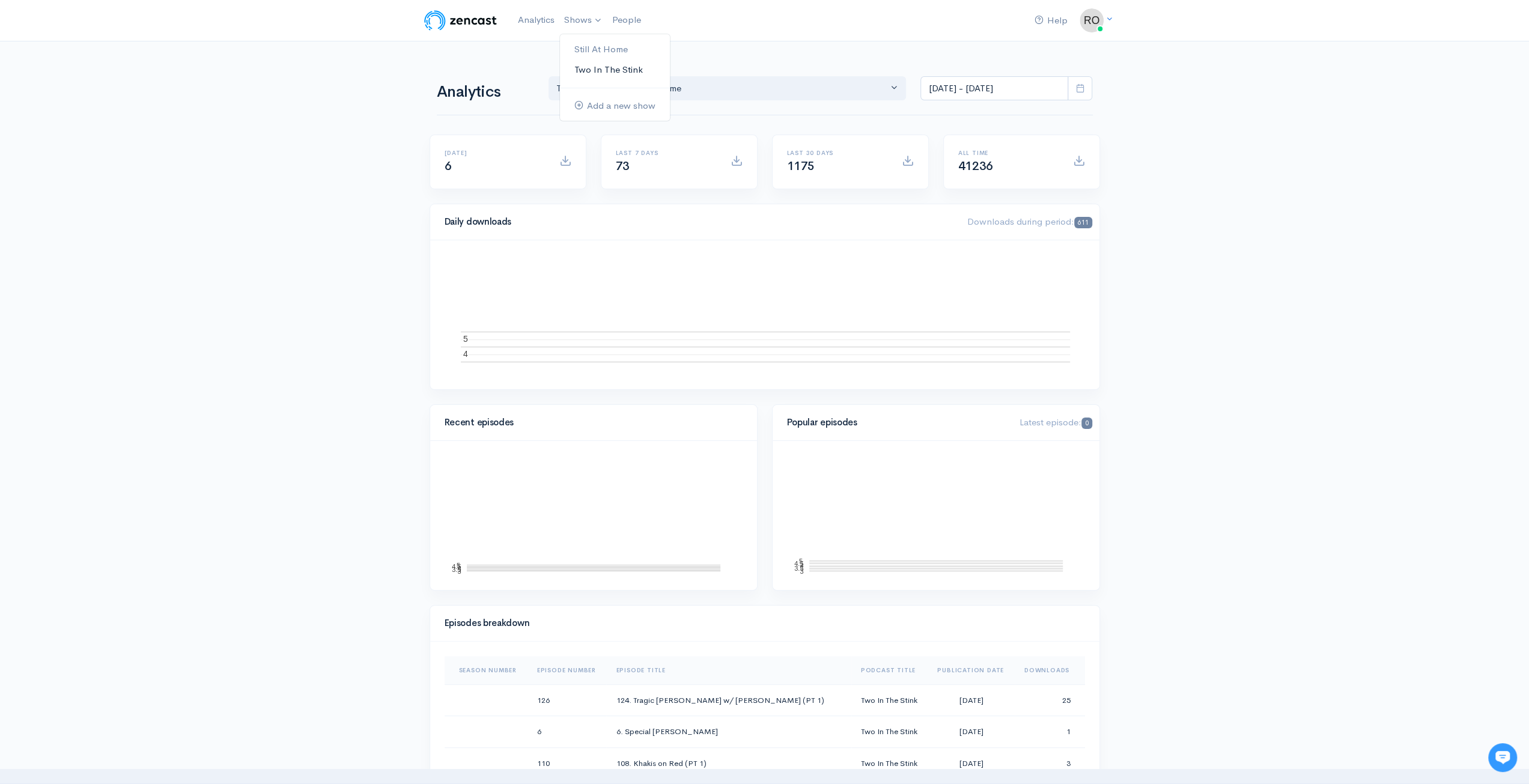
click at [613, 70] on link "Two In The Stink" at bounding box center [615, 70] width 110 height 21
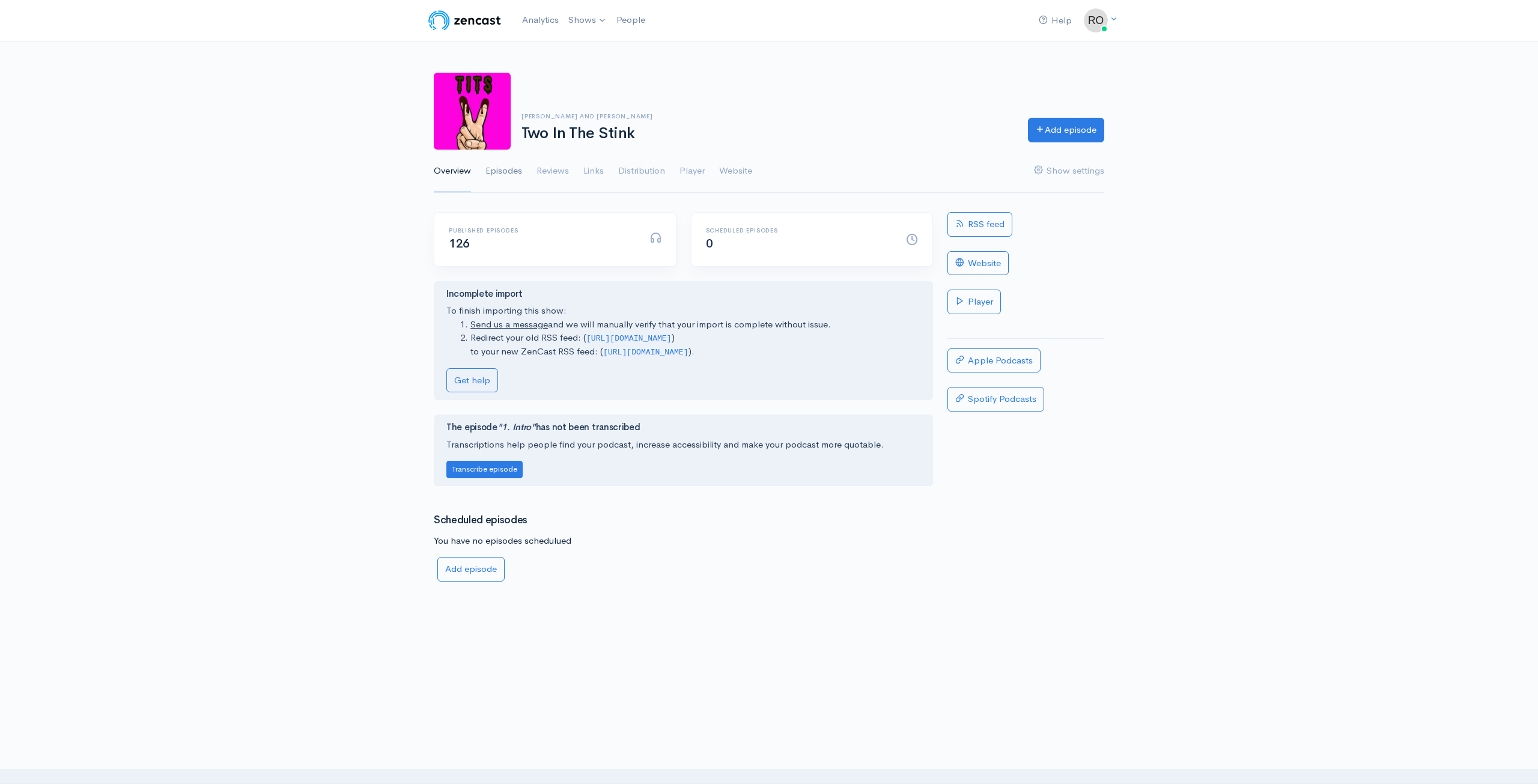
click at [513, 175] on link "Episodes" at bounding box center [504, 171] width 37 height 43
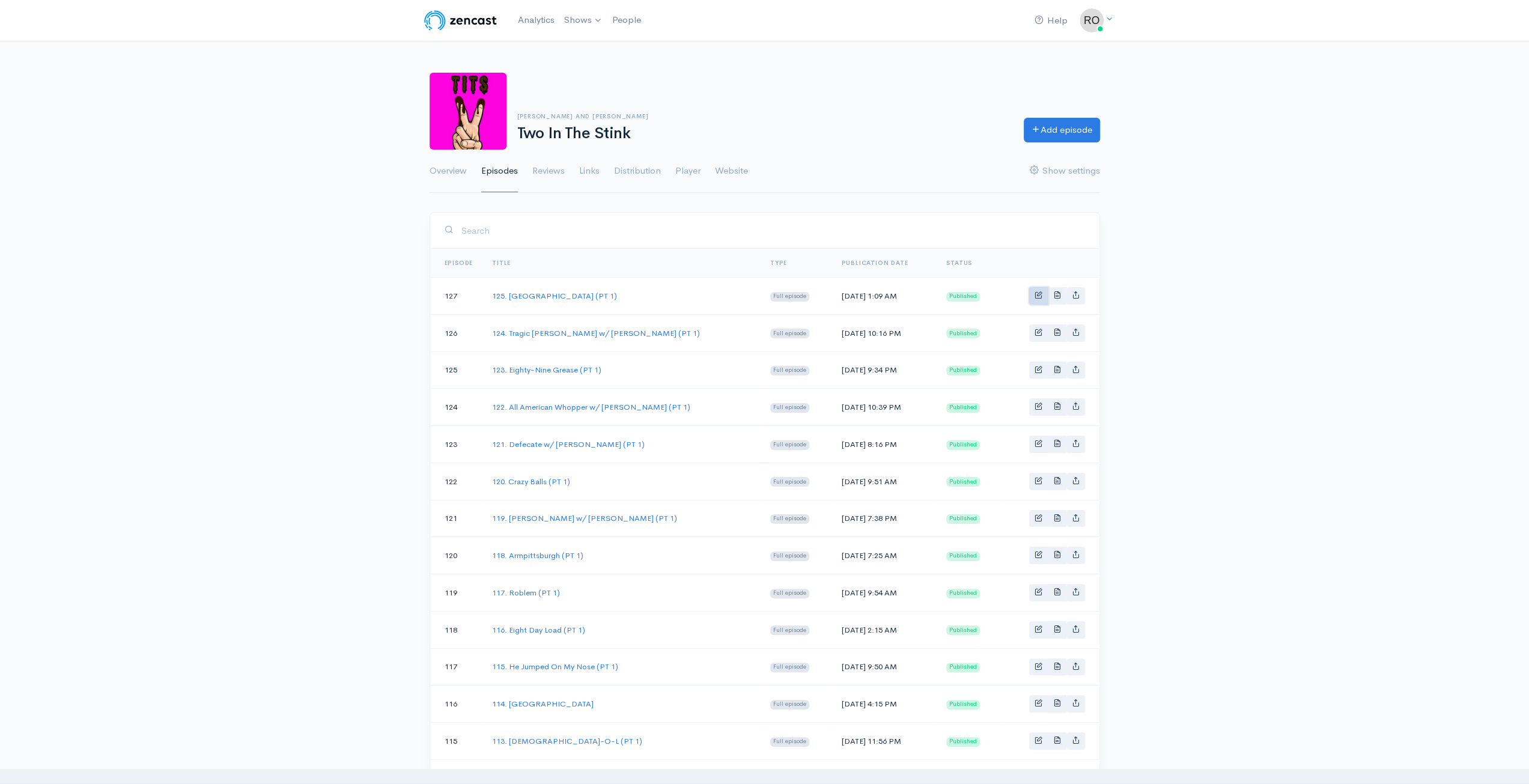
click at [1038, 297] on span "Basic example" at bounding box center [1038, 294] width 8 height 8
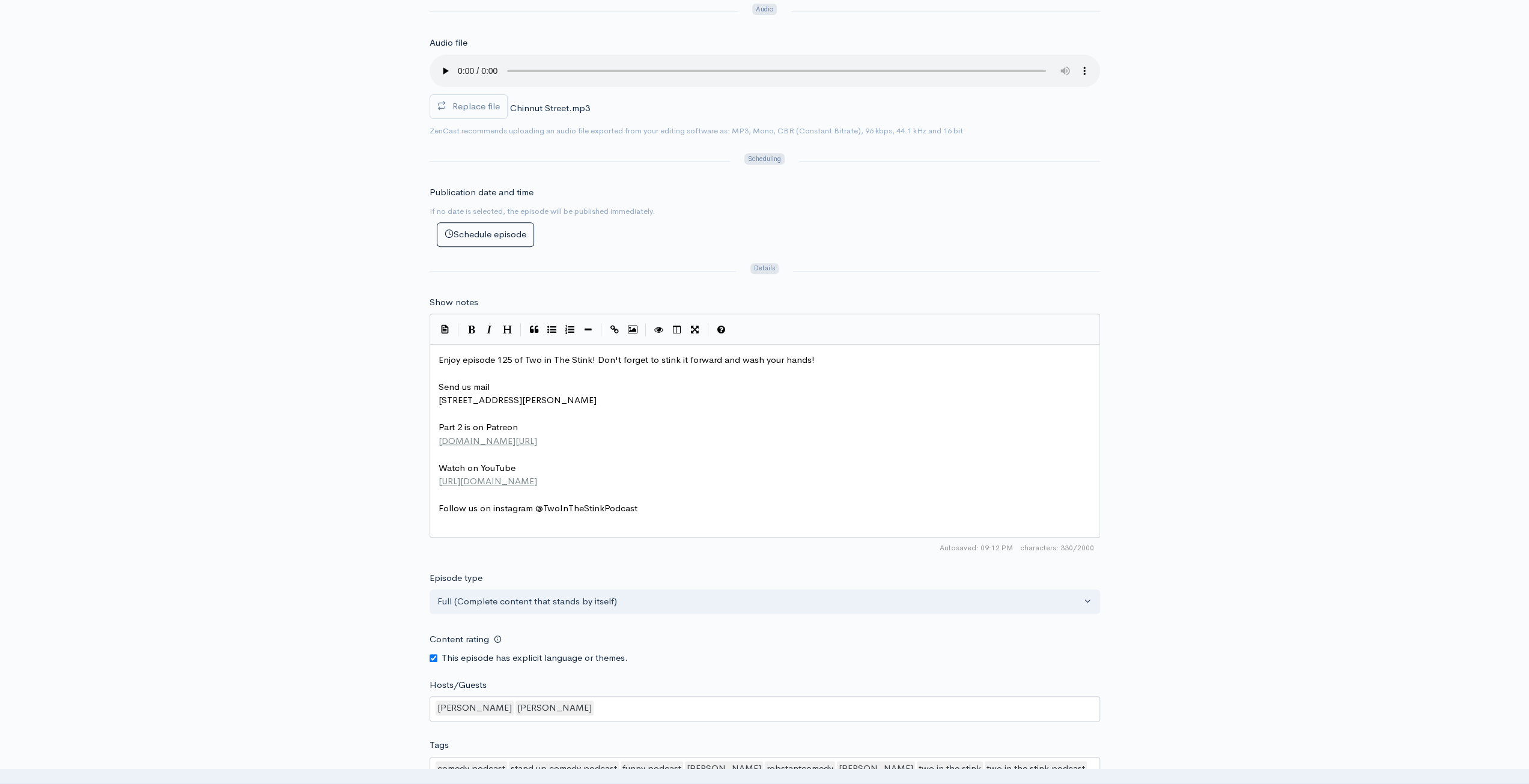
scroll to position [5, 0]
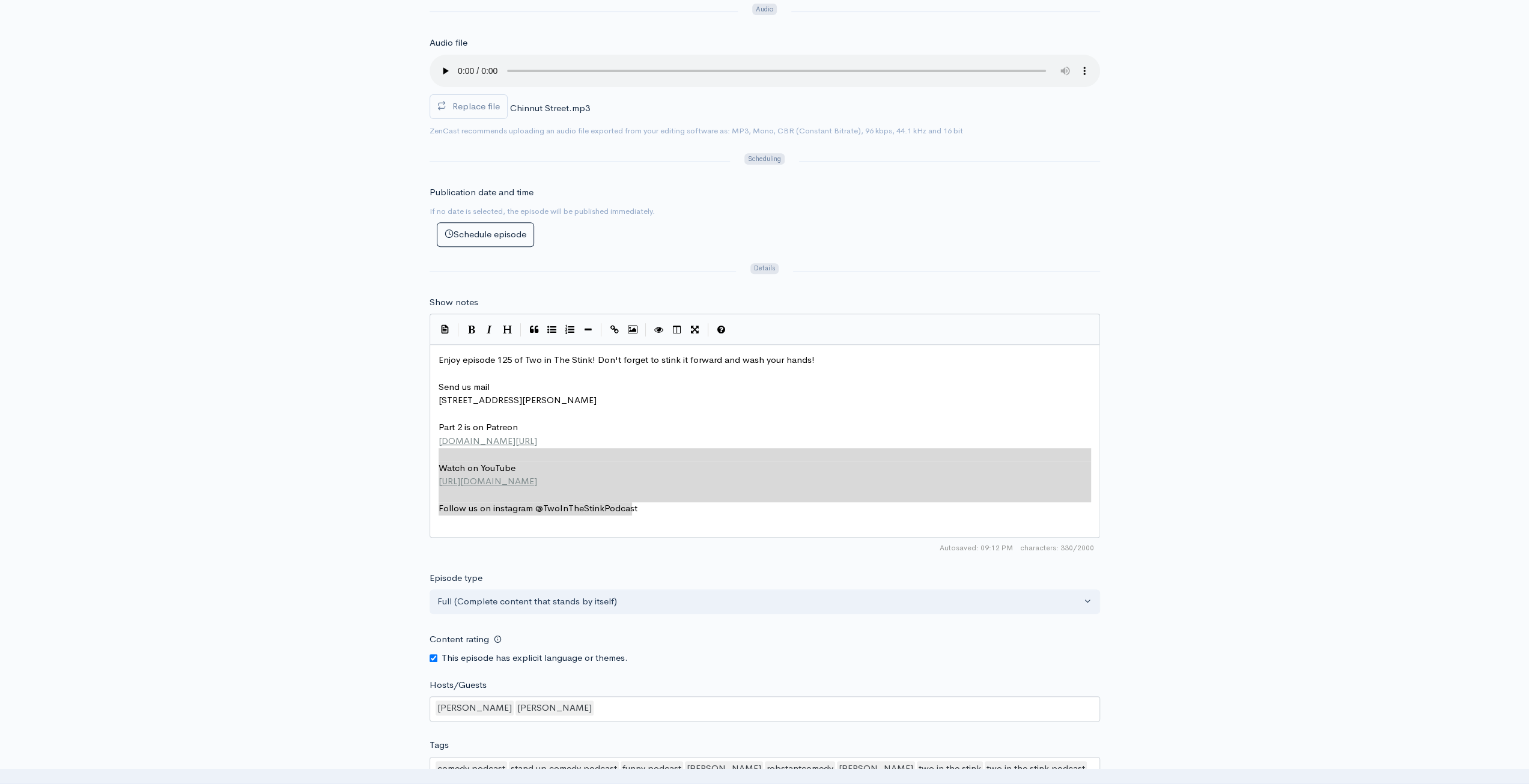
type textarea "Enjoy episode 125 of Two in The Stink! Don't forget to stink it forward and was…"
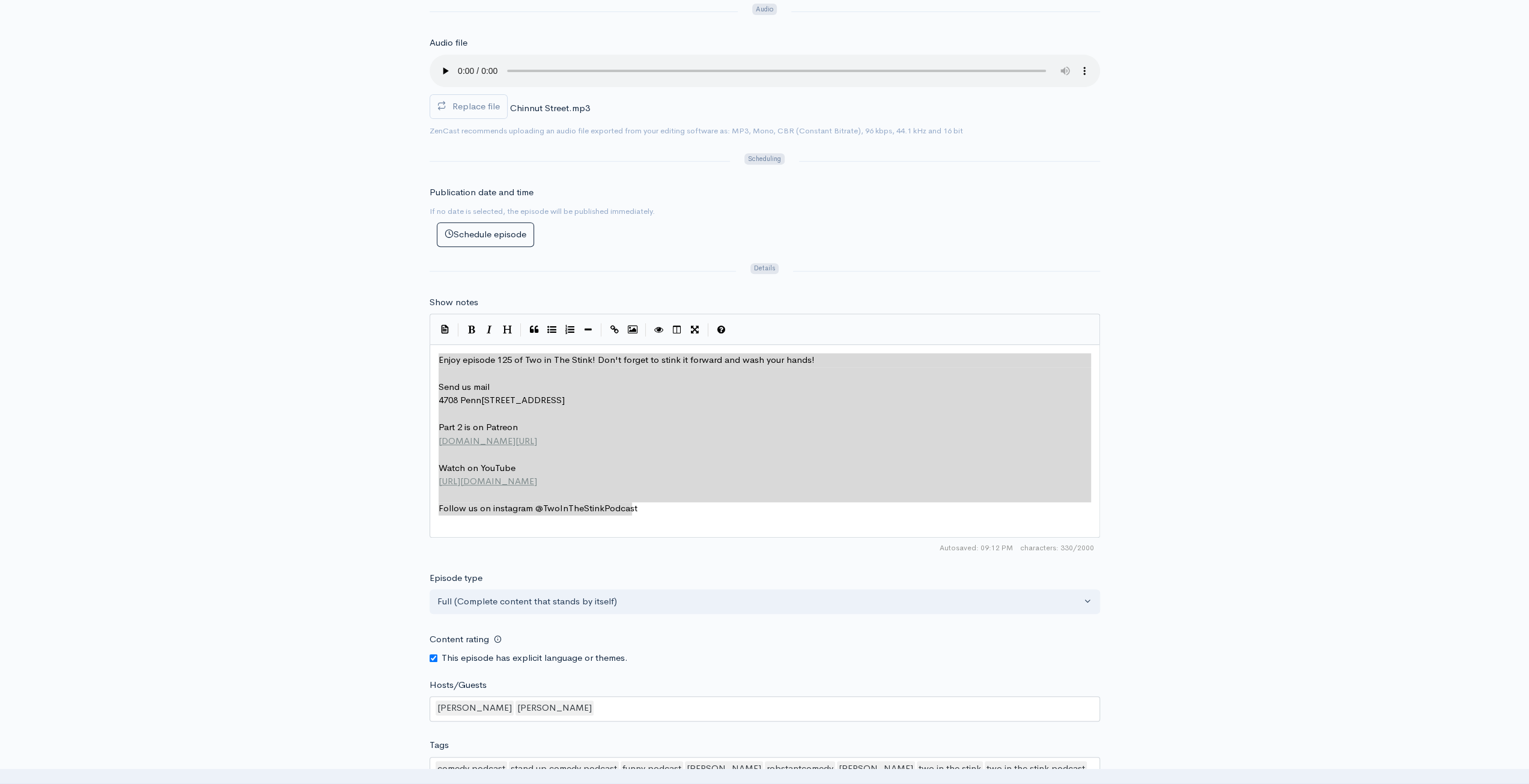
drag, startPoint x: 696, startPoint y: 515, endPoint x: 334, endPoint y: 326, distance: 408.4
click at [334, 326] on div "Title 125. Chinnut Street (PT 1) Your episode title should not include your pod…" at bounding box center [764, 345] width 1529 height 1108
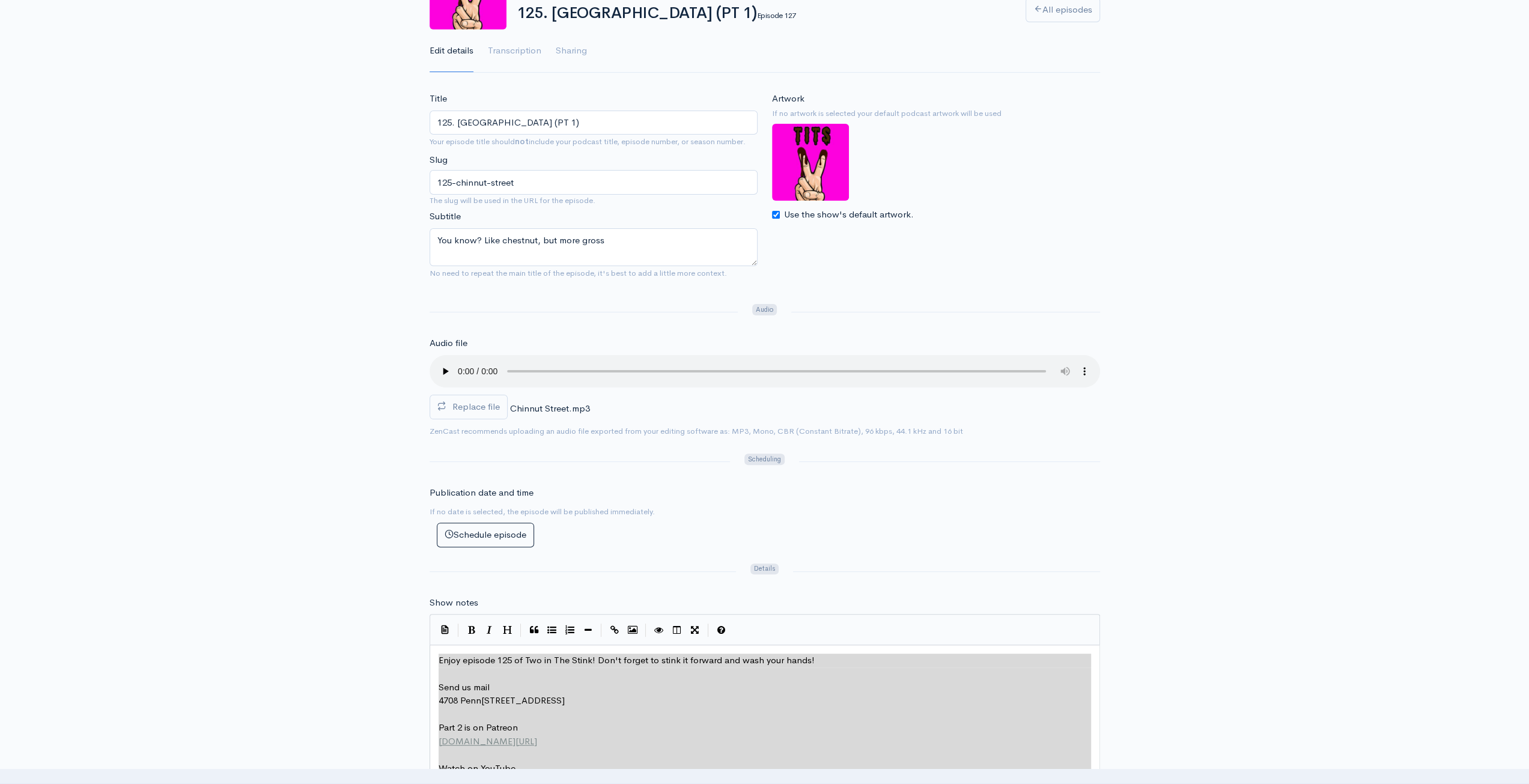
scroll to position [0, 0]
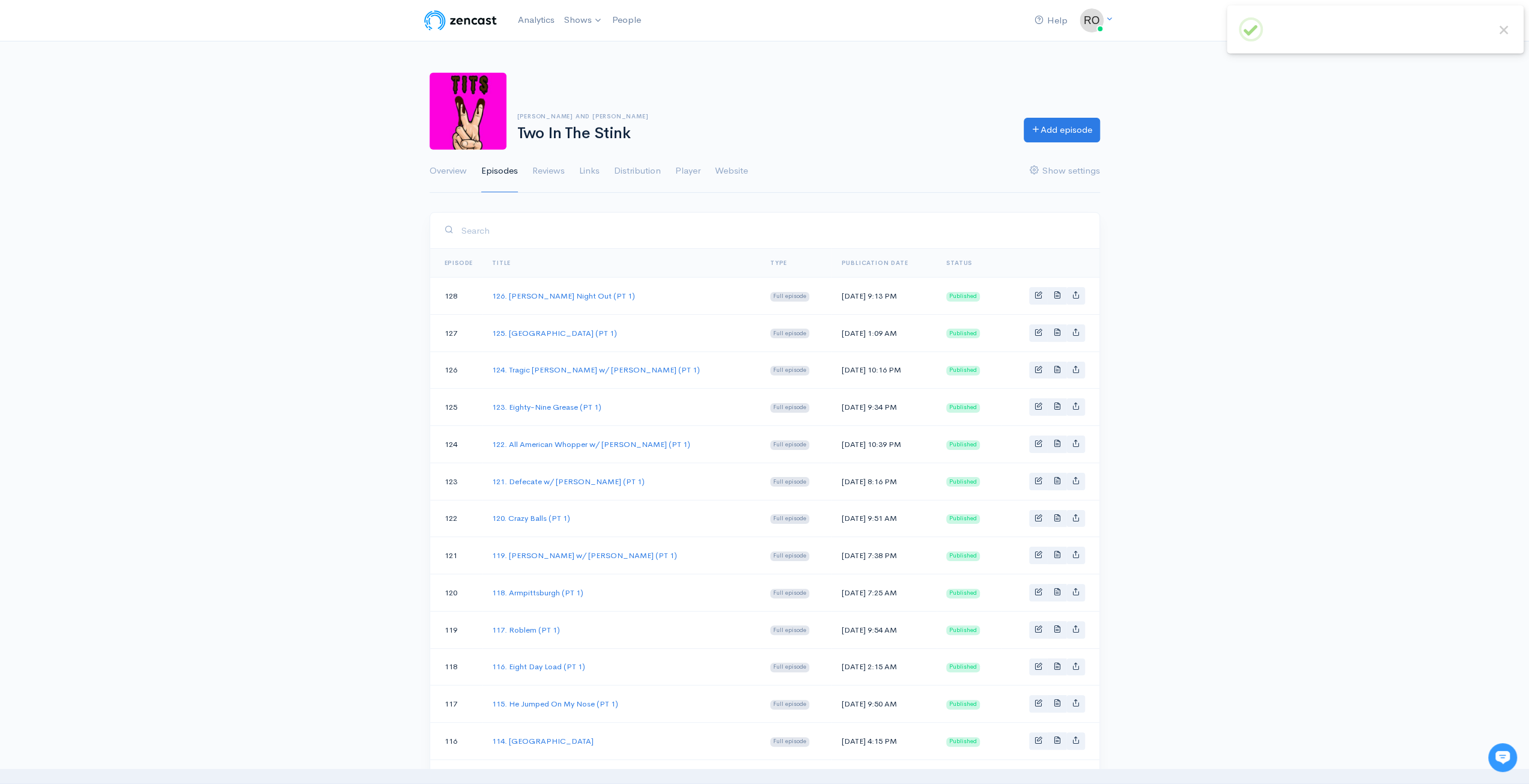
click at [1296, 233] on div "Help Notifications View all Your profile Team settings Default team Current Log…" at bounding box center [764, 653] width 1529 height 1306
